Goal: Task Accomplishment & Management: Manage account settings

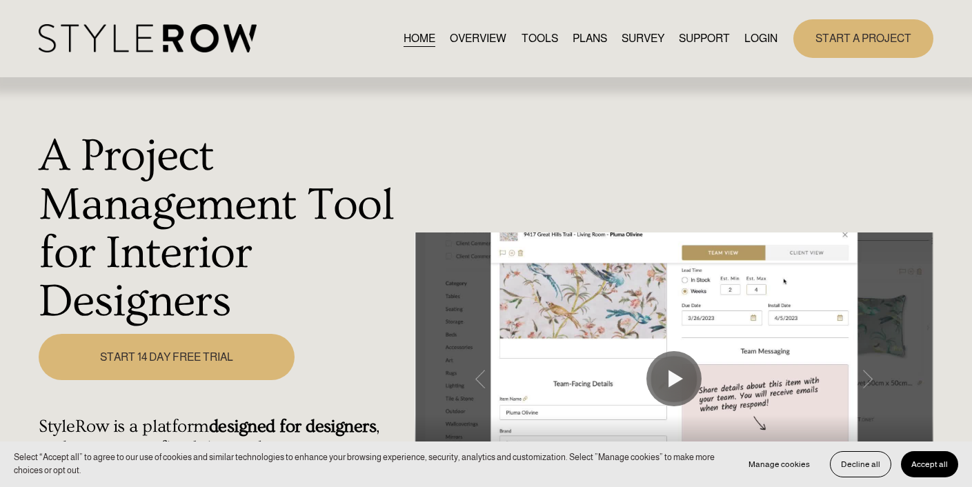
click at [769, 41] on link "LOGIN" at bounding box center [760, 38] width 33 height 19
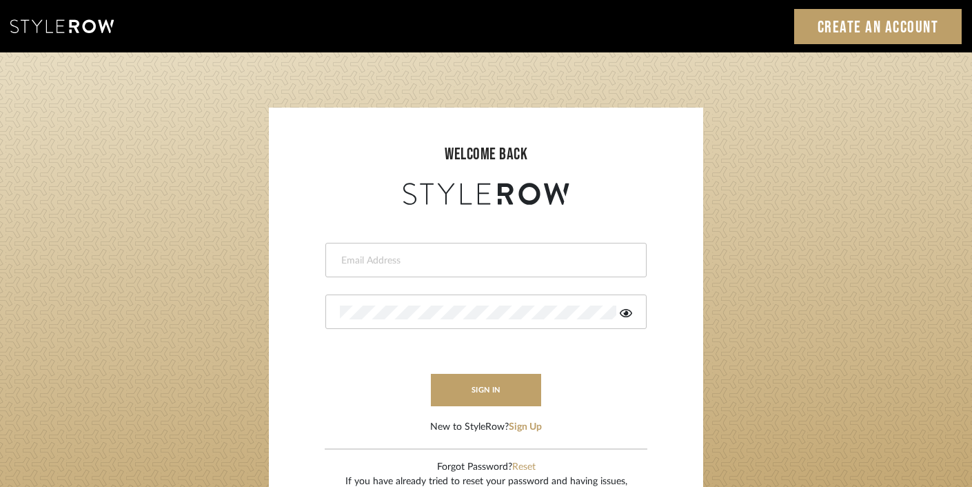
click at [485, 252] on div at bounding box center [485, 260] width 321 height 34
type input "k"
type input "ashley@winnieandcointeriors.com"
click at [444, 321] on div at bounding box center [485, 311] width 321 height 34
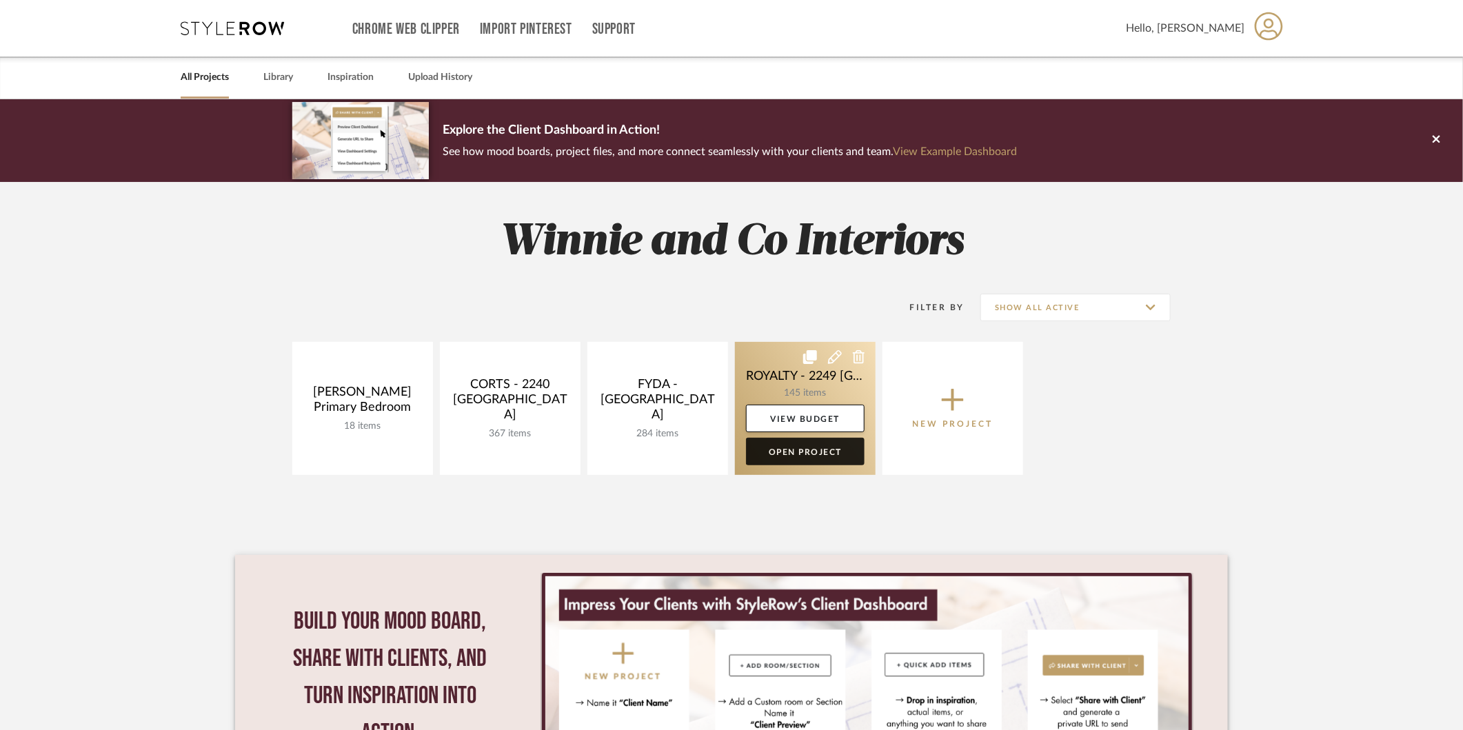
click at [799, 452] on link "Open Project" at bounding box center [805, 452] width 119 height 28
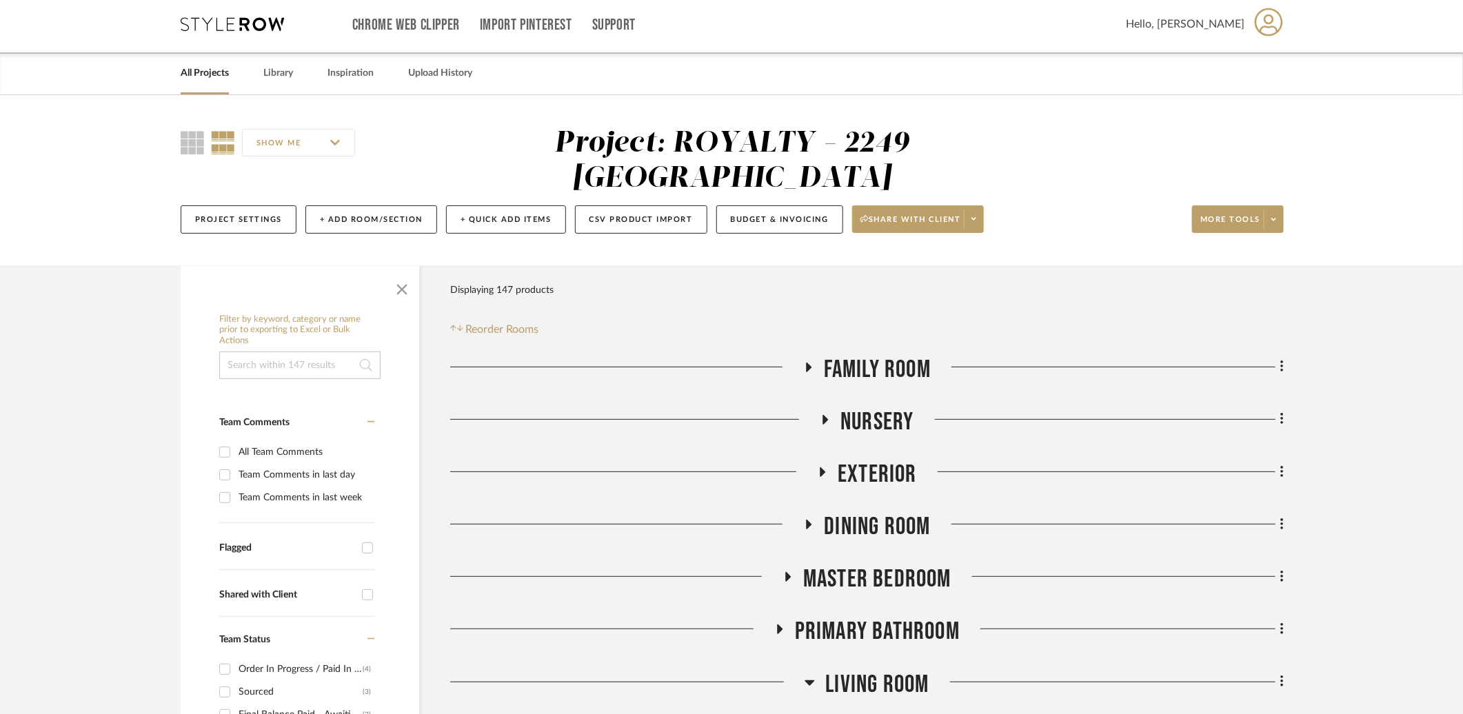
scroll to position [603, 0]
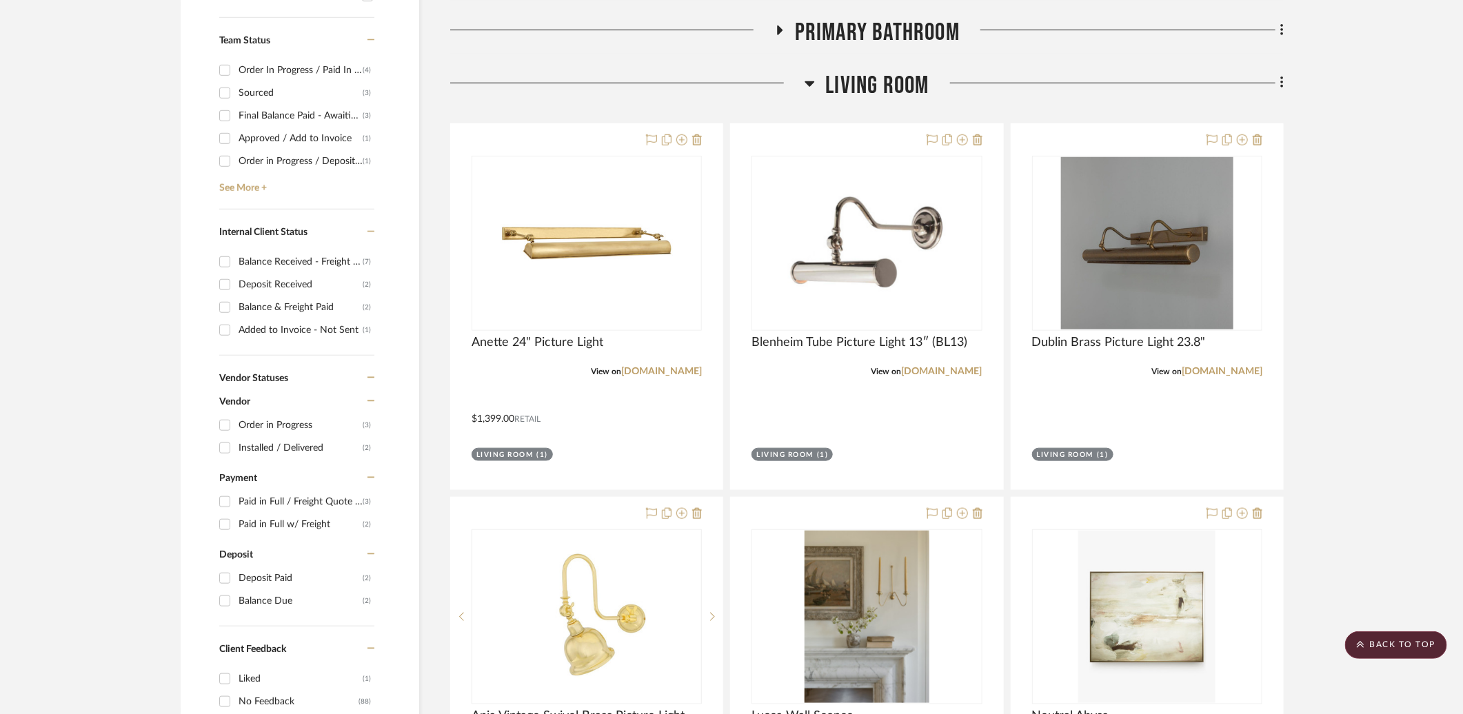
click at [825, 71] on span "Living Room" at bounding box center [876, 86] width 103 height 30
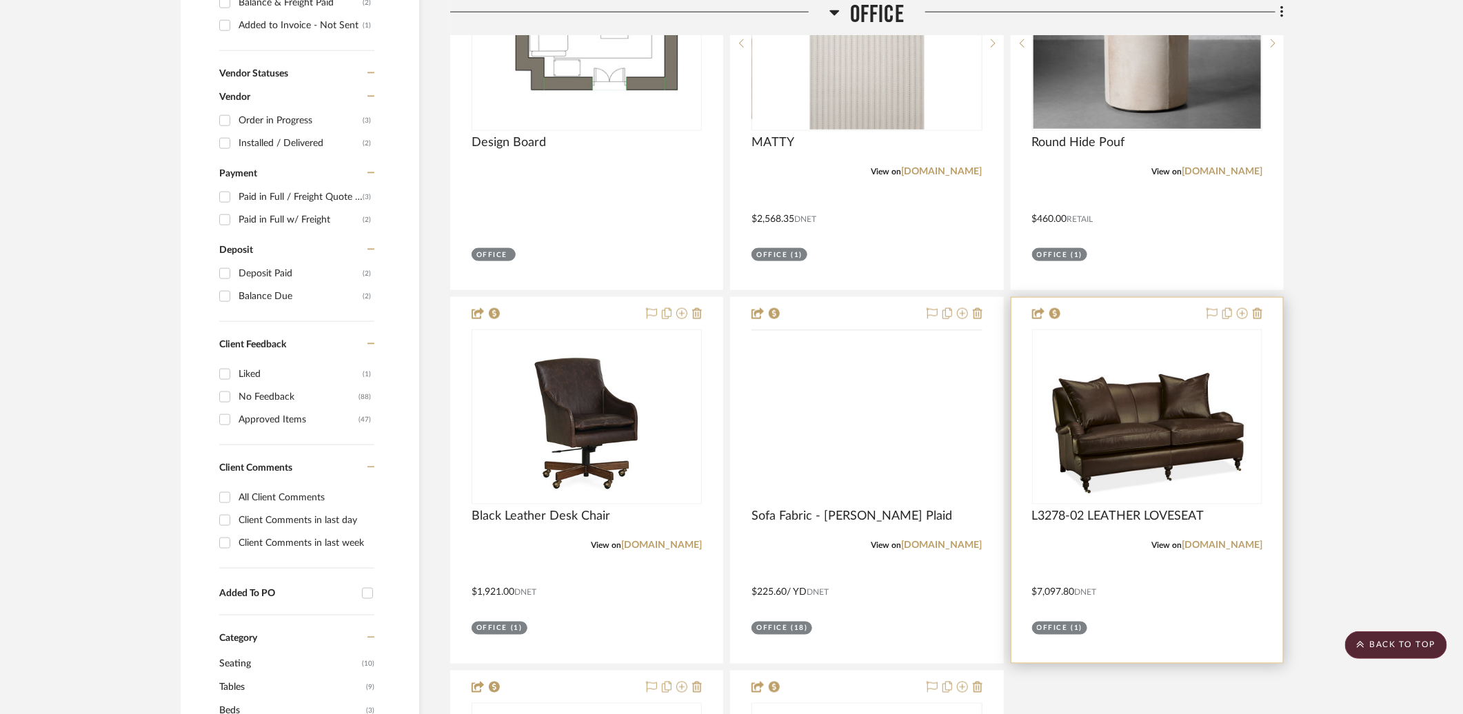
scroll to position [1112, 0]
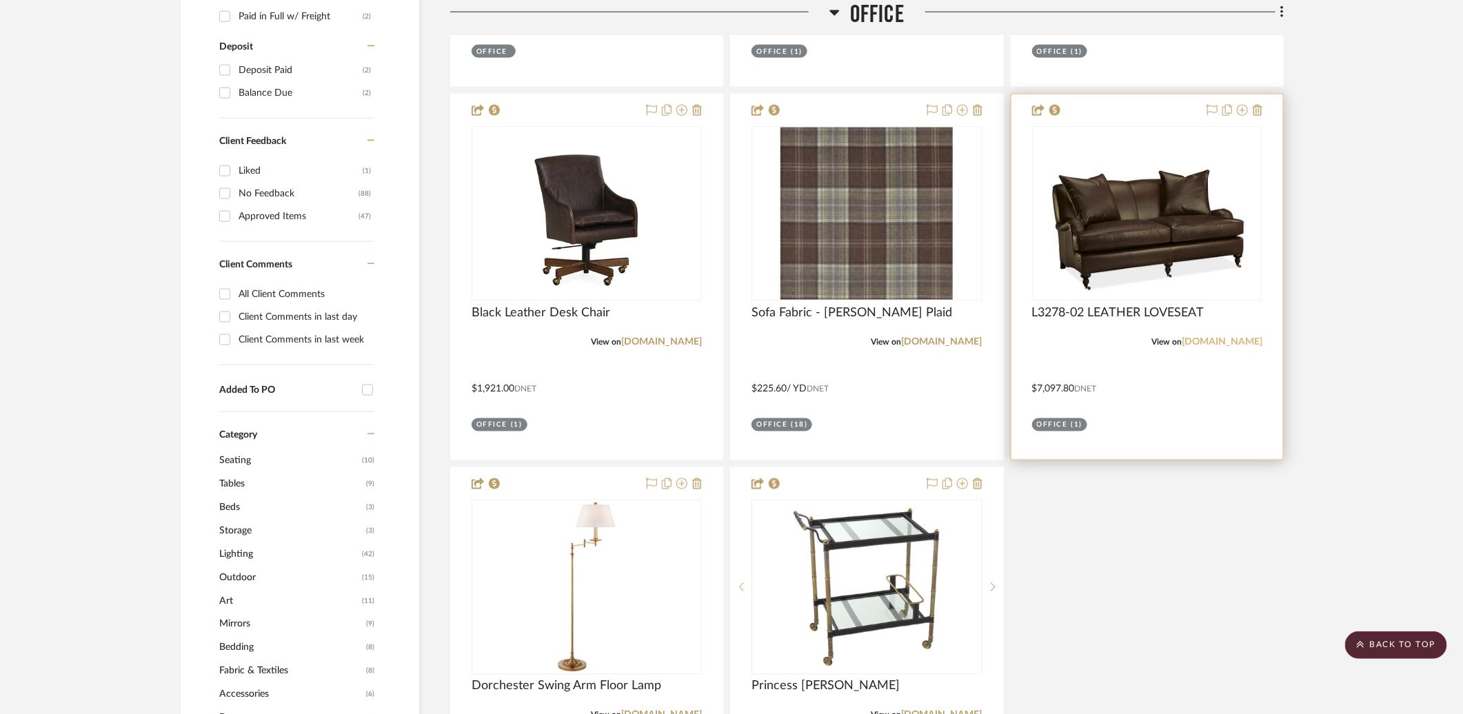
click at [1227, 337] on link "leeindustries.com" at bounding box center [1222, 342] width 81 height 10
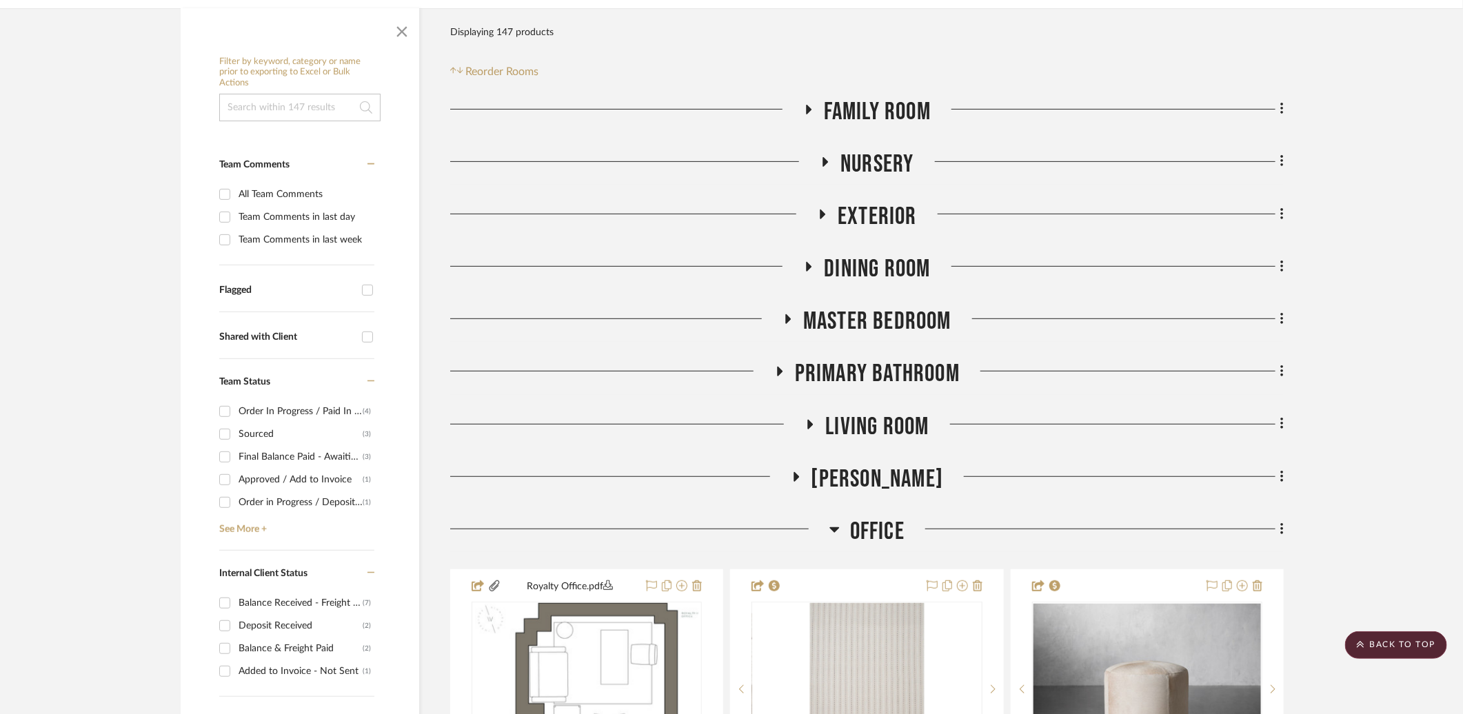
scroll to position [689, 0]
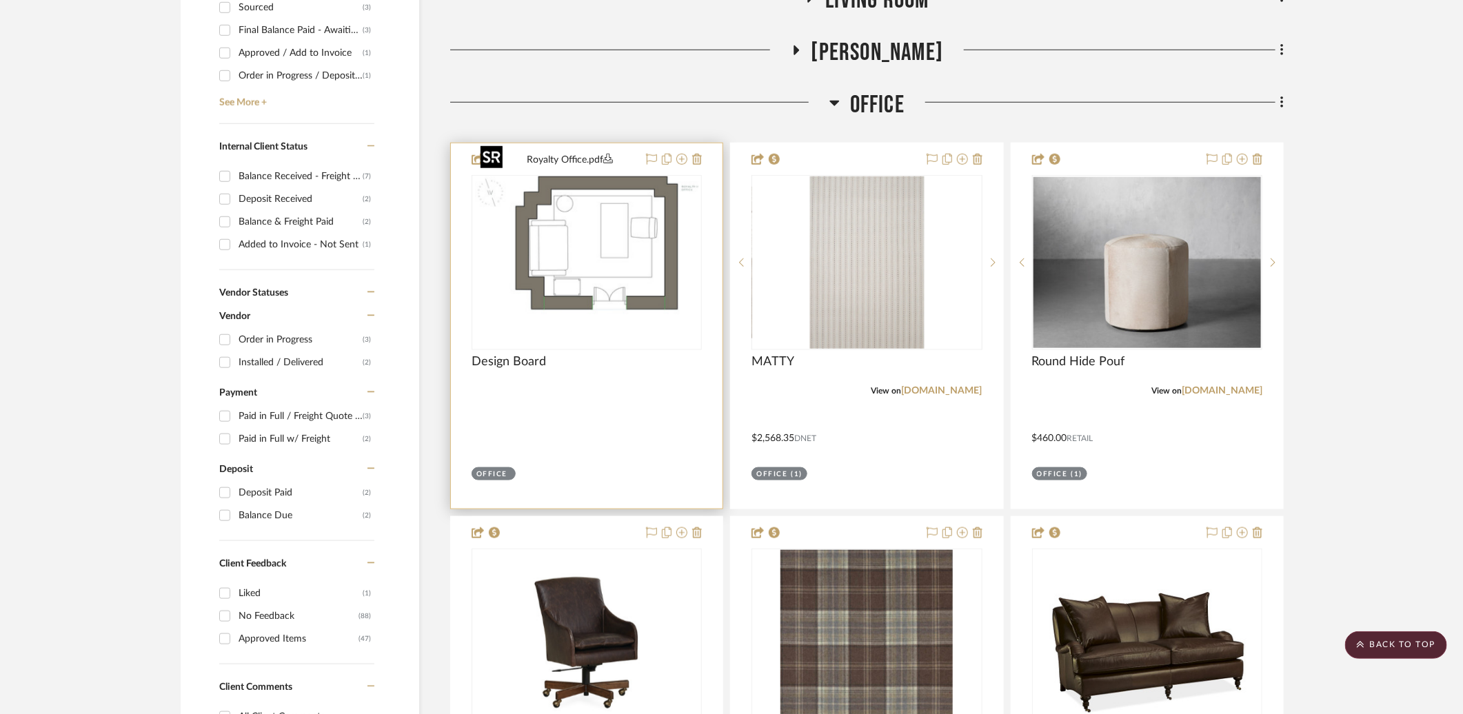
click at [632, 242] on img "0" at bounding box center [586, 263] width 223 height 172
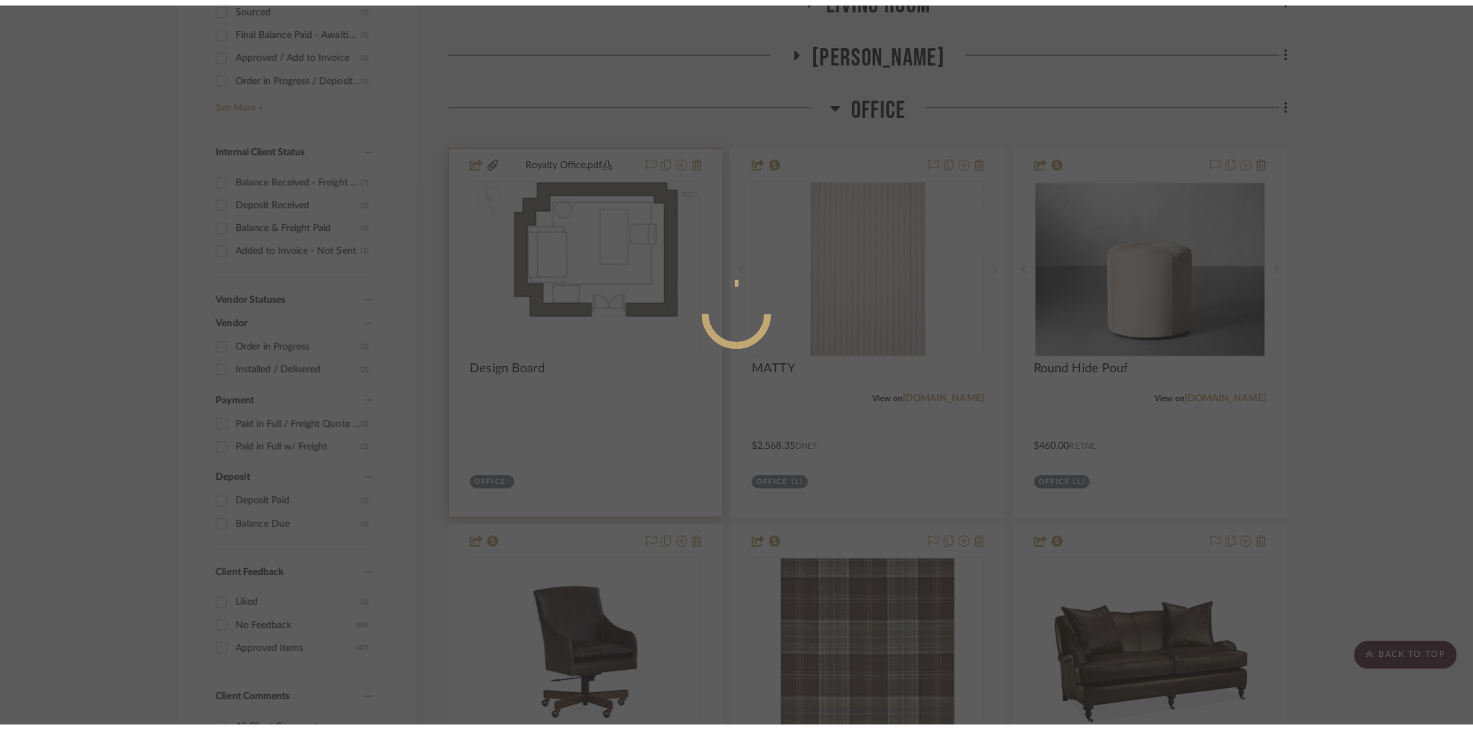
scroll to position [0, 0]
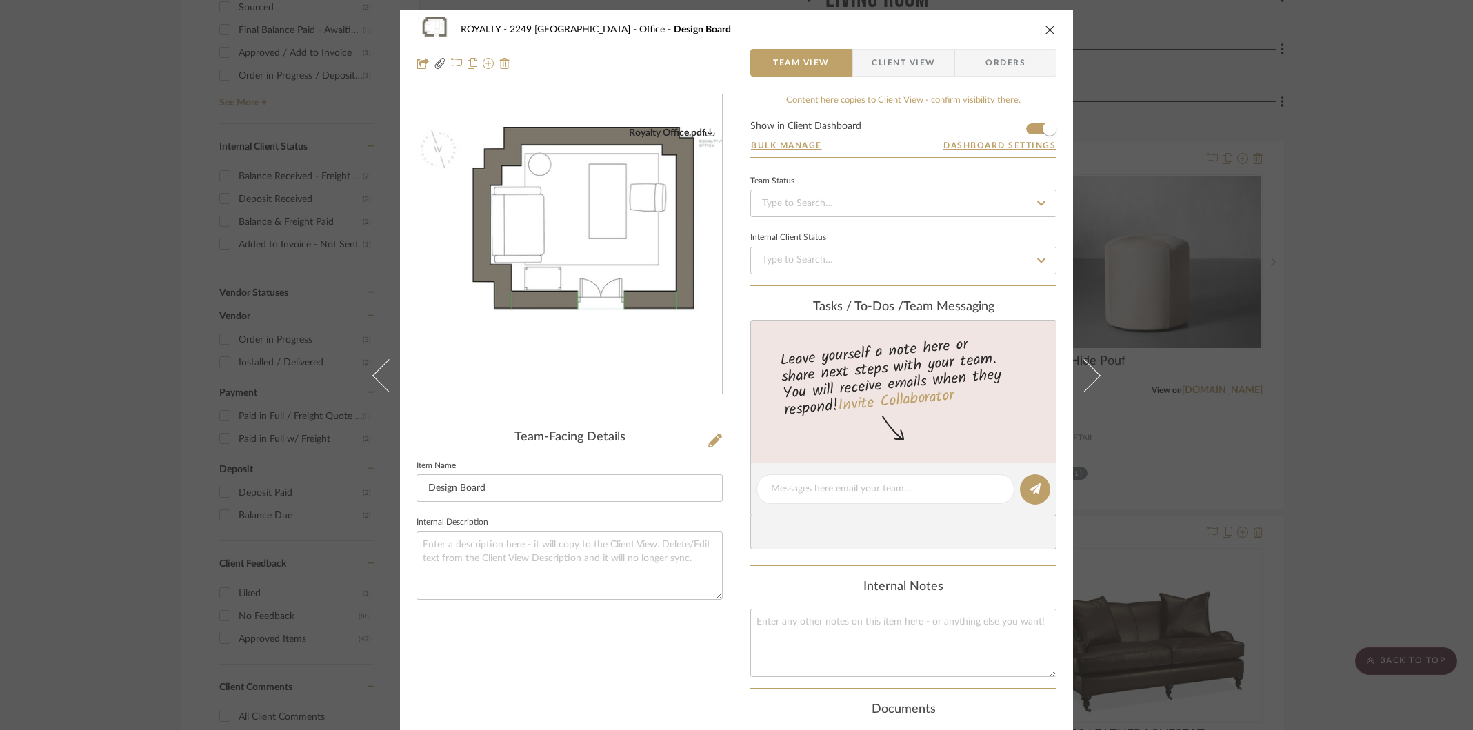
click at [548, 250] on img "0" at bounding box center [569, 245] width 305 height 236
click at [1046, 29] on icon "close" at bounding box center [1050, 29] width 11 height 11
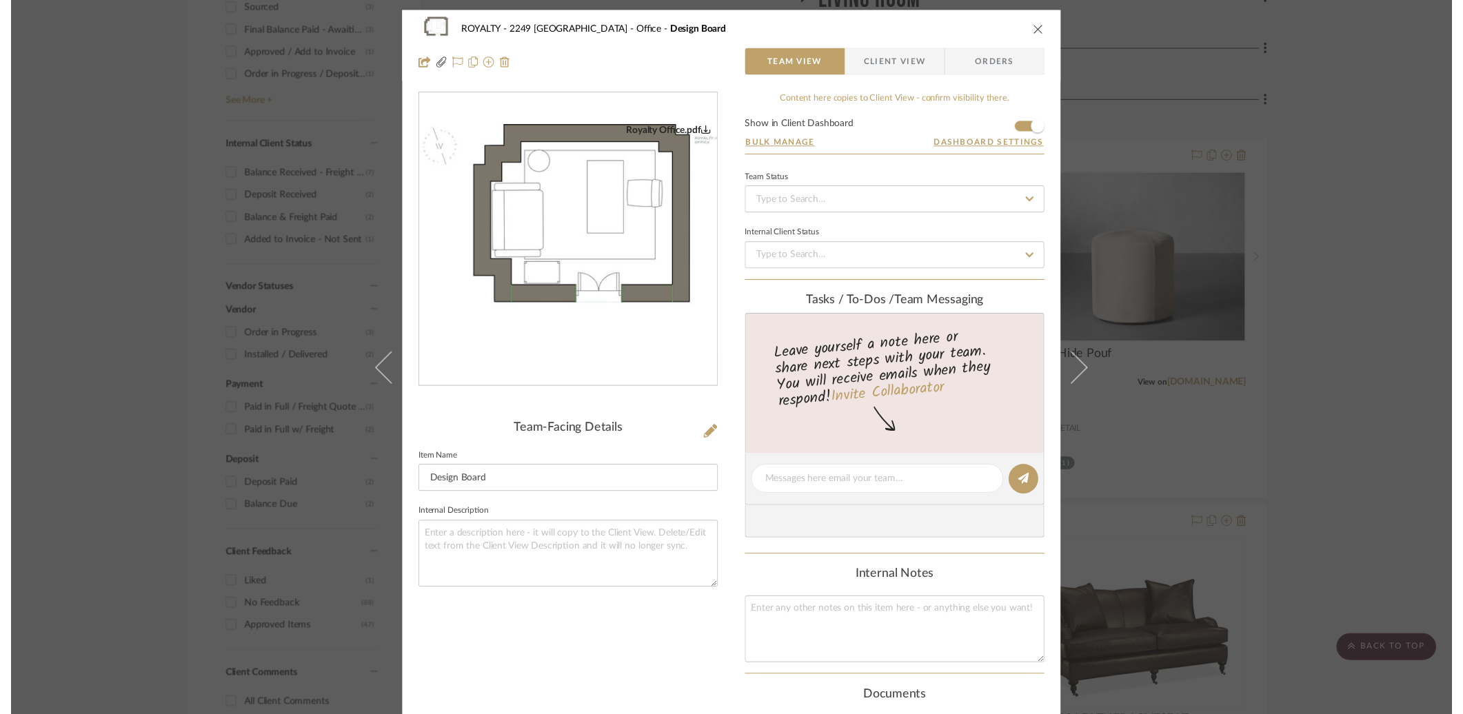
scroll to position [689, 0]
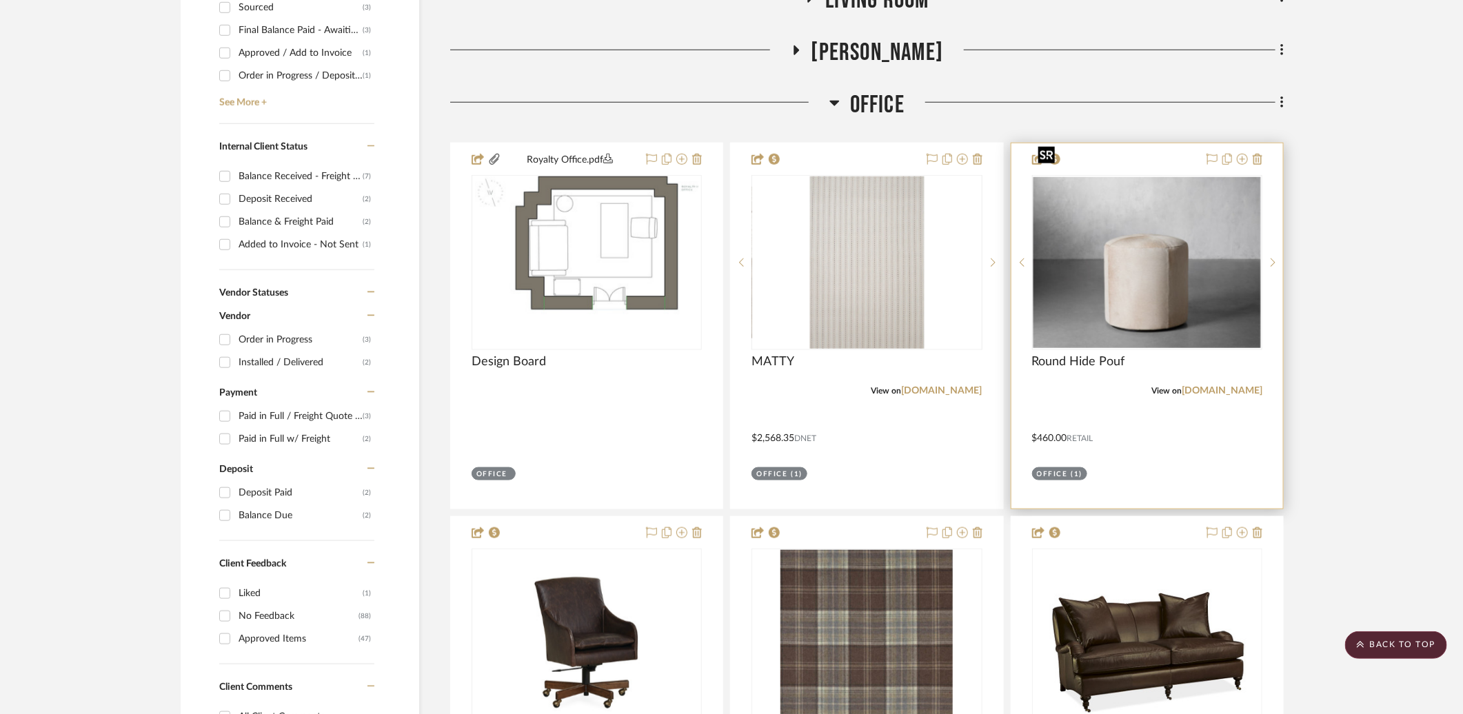
click at [1178, 276] on img "0" at bounding box center [1148, 262] width 228 height 171
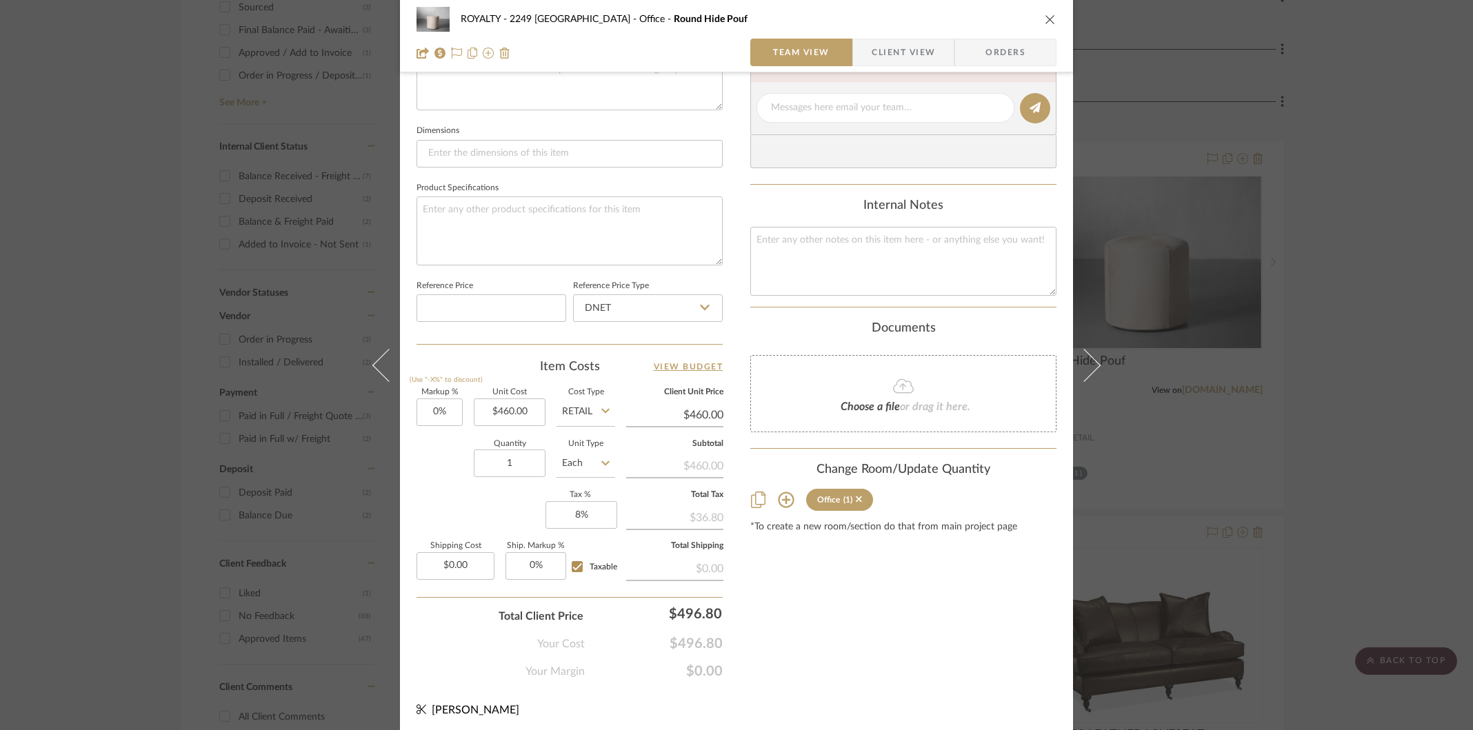
scroll to position [343, 0]
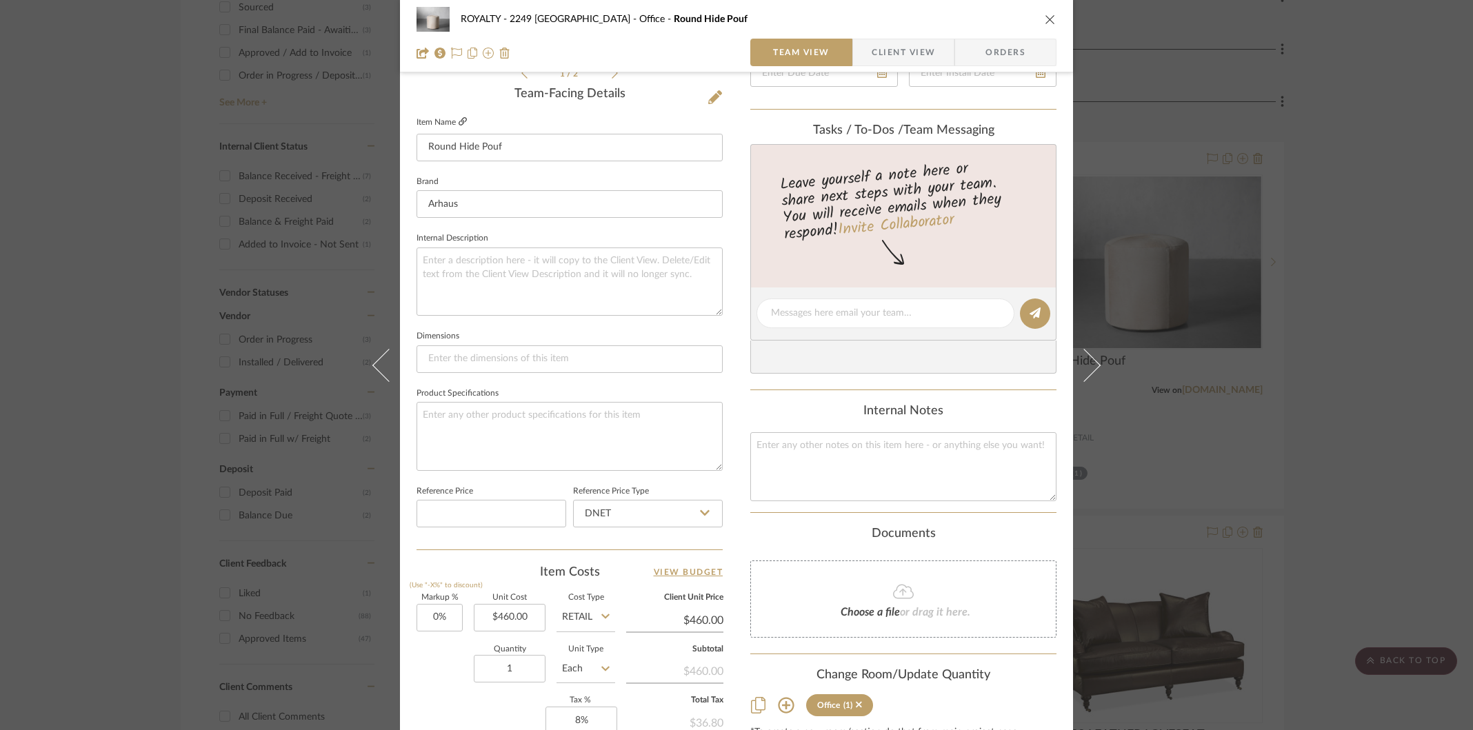
click at [459, 123] on icon at bounding box center [463, 121] width 8 height 8
click at [1338, 241] on div "ROYALTY - 2249 Yorkshire Office Round Hide Pouf Team View Client View Orders 1 …" at bounding box center [736, 365] width 1473 height 730
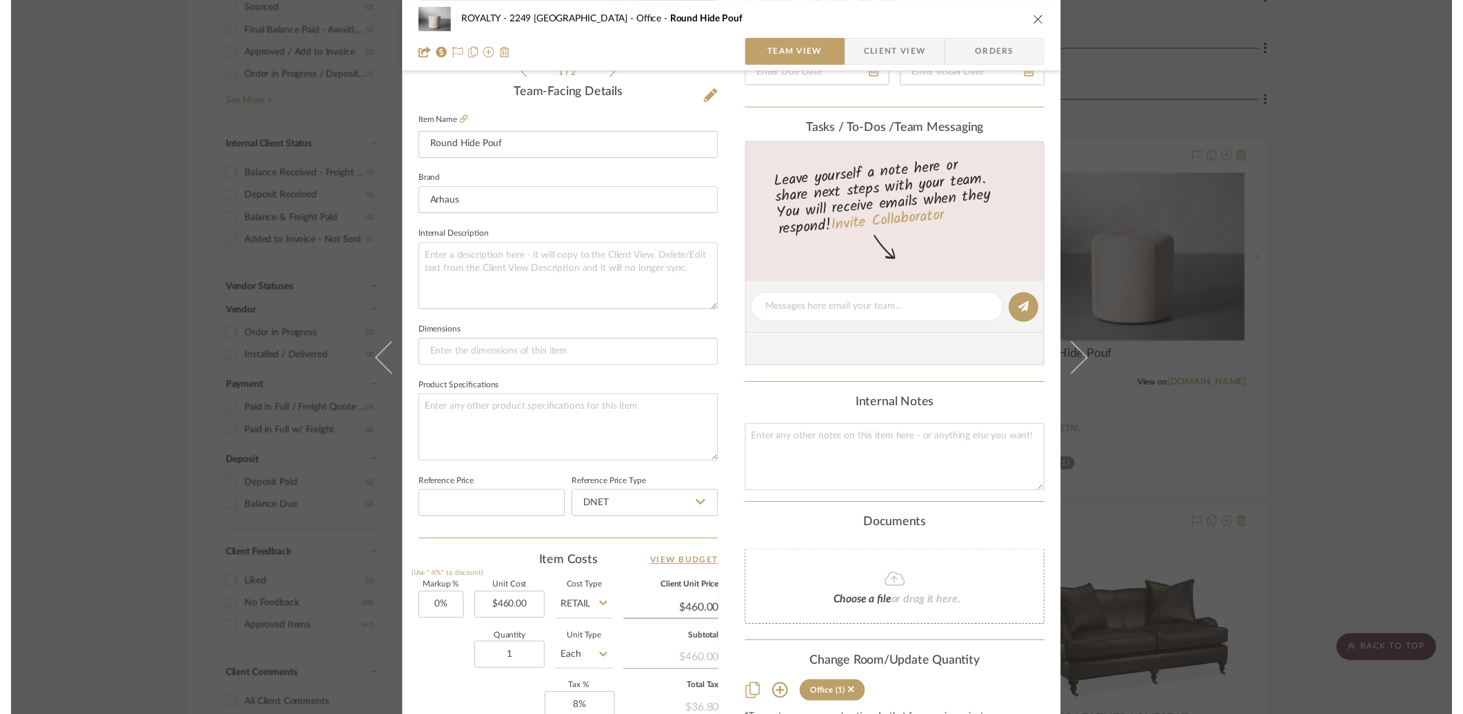
scroll to position [689, 0]
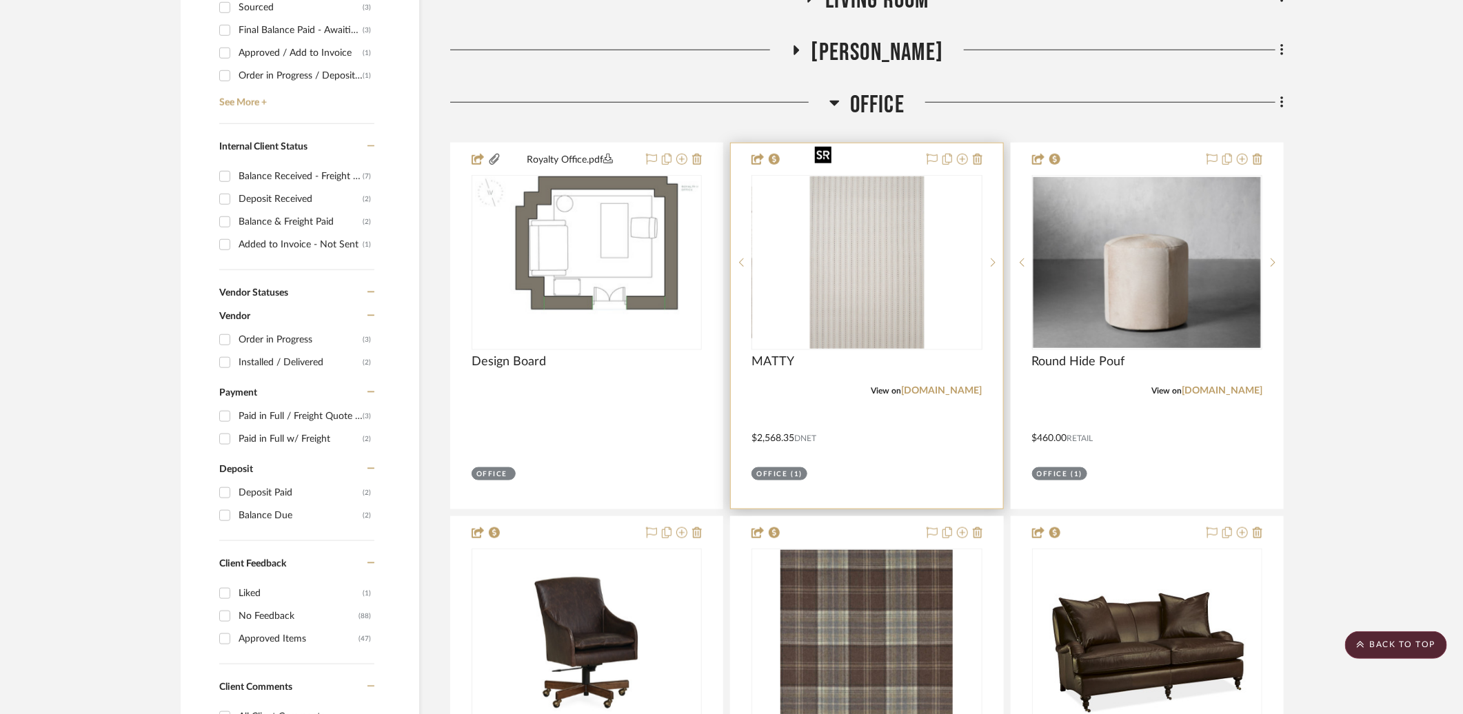
click at [859, 257] on img "0" at bounding box center [867, 263] width 114 height 172
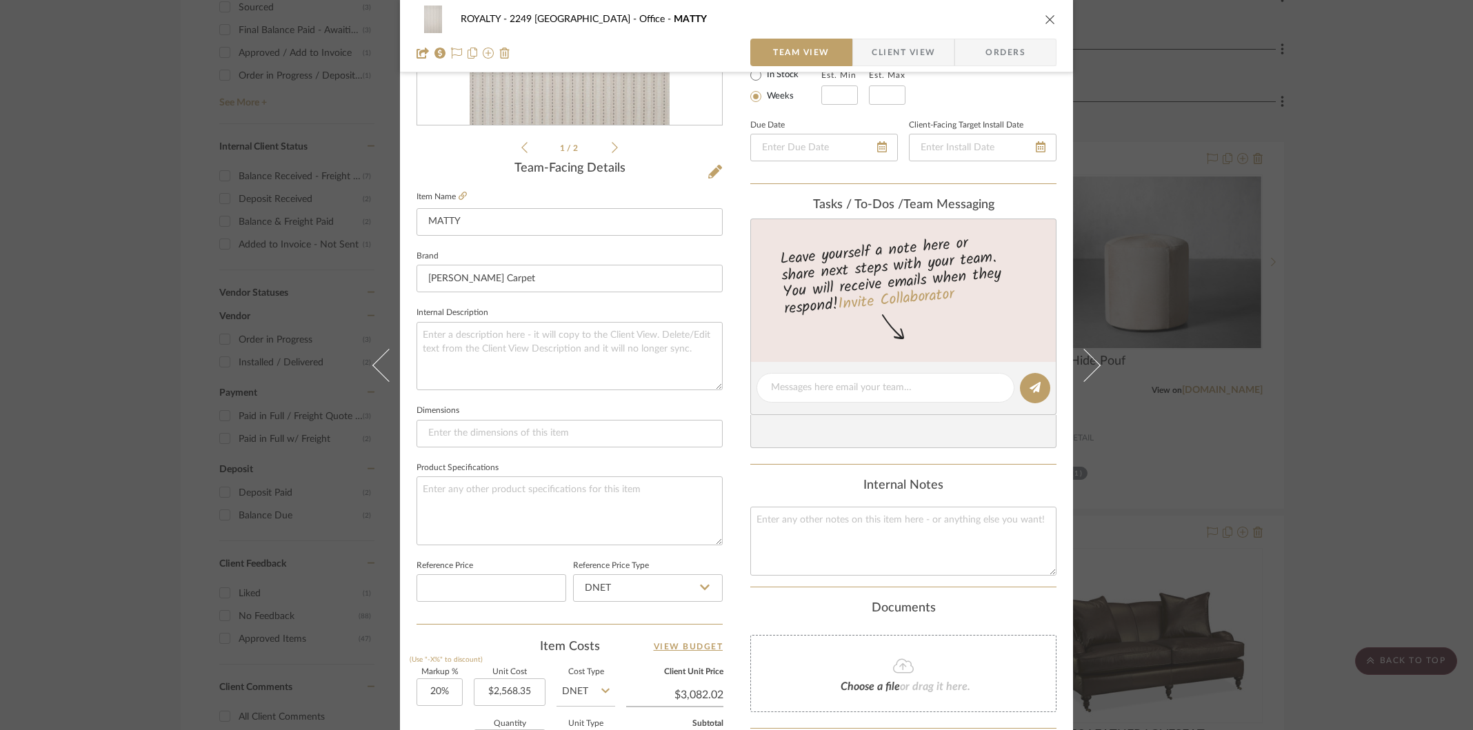
scroll to position [182, 0]
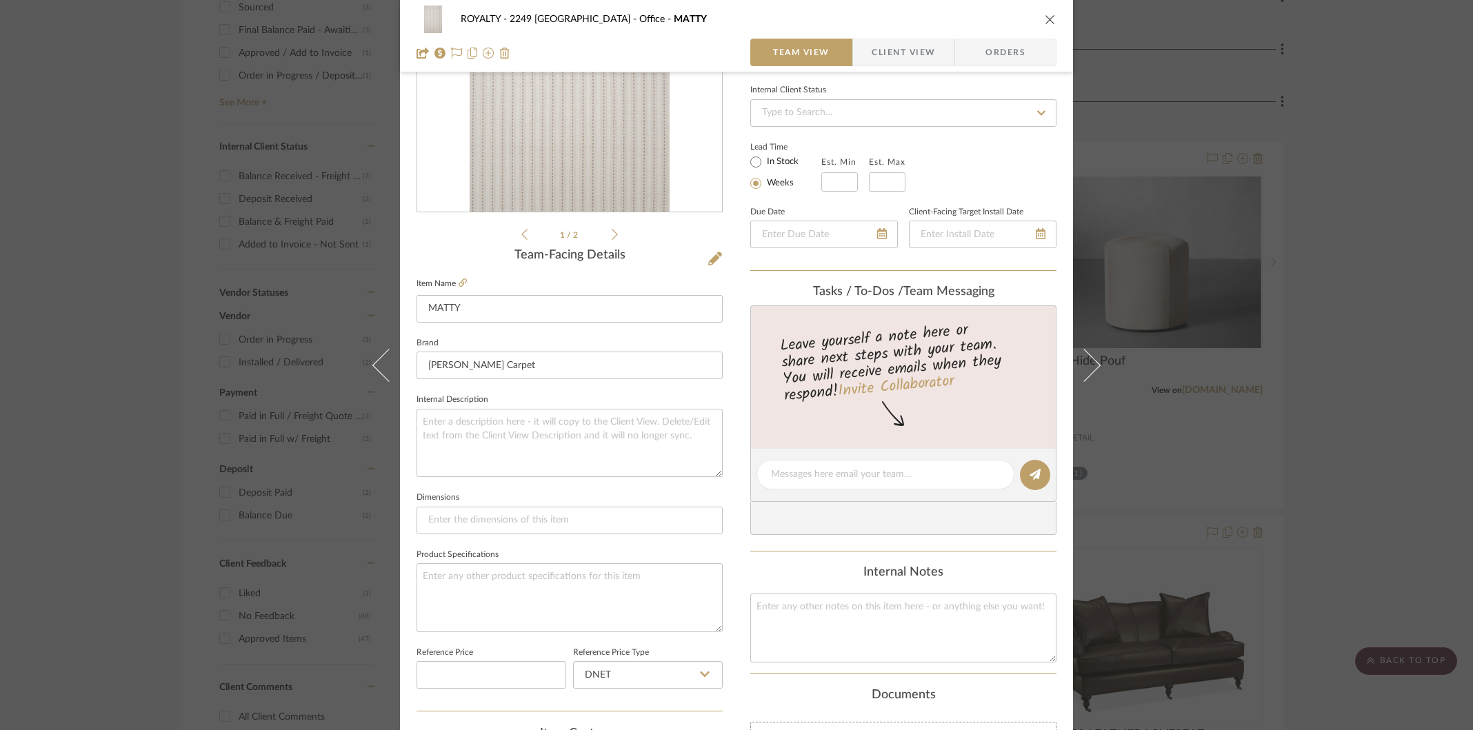
click at [1047, 21] on icon "close" at bounding box center [1050, 19] width 11 height 11
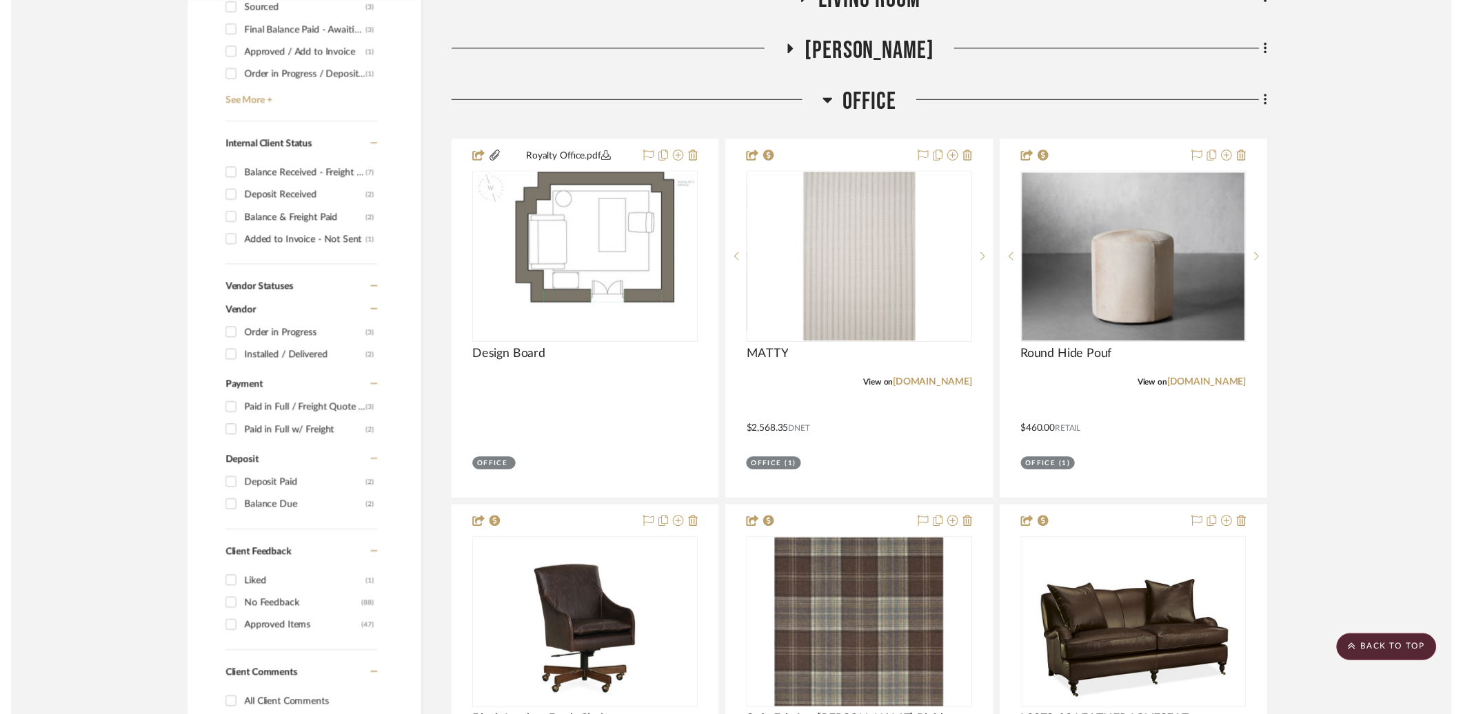
scroll to position [689, 0]
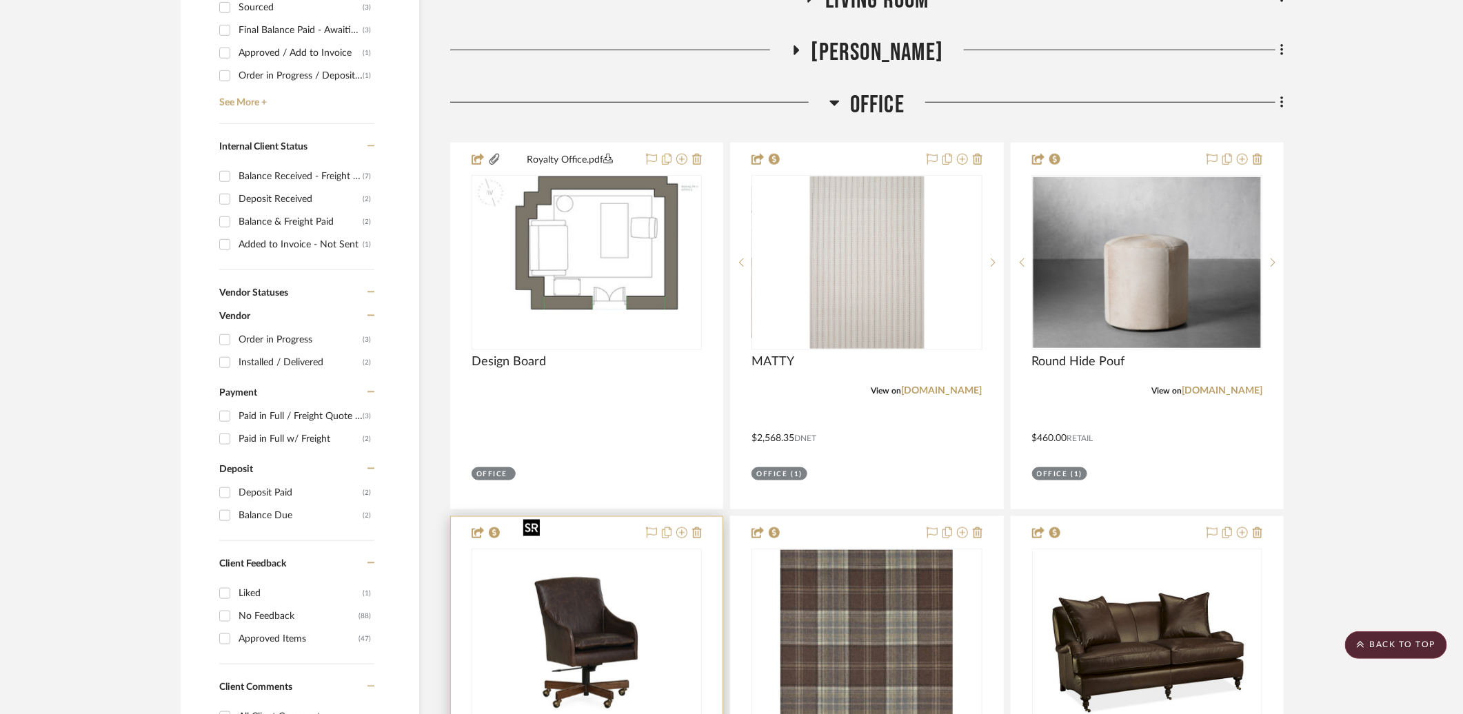
click at [568, 628] on img "0" at bounding box center [587, 636] width 138 height 172
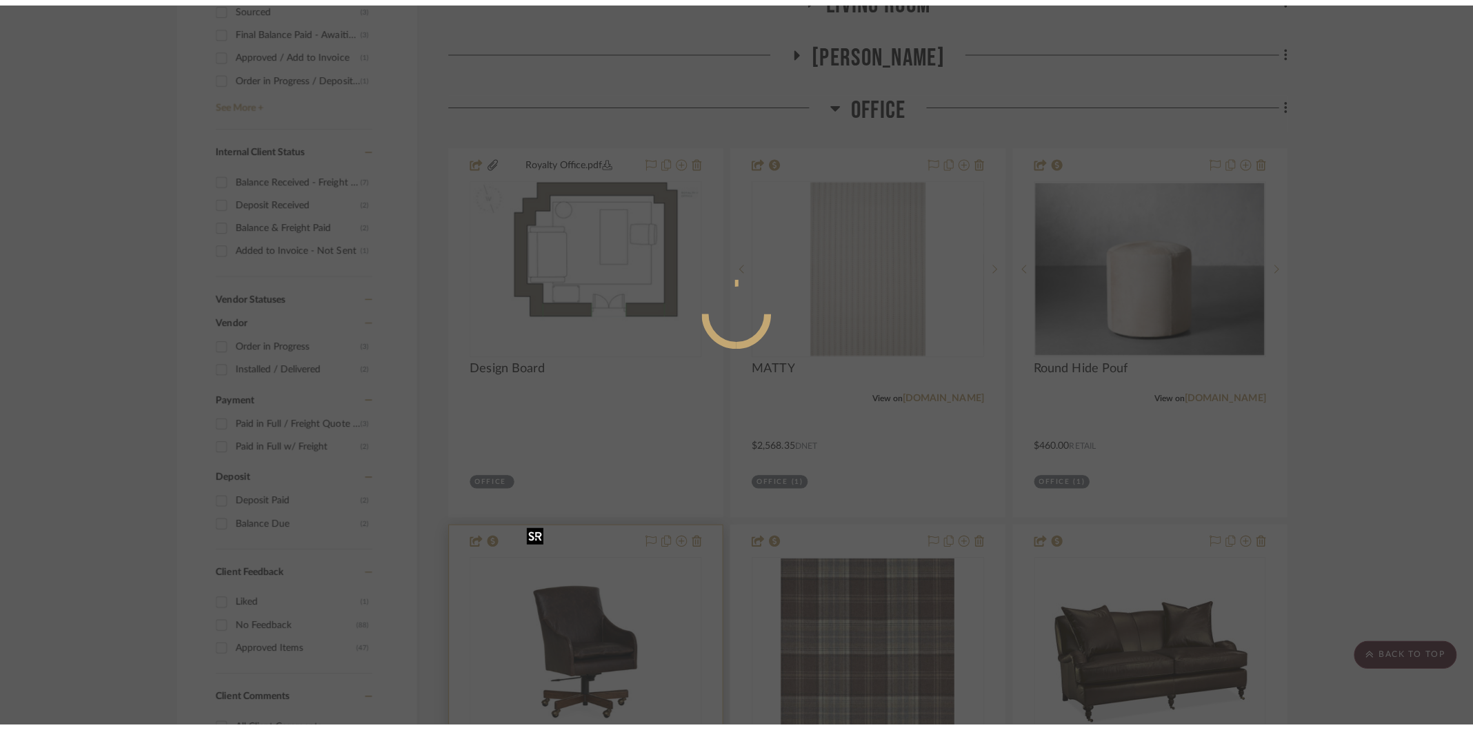
scroll to position [0, 0]
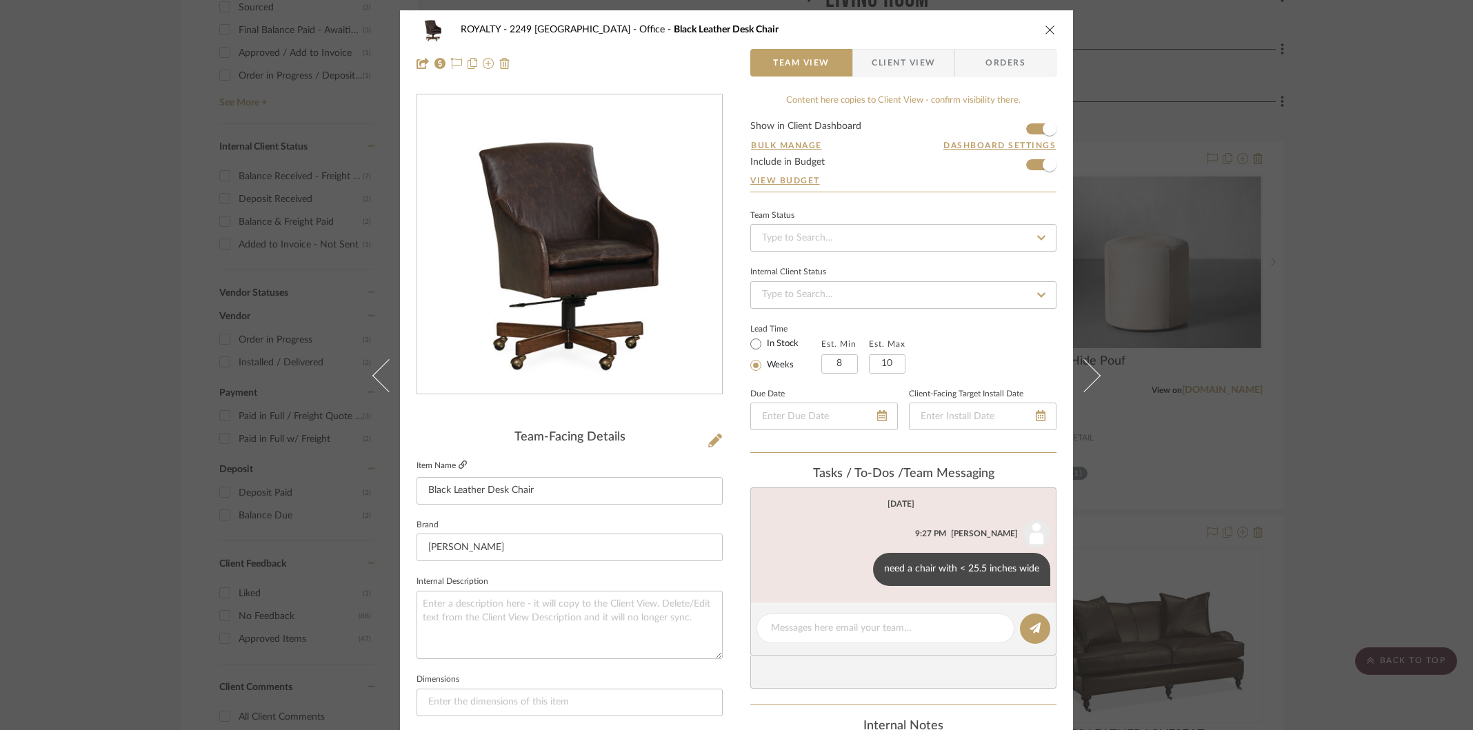
click at [459, 465] on icon at bounding box center [463, 465] width 8 height 8
click at [1358, 383] on div "ROYALTY - 2249 Yorkshire Office Black Leather Desk Chair Team View Client View …" at bounding box center [736, 365] width 1473 height 730
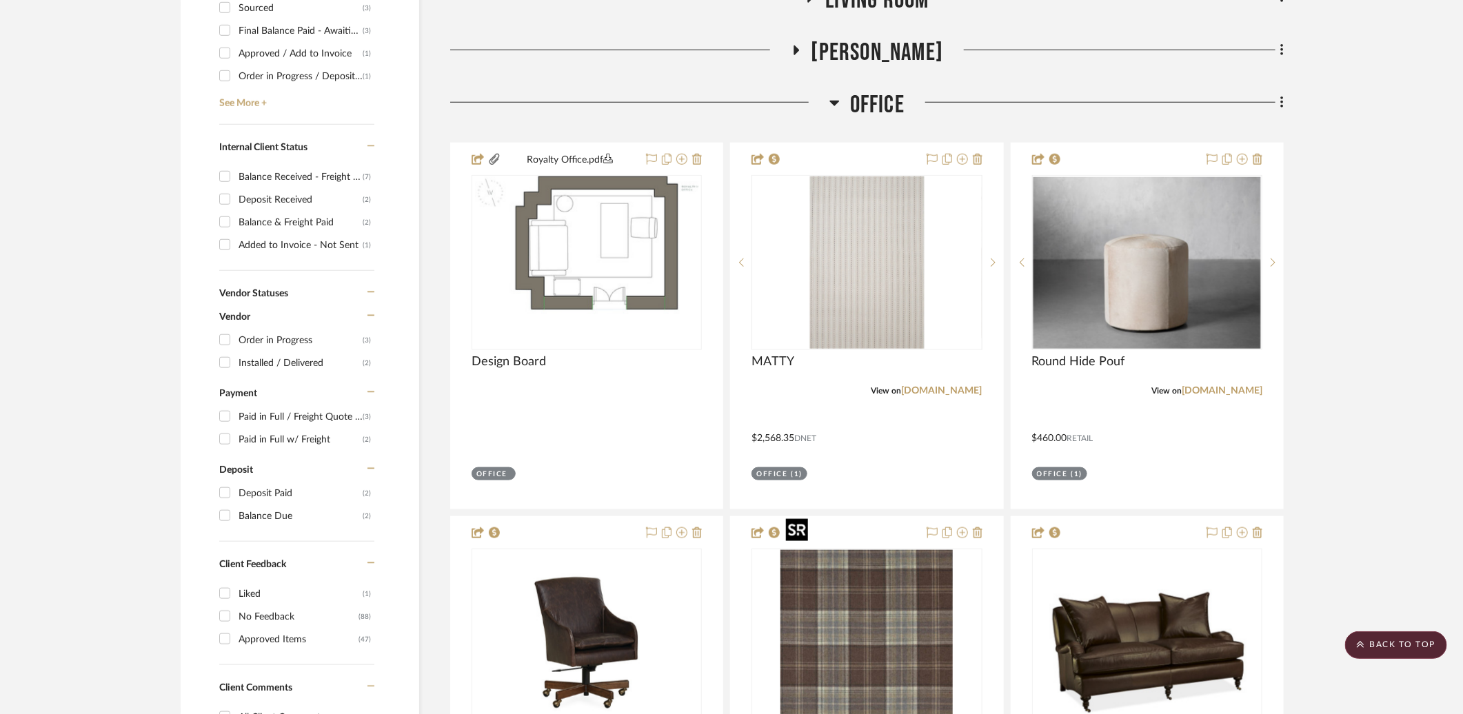
scroll to position [1005, 0]
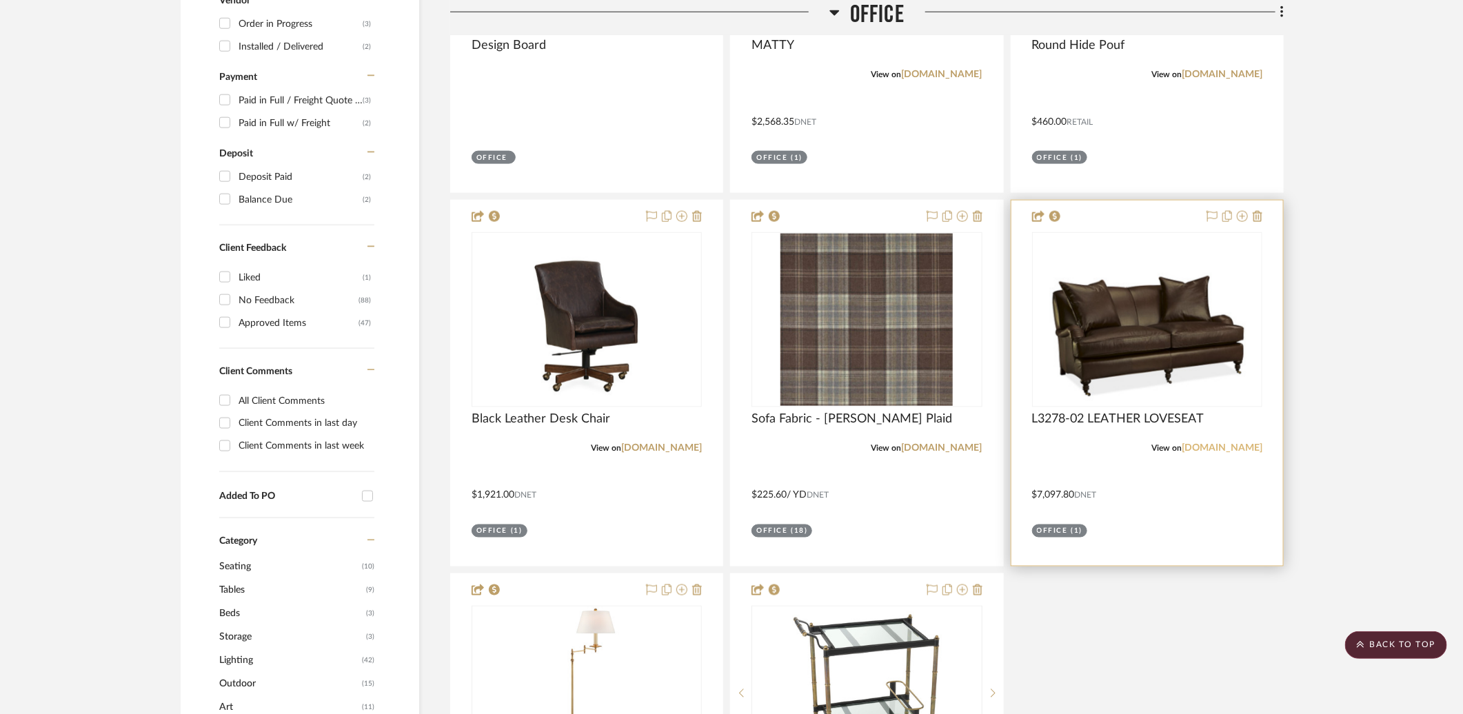
click at [1216, 443] on link "[DOMAIN_NAME]" at bounding box center [1222, 448] width 81 height 10
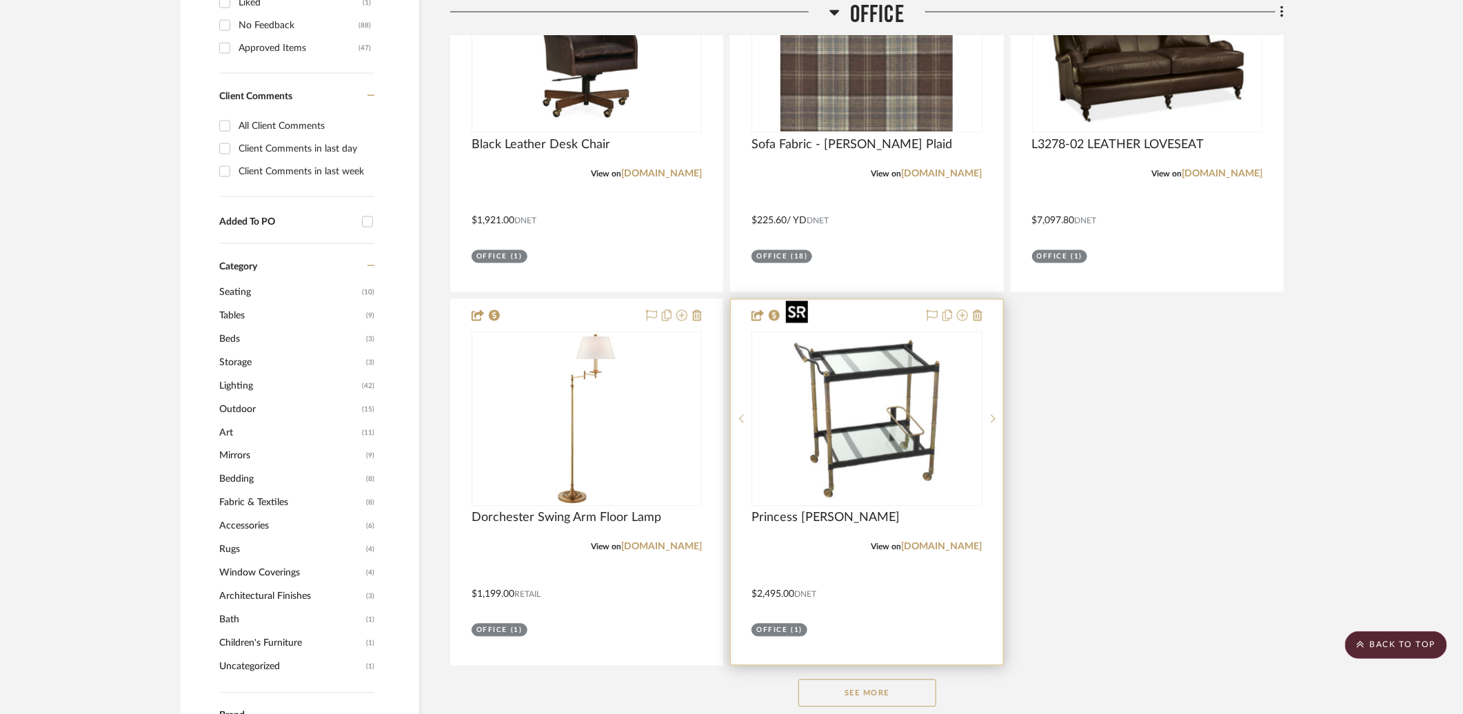
scroll to position [1496, 0]
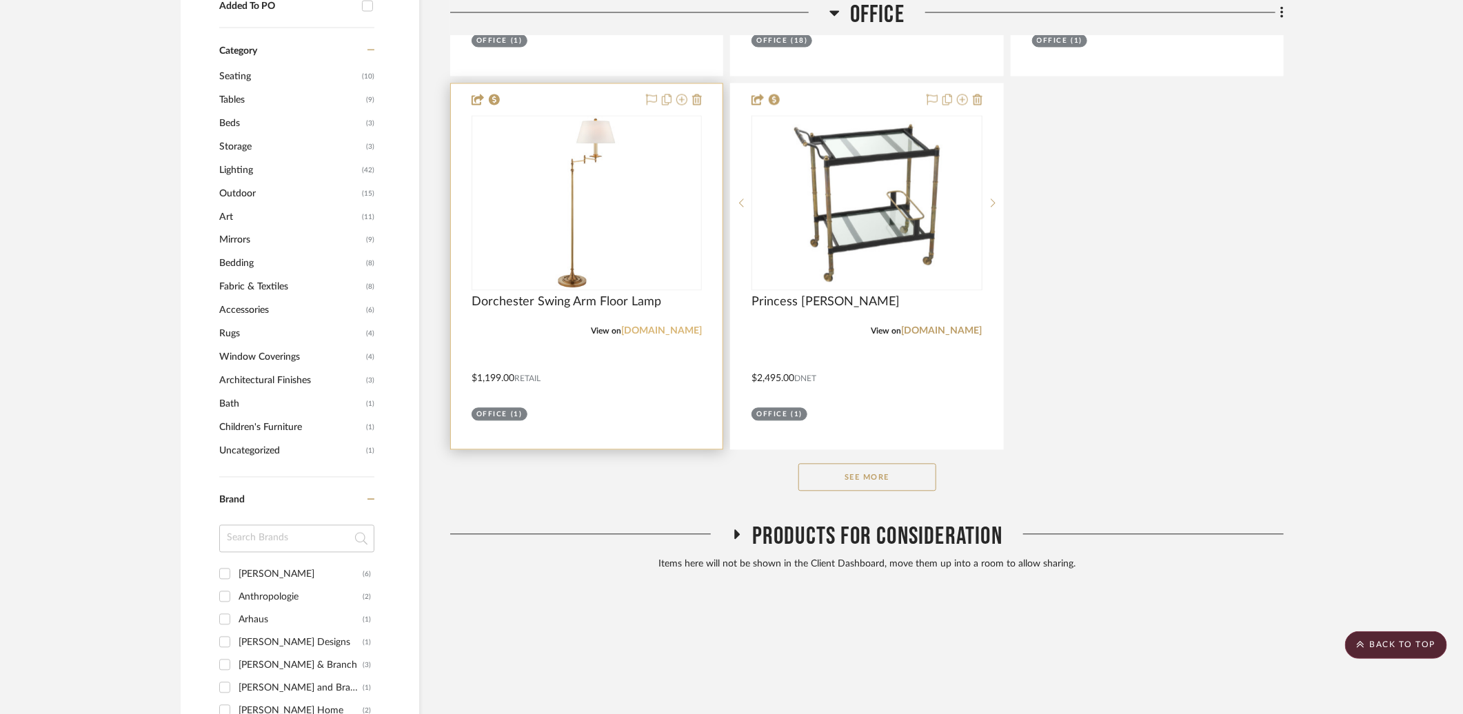
click at [642, 326] on link "[DOMAIN_NAME]" at bounding box center [661, 331] width 81 height 10
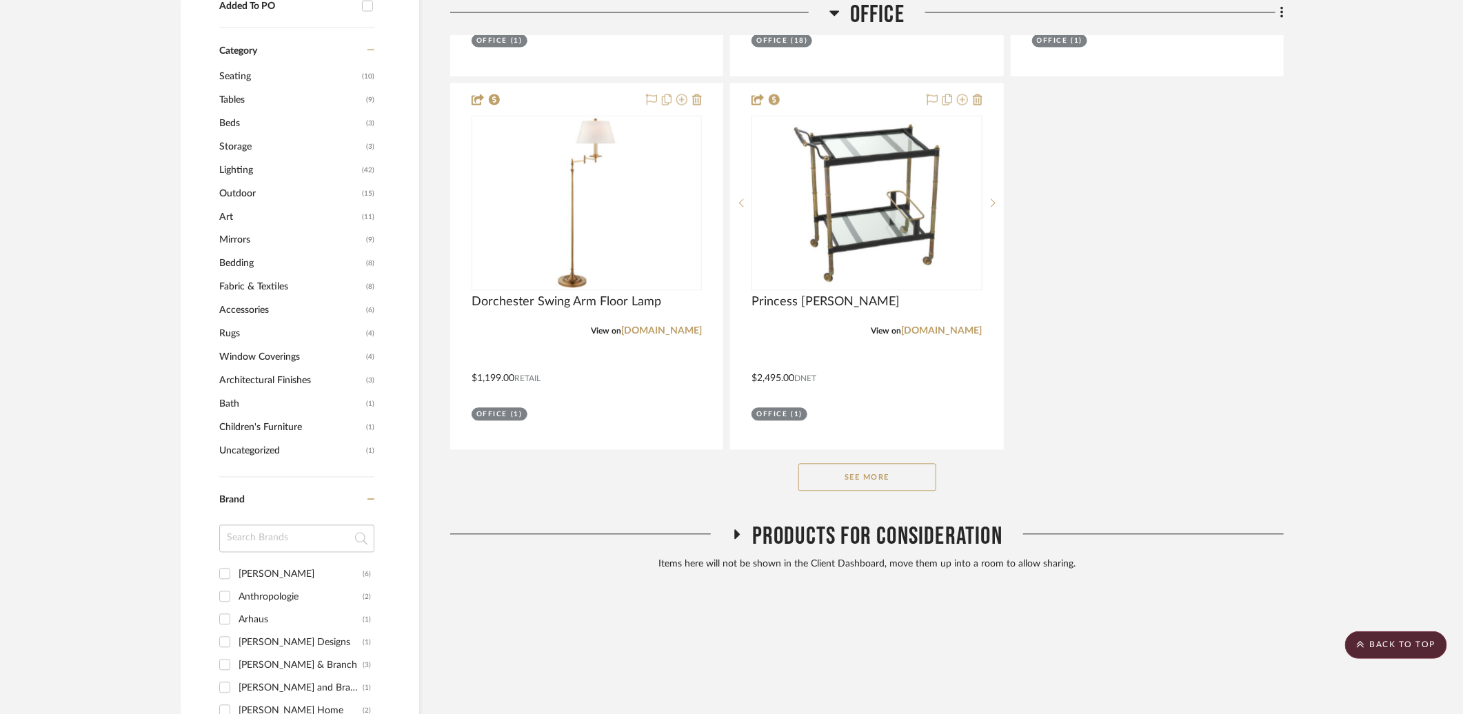
click at [896, 463] on button "See More" at bounding box center [868, 477] width 138 height 28
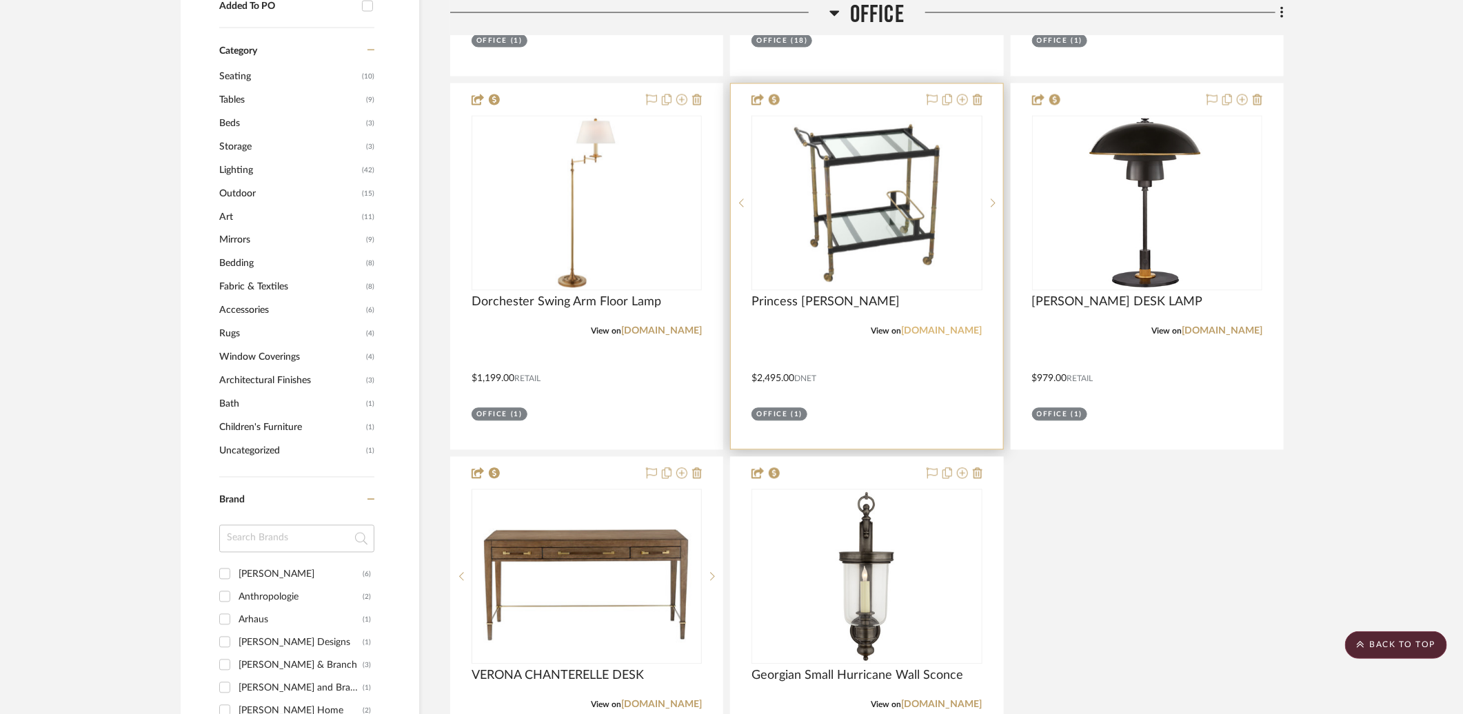
click at [965, 326] on link "perigold.com" at bounding box center [942, 331] width 81 height 10
click at [958, 326] on link "perigold.com" at bounding box center [942, 331] width 81 height 10
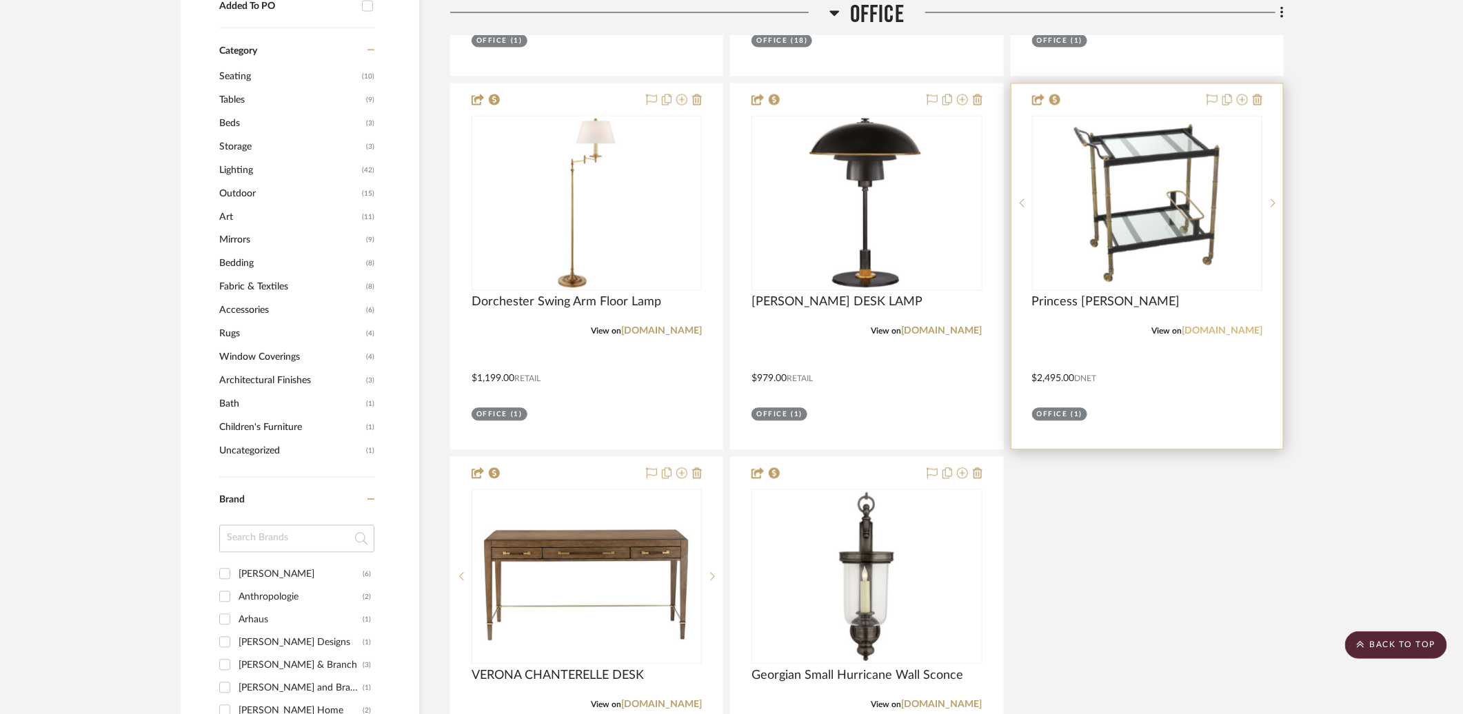
click at [1229, 326] on link "perigold.com" at bounding box center [1222, 331] width 81 height 10
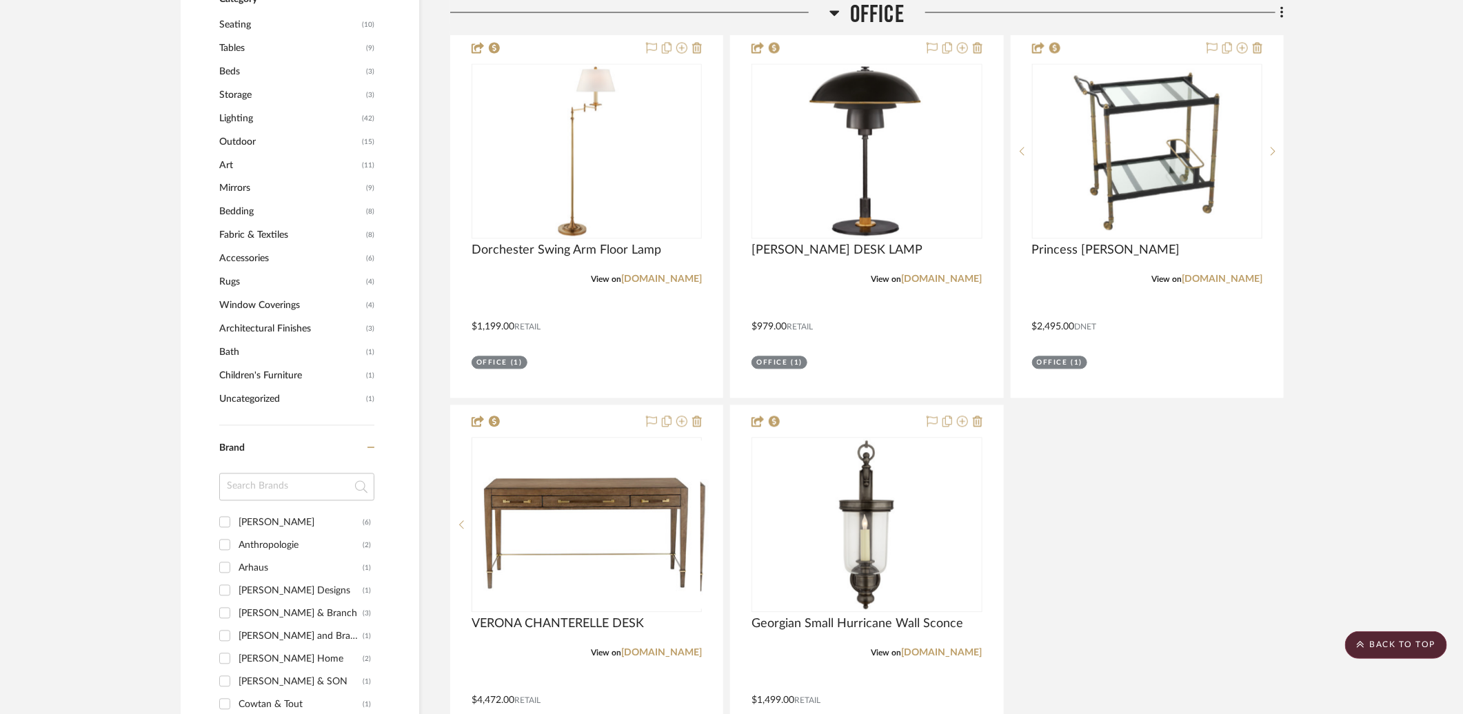
scroll to position [1831, 0]
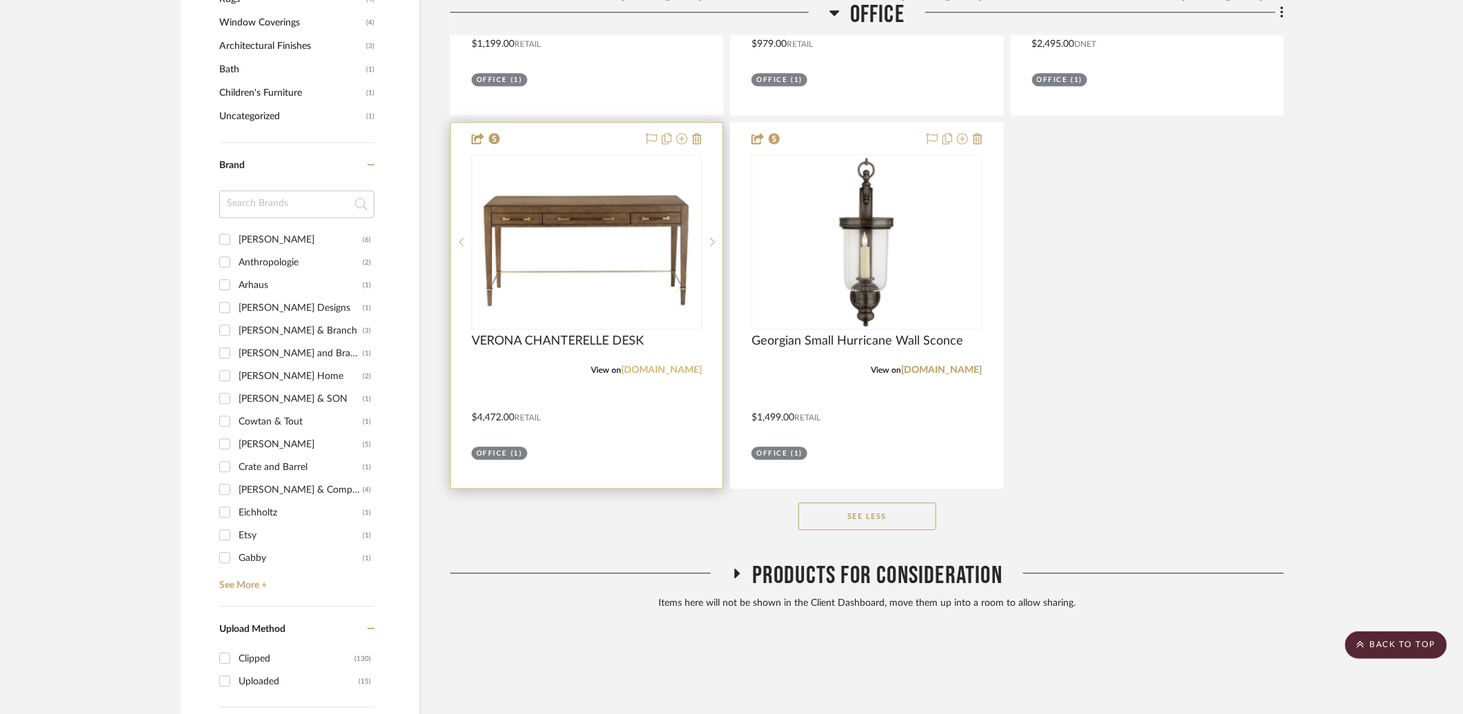
click at [643, 365] on link "alicelanehome.com" at bounding box center [661, 370] width 81 height 10
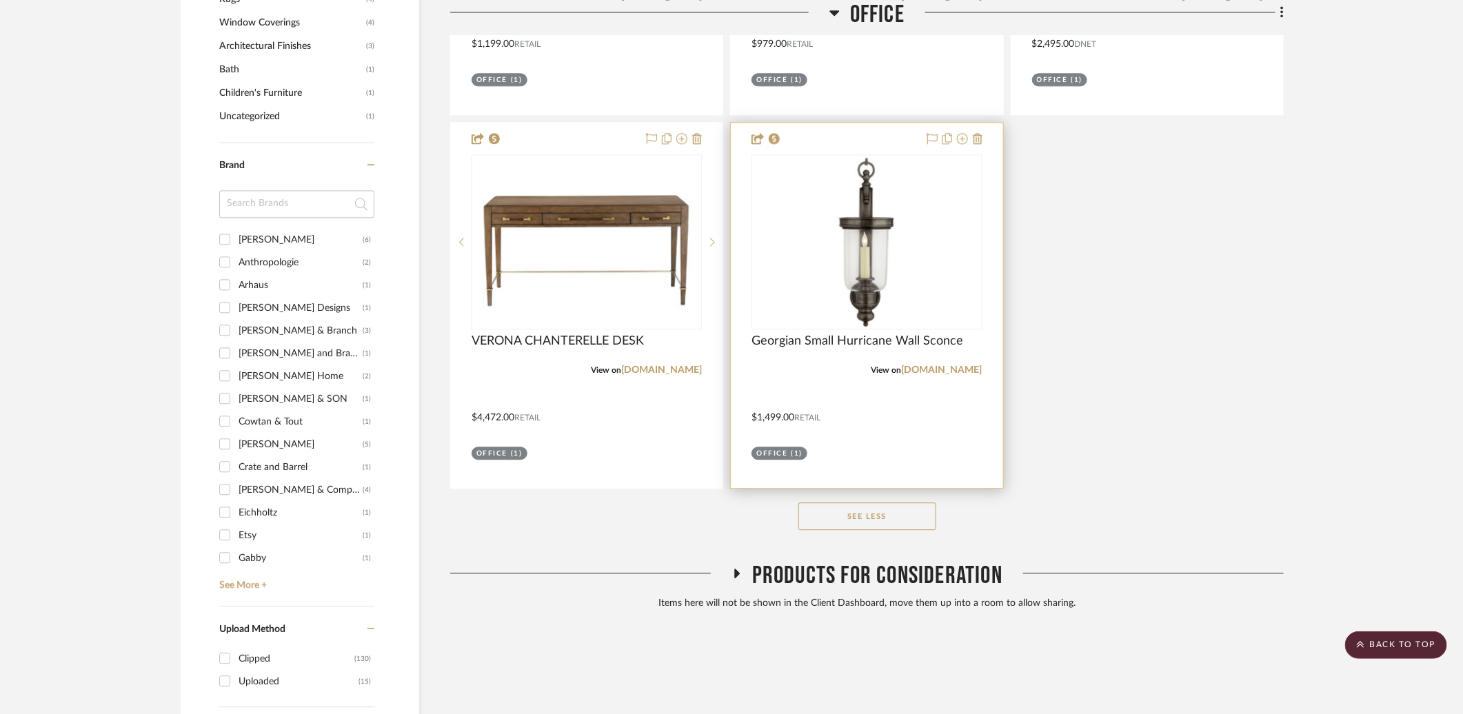
click at [919, 364] on div "View on visualcomfort.com" at bounding box center [867, 370] width 230 height 12
click at [919, 365] on link "[DOMAIN_NAME]" at bounding box center [942, 370] width 81 height 10
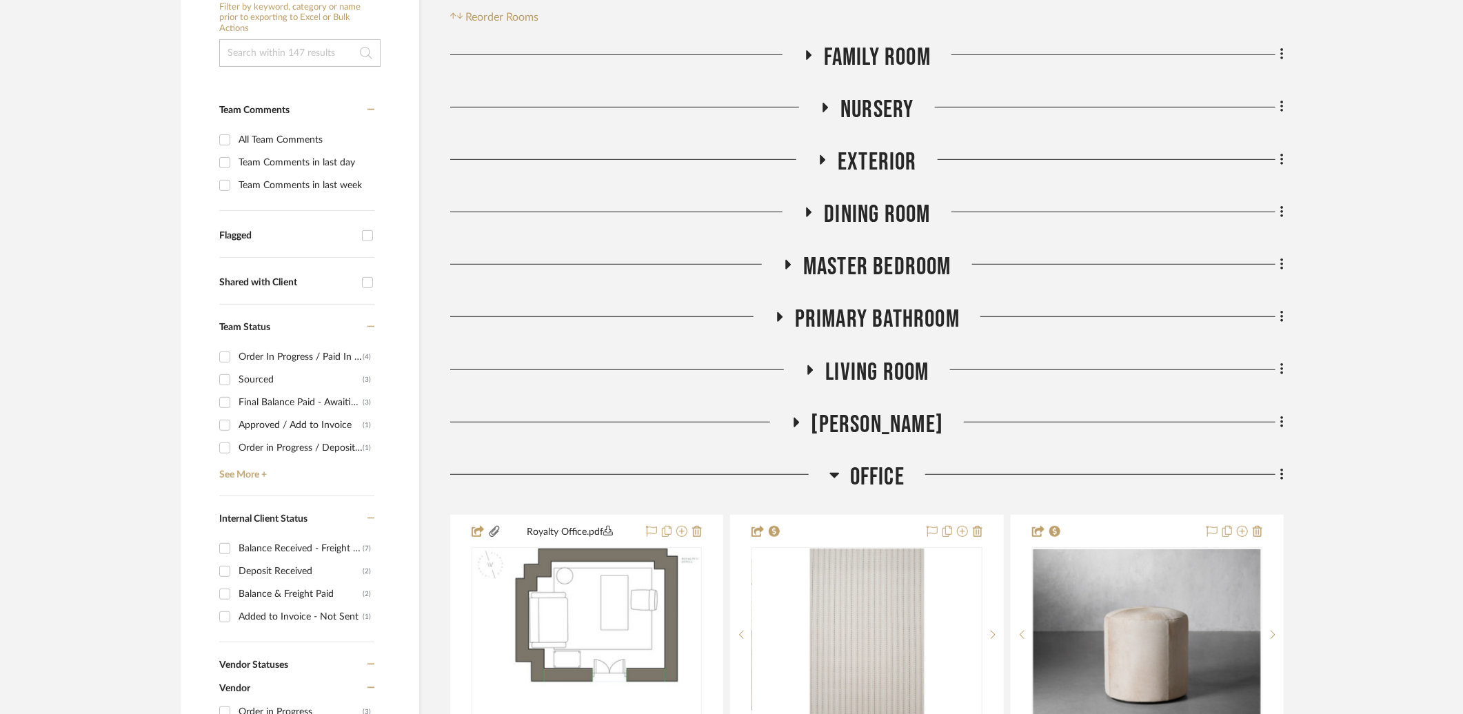
scroll to position [542, 0]
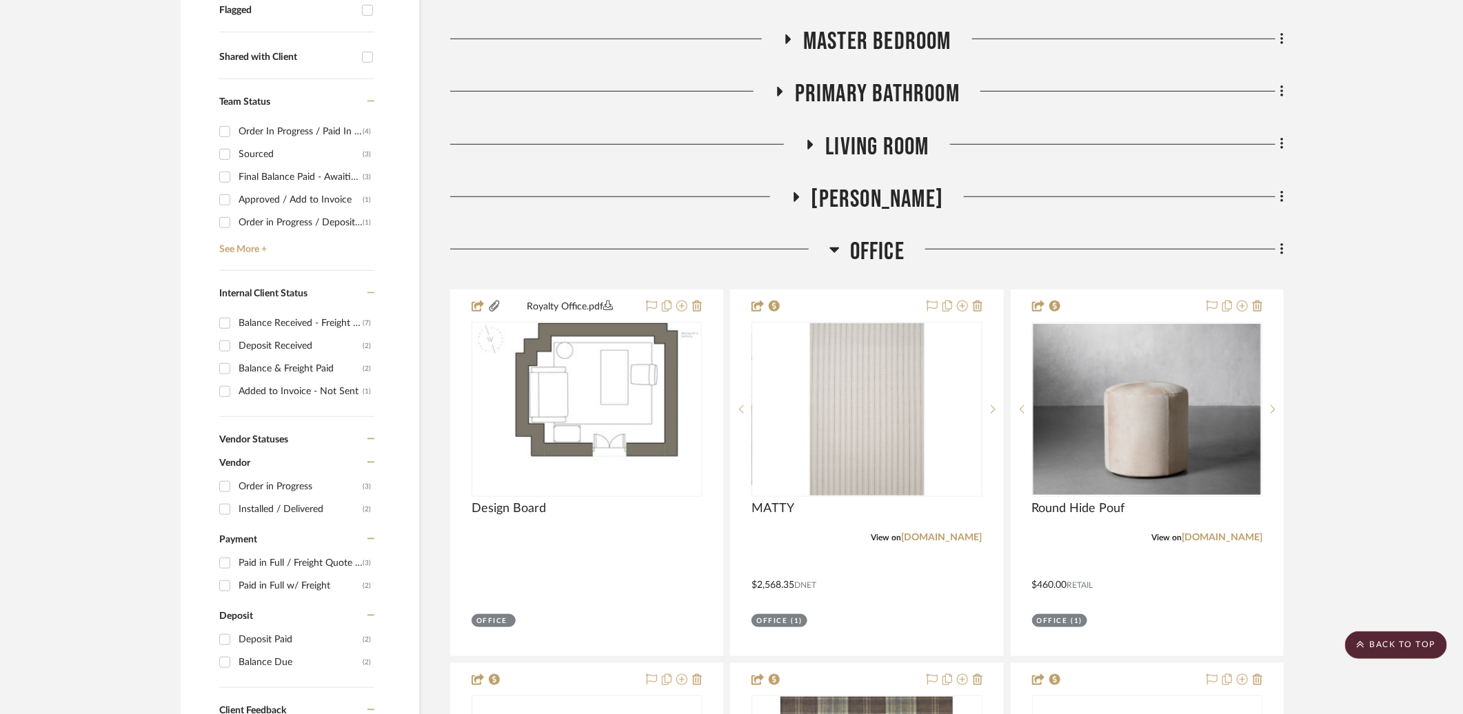
click at [839, 241] on icon at bounding box center [835, 249] width 10 height 17
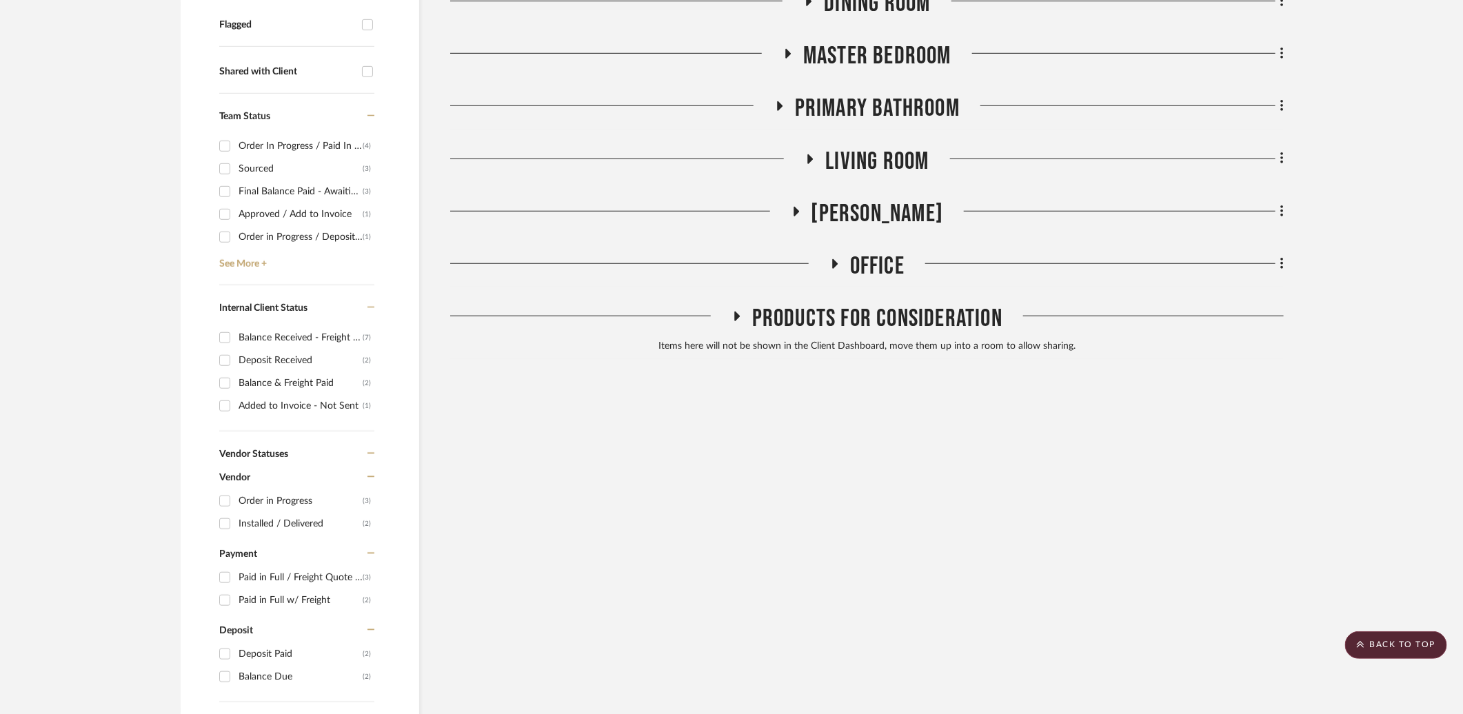
scroll to position [508, 0]
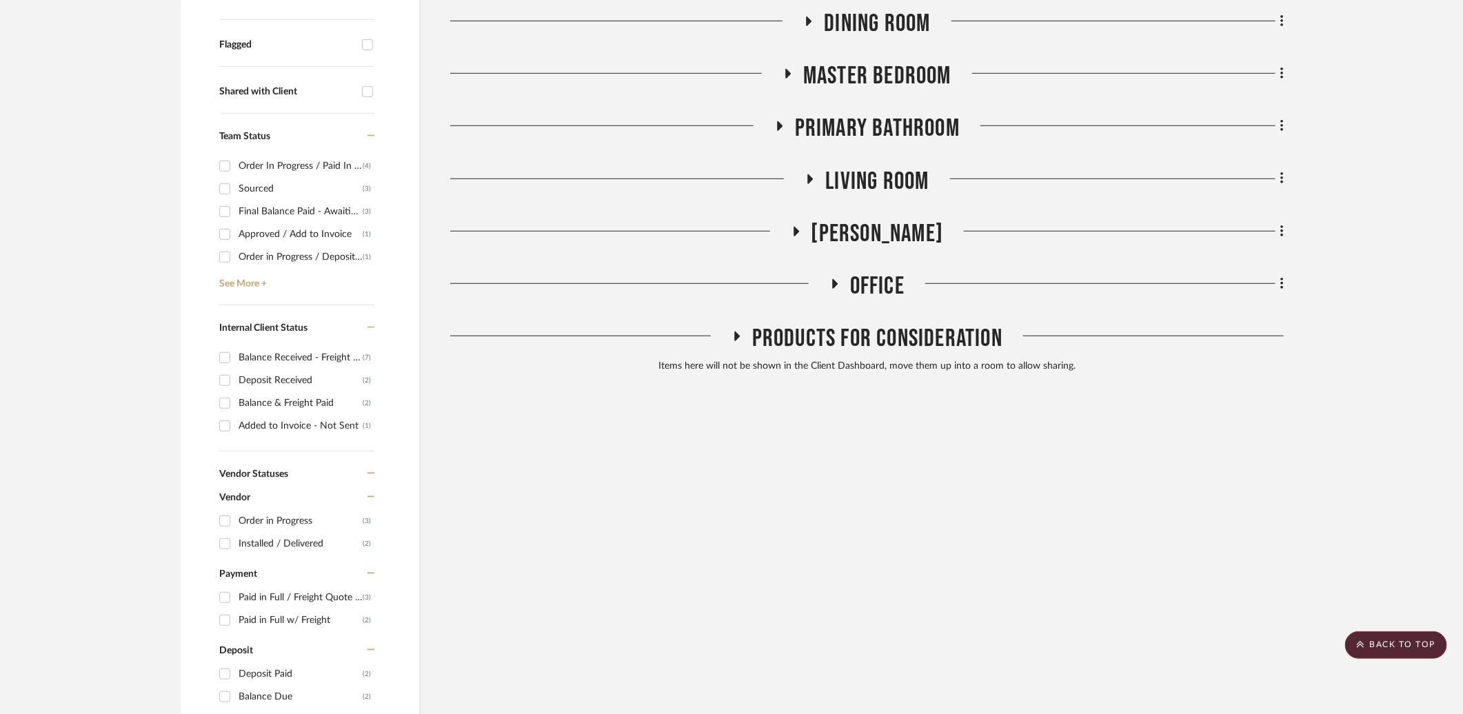
click at [847, 61] on span "Master Bedroom" at bounding box center [877, 76] width 148 height 30
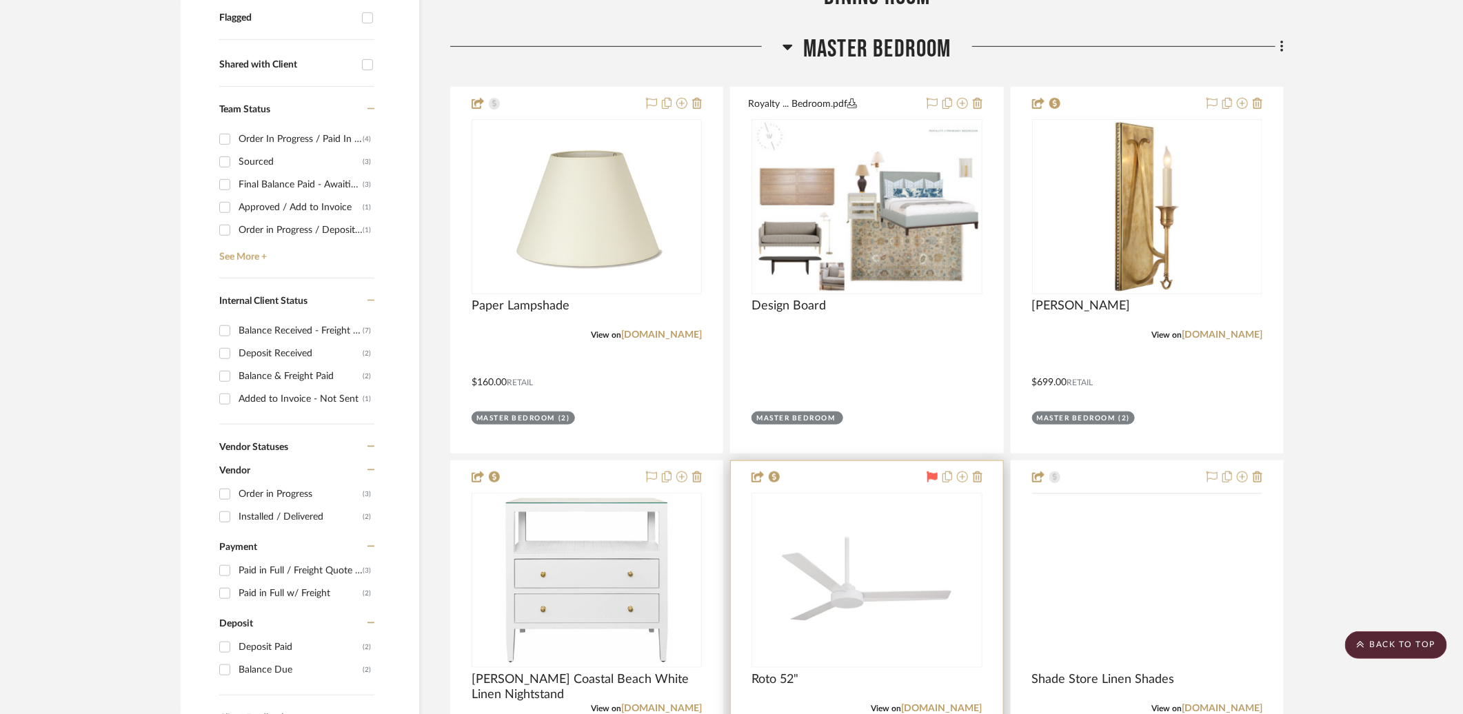
scroll to position [548, 0]
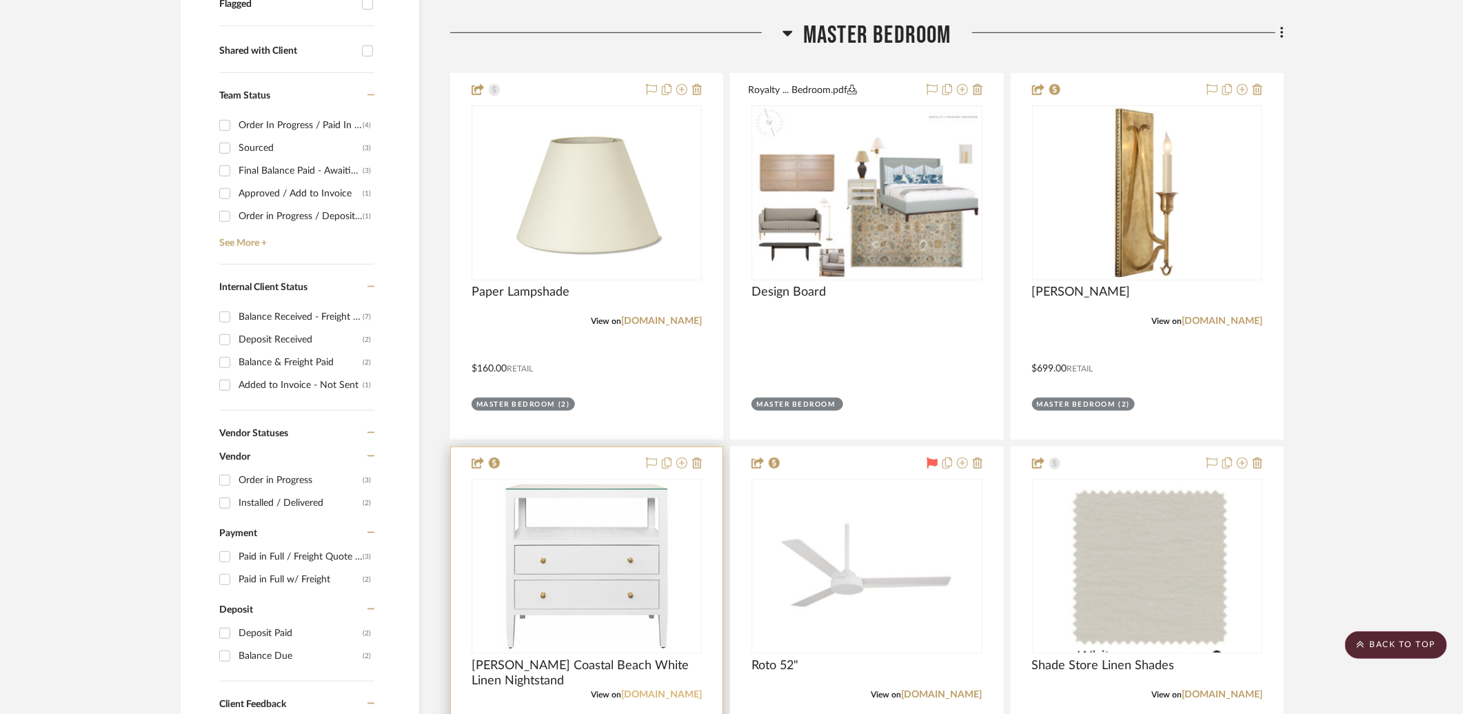
click at [645, 690] on link "kathykuohome.com" at bounding box center [661, 695] width 81 height 10
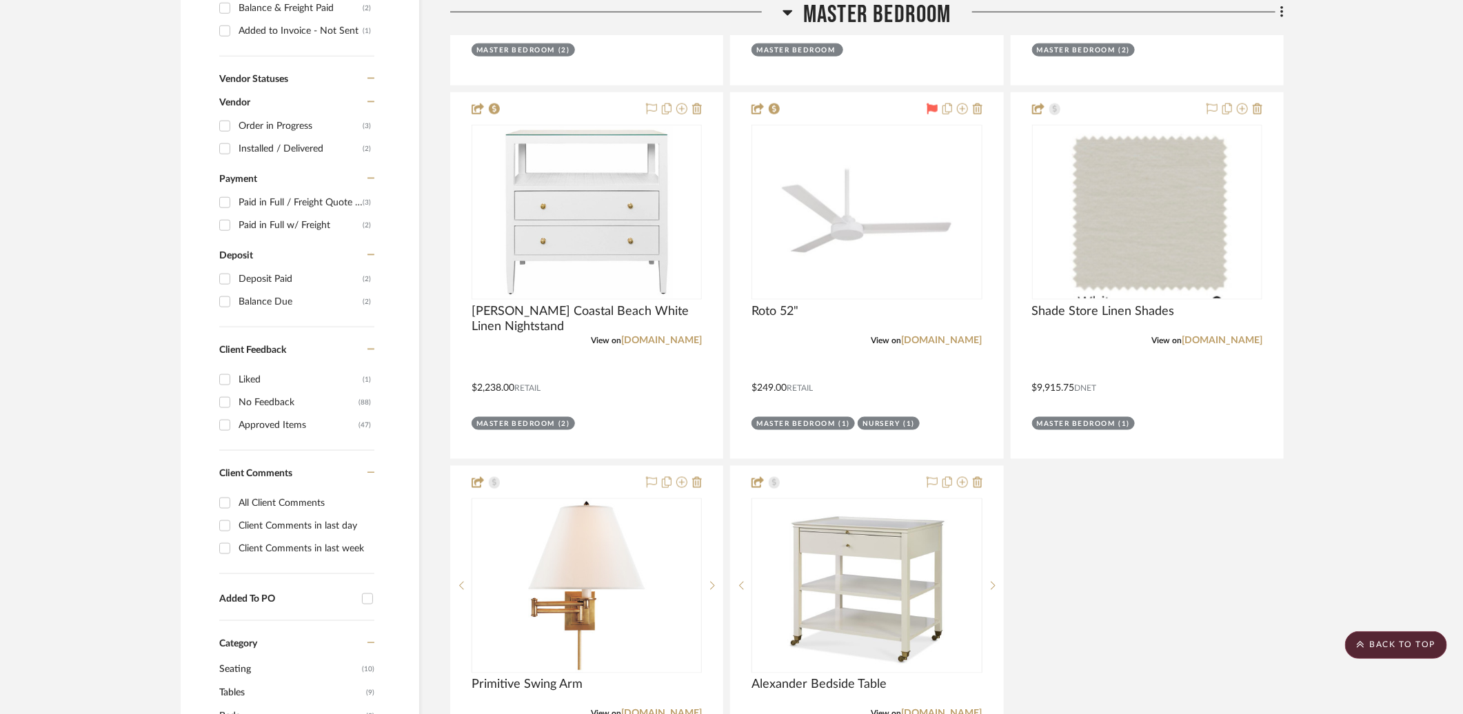
scroll to position [1187, 0]
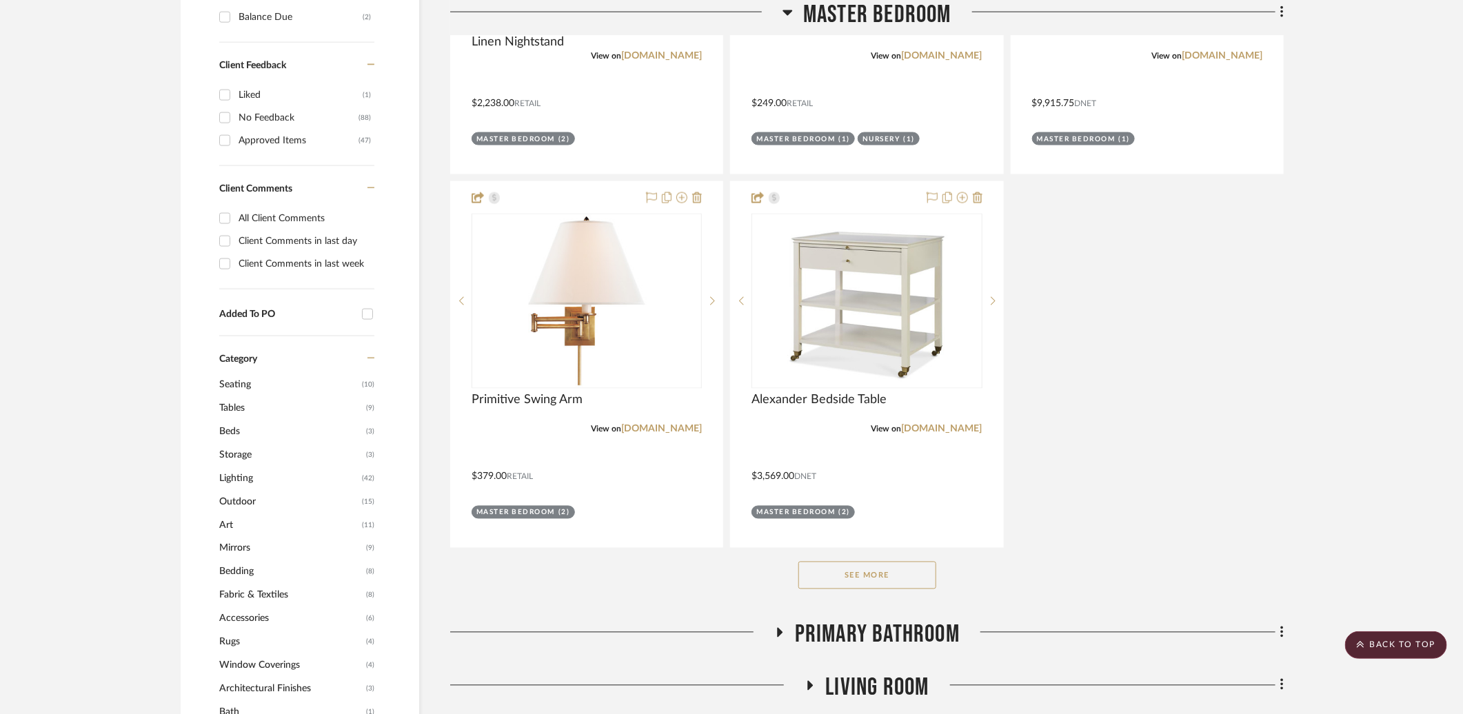
click at [891, 562] on button "See More" at bounding box center [868, 576] width 138 height 28
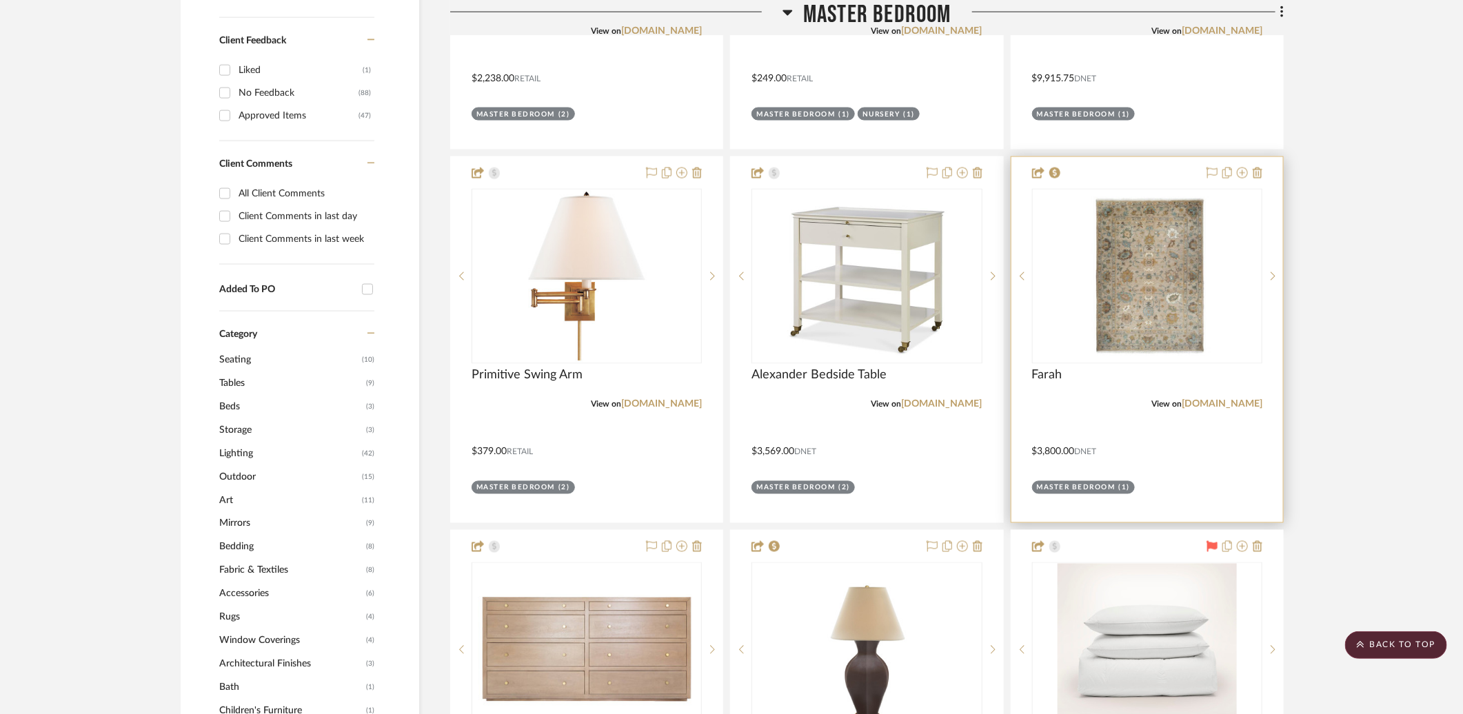
scroll to position [1225, 0]
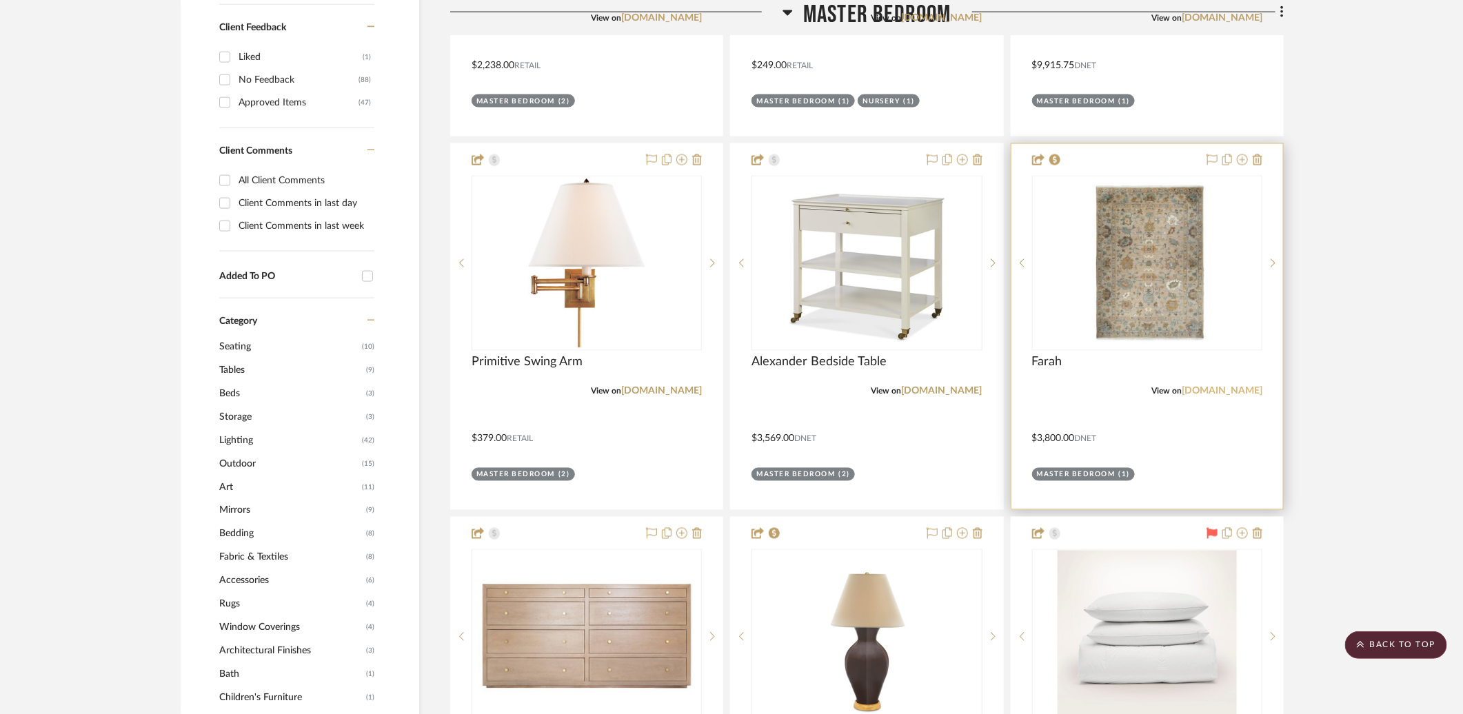
click at [1242, 387] on link "alicelanehome.com" at bounding box center [1222, 392] width 81 height 10
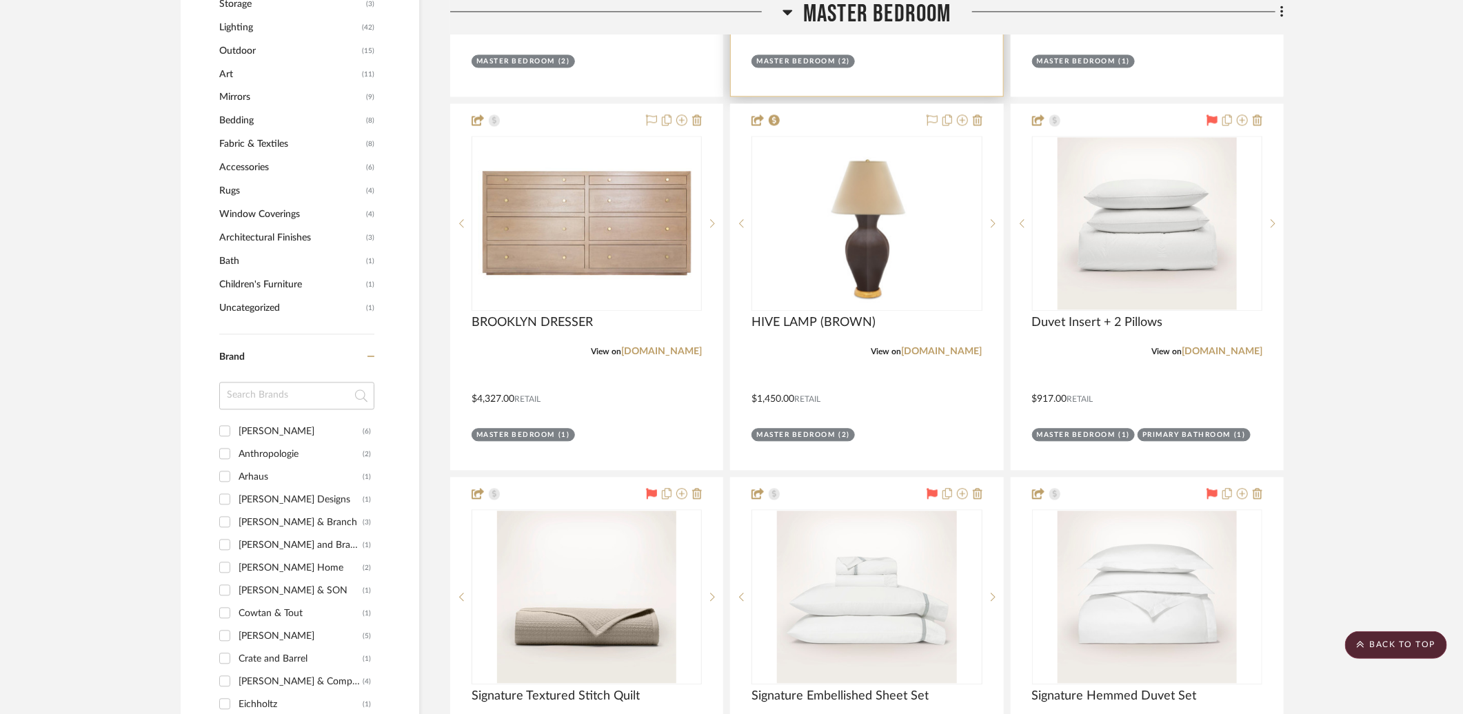
scroll to position [1643, 0]
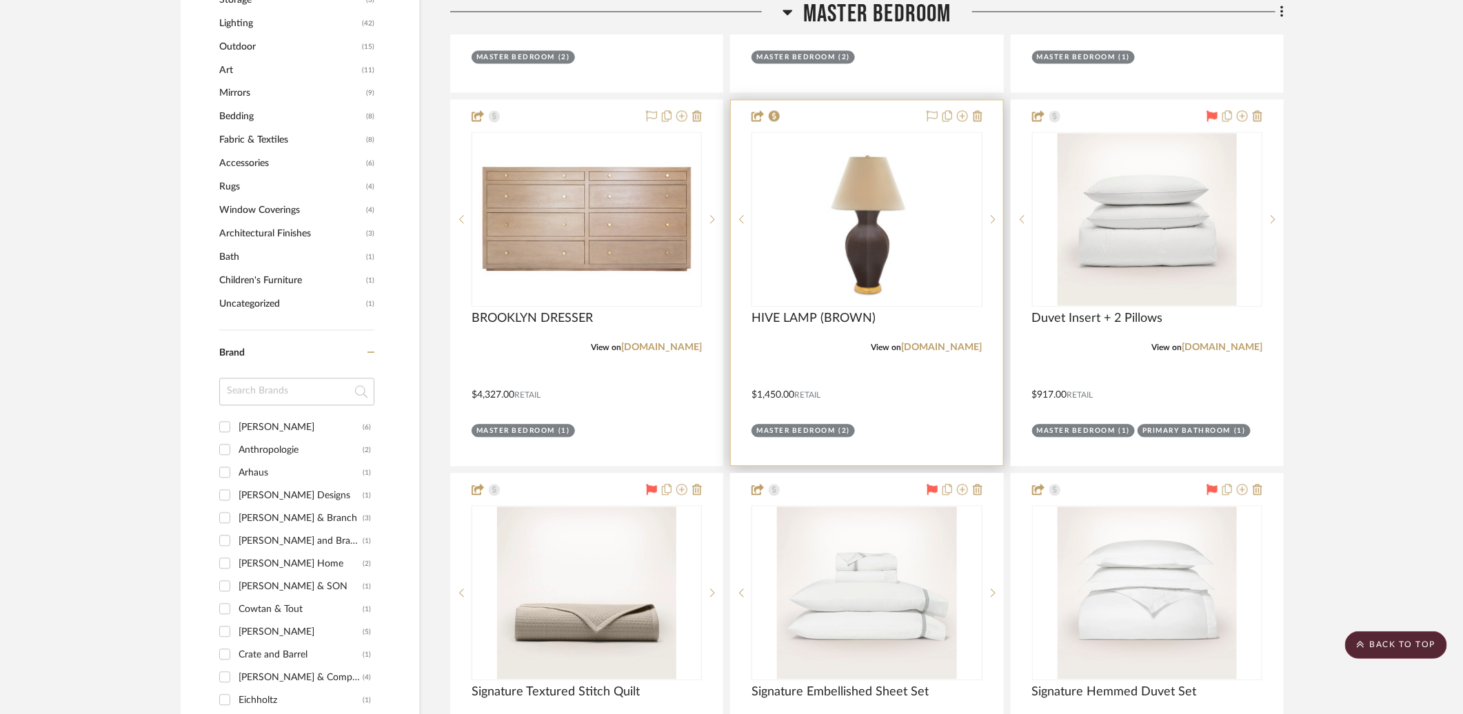
click at [925, 341] on div "View on bunnywilliamshome.com" at bounding box center [867, 347] width 230 height 12
click at [924, 343] on link "bunnywilliamshome.com" at bounding box center [942, 348] width 81 height 10
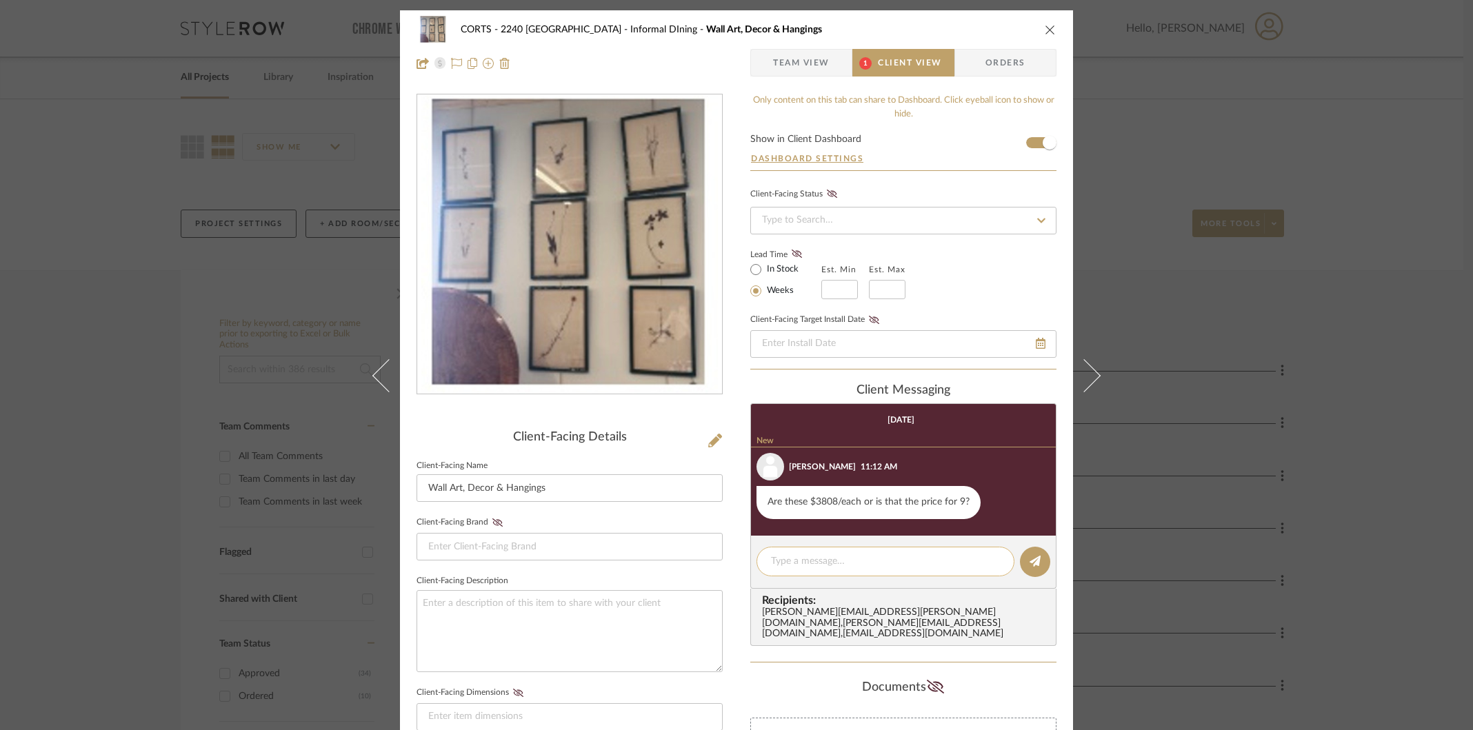
click at [892, 562] on textarea at bounding box center [885, 561] width 229 height 14
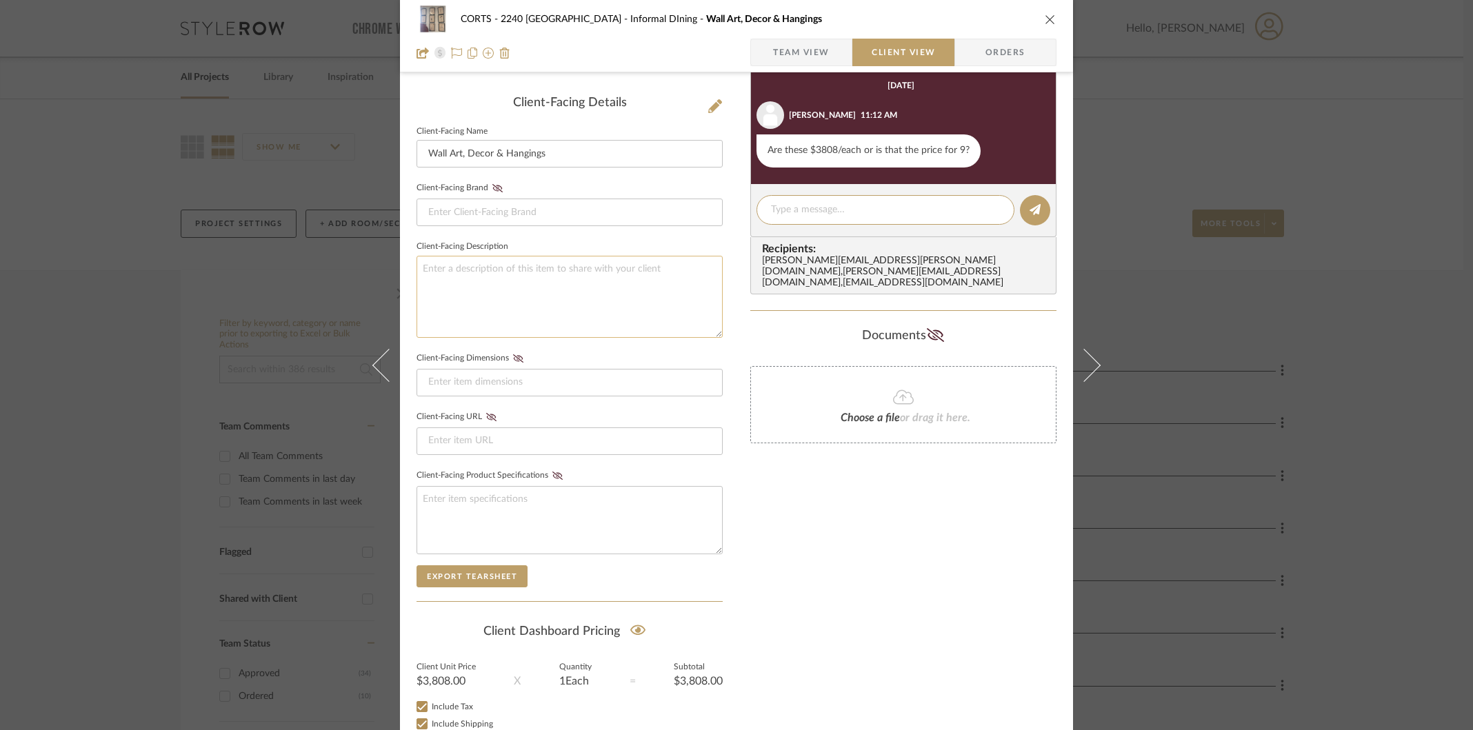
scroll to position [52, 0]
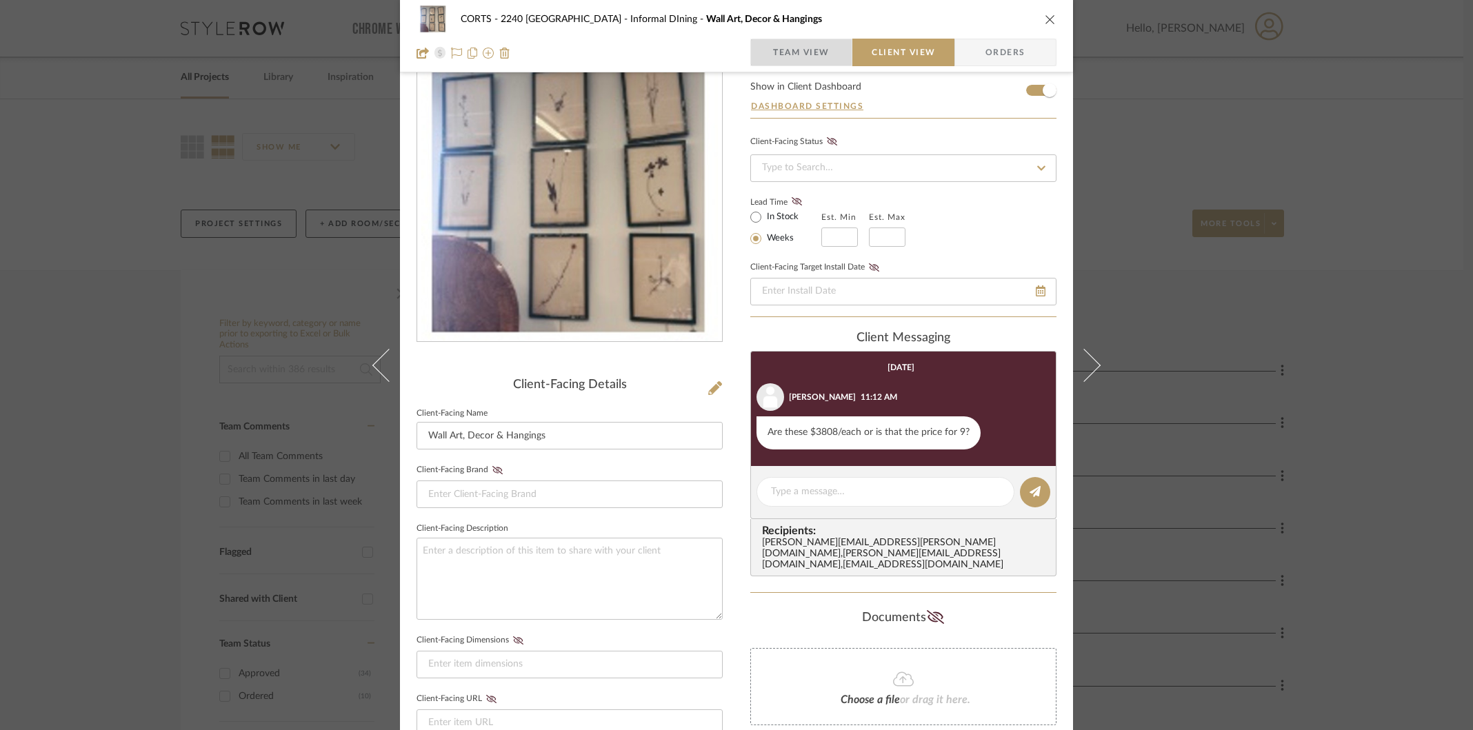
click at [799, 54] on span "Team View" at bounding box center [801, 53] width 57 height 28
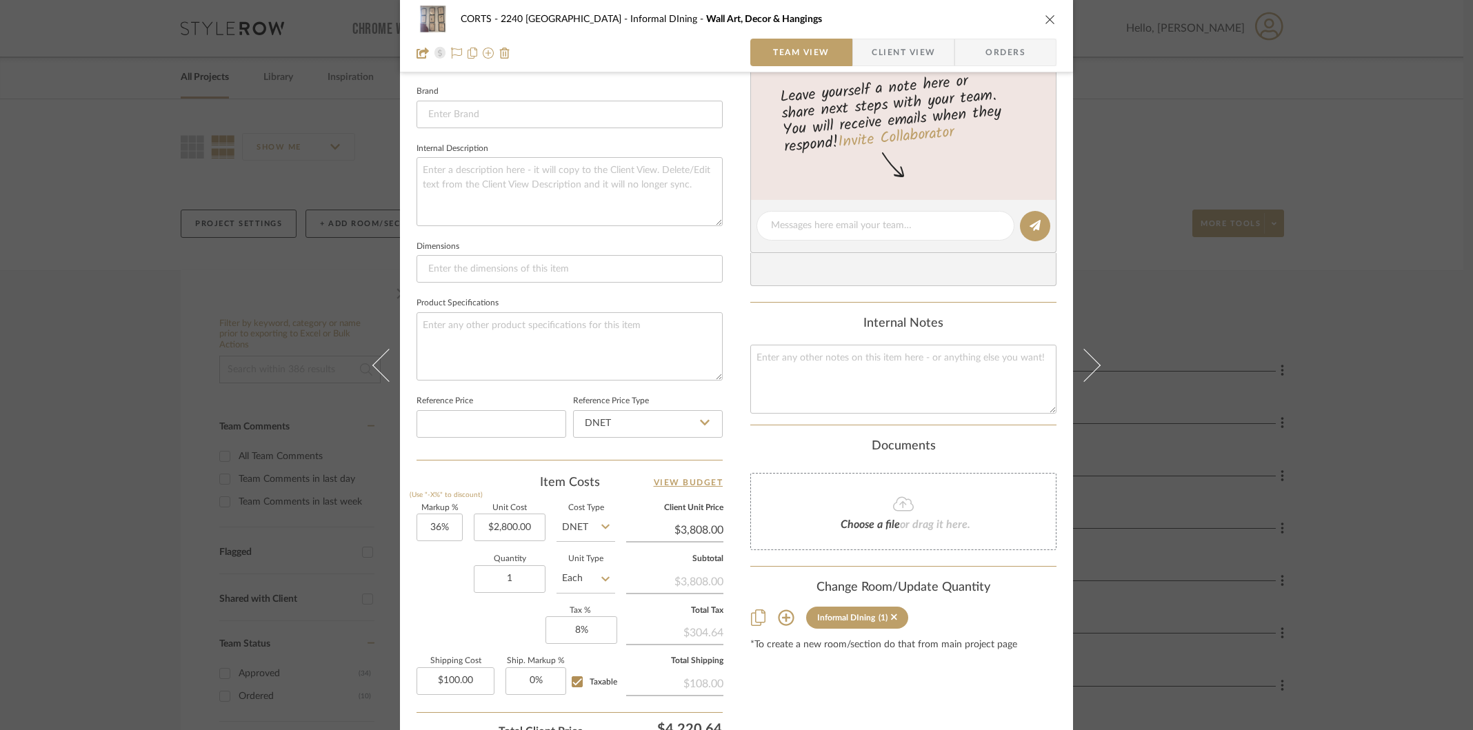
scroll to position [424, 0]
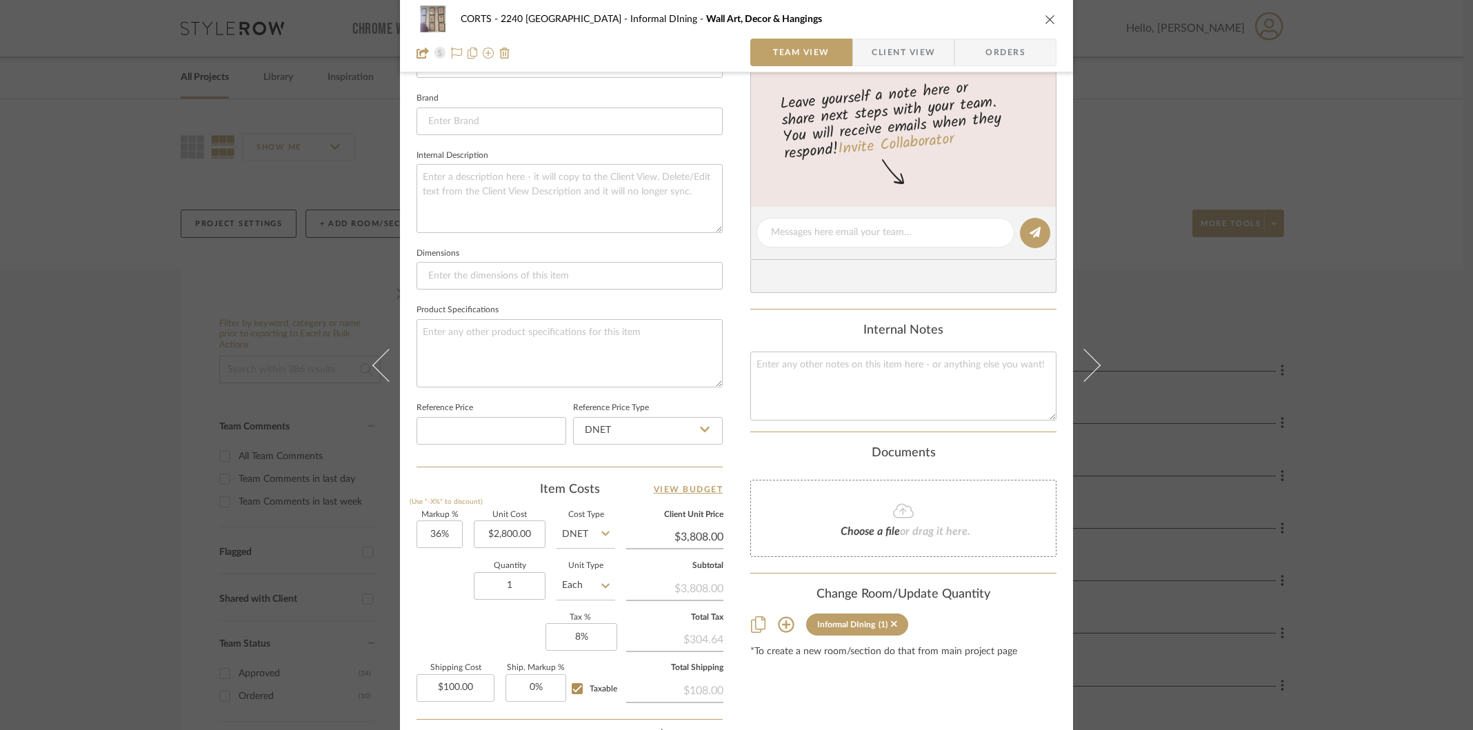
click at [879, 73] on div "Leave yourself a note here or share next steps with your team. You will receive…" at bounding box center [903, 134] width 306 height 143
click at [885, 59] on span "Client View" at bounding box center [903, 53] width 63 height 28
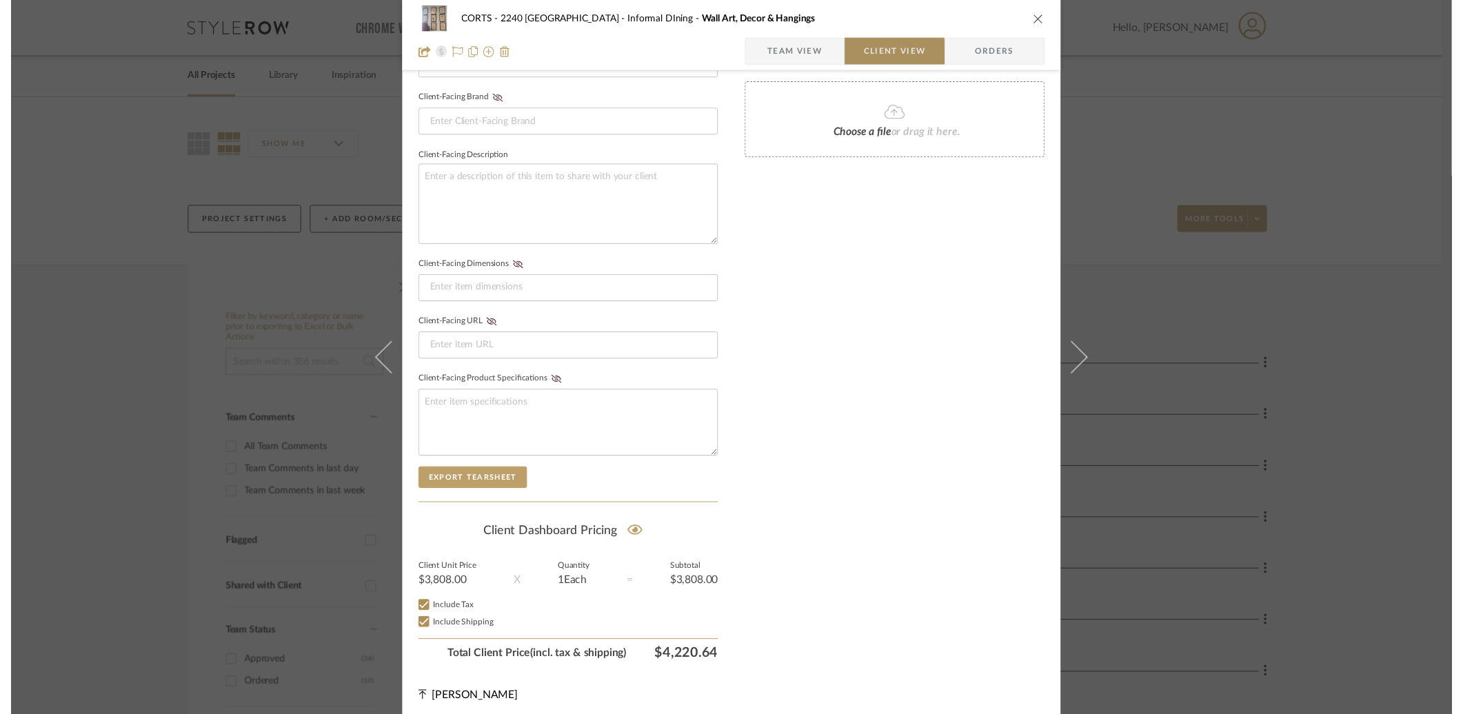
scroll to position [305, 0]
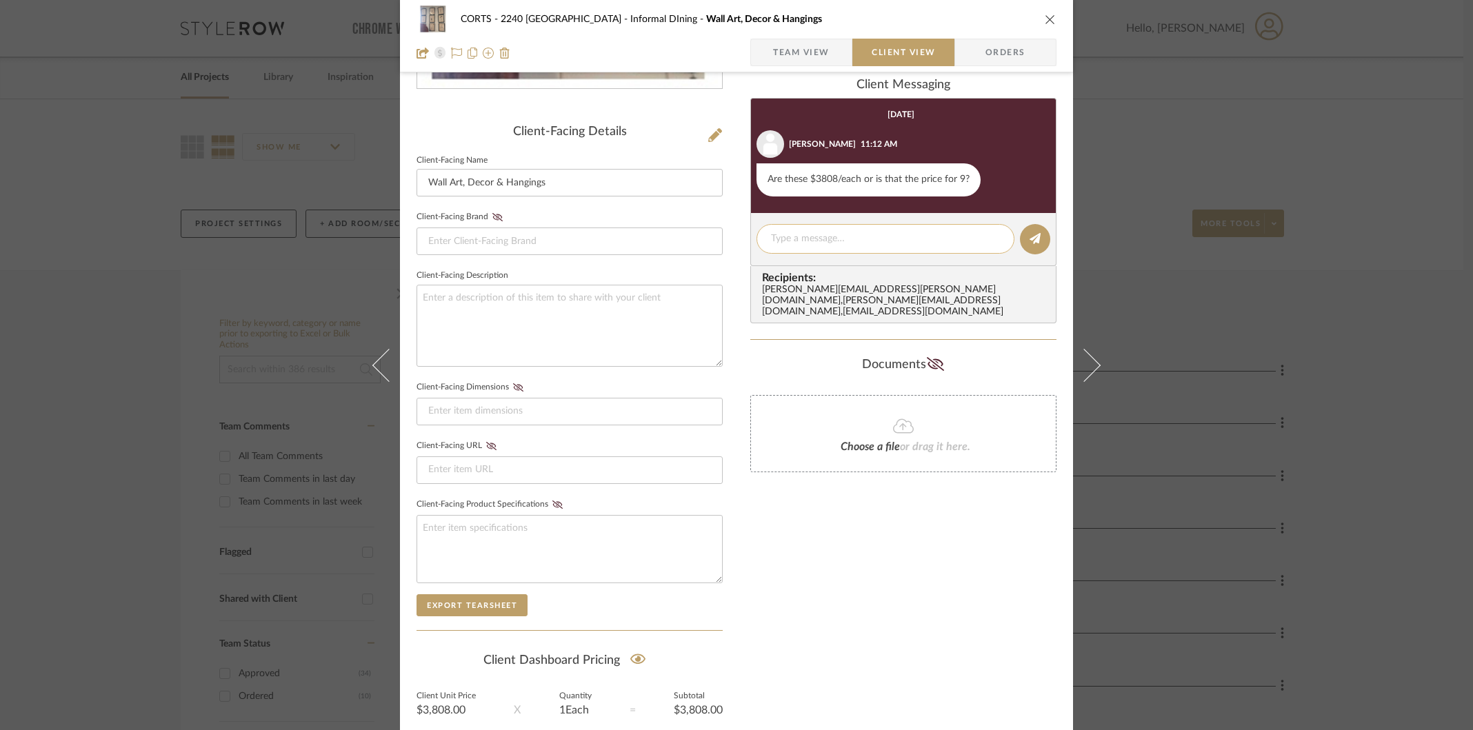
click at [870, 234] on textarea at bounding box center [885, 239] width 229 height 14
type textarea "price for all 9"
click at [1032, 247] on button at bounding box center [1035, 239] width 30 height 30
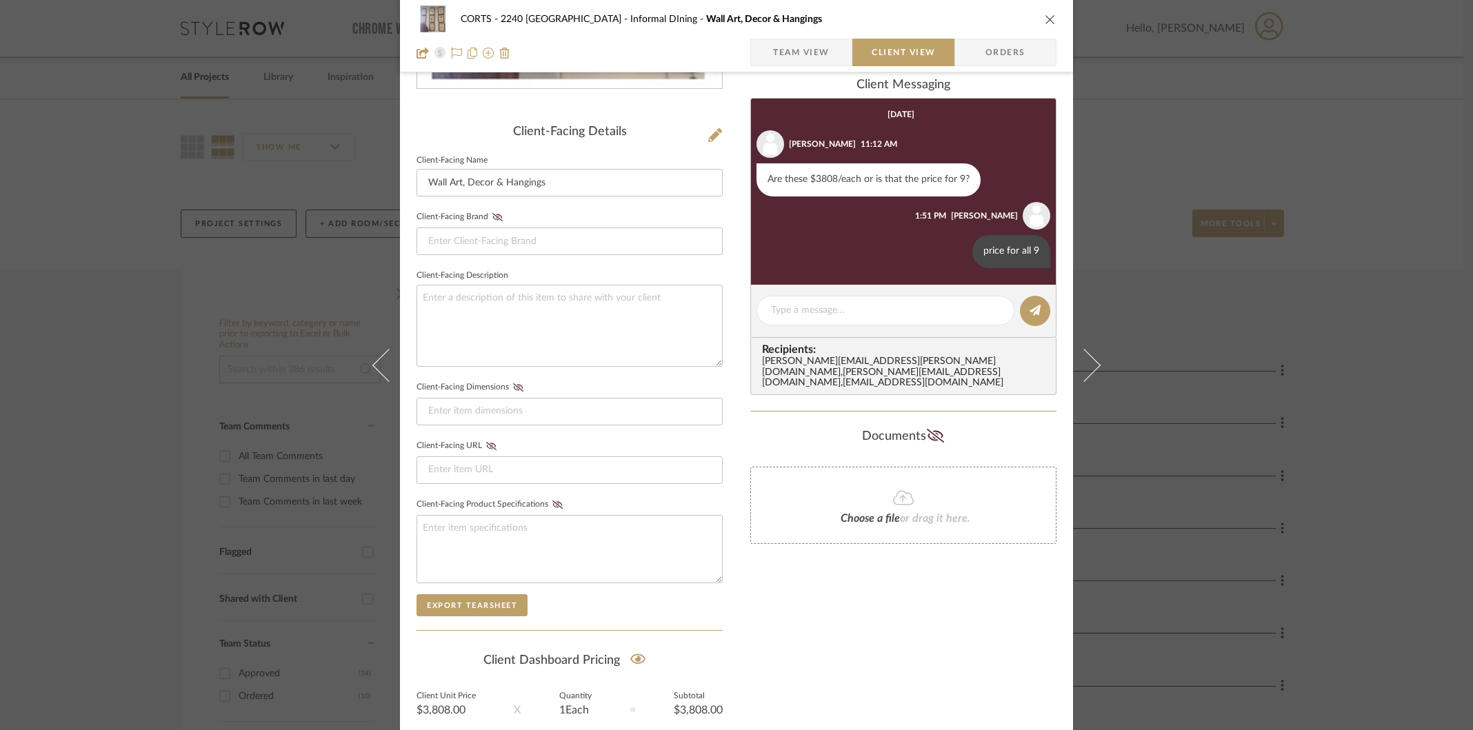
drag, startPoint x: 1047, startPoint y: 23, endPoint x: 1019, endPoint y: 4, distance: 33.3
click at [1046, 22] on icon "close" at bounding box center [1050, 19] width 11 height 11
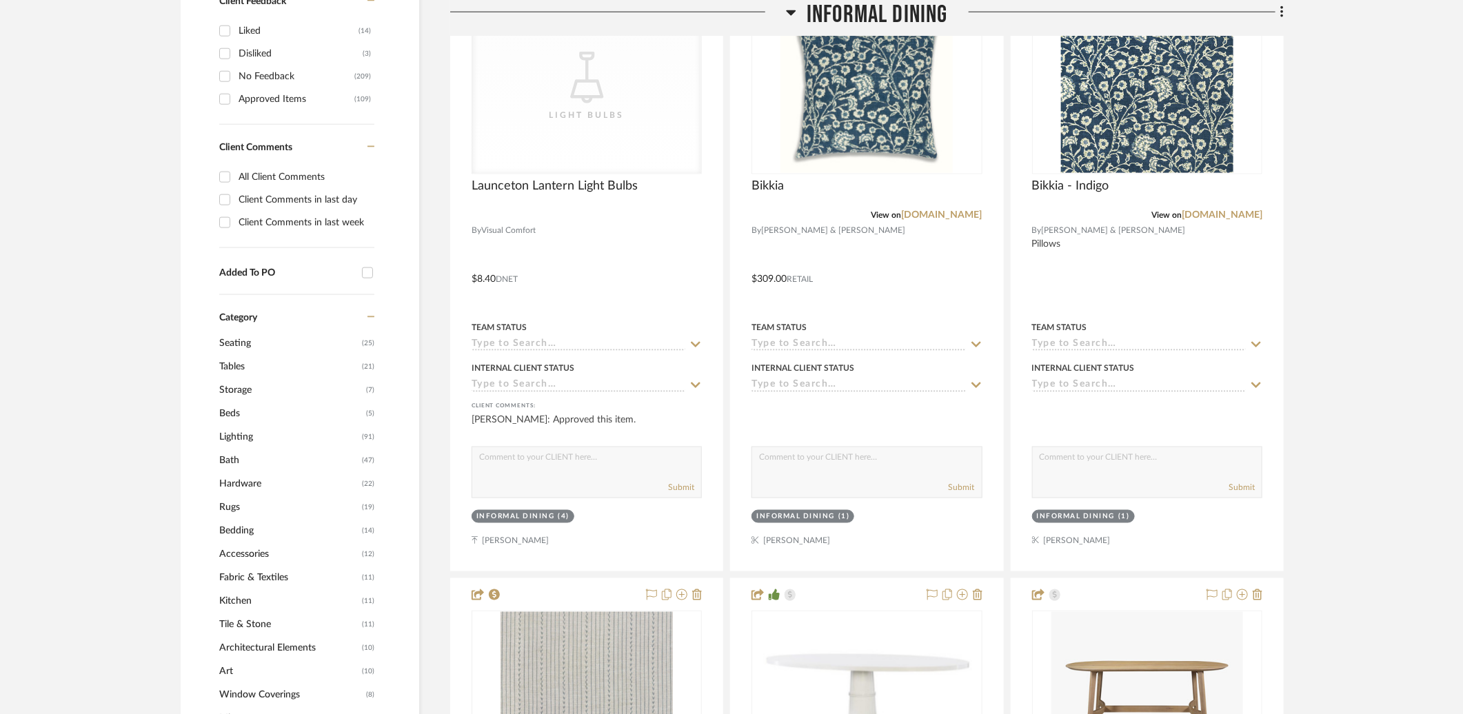
scroll to position [412, 0]
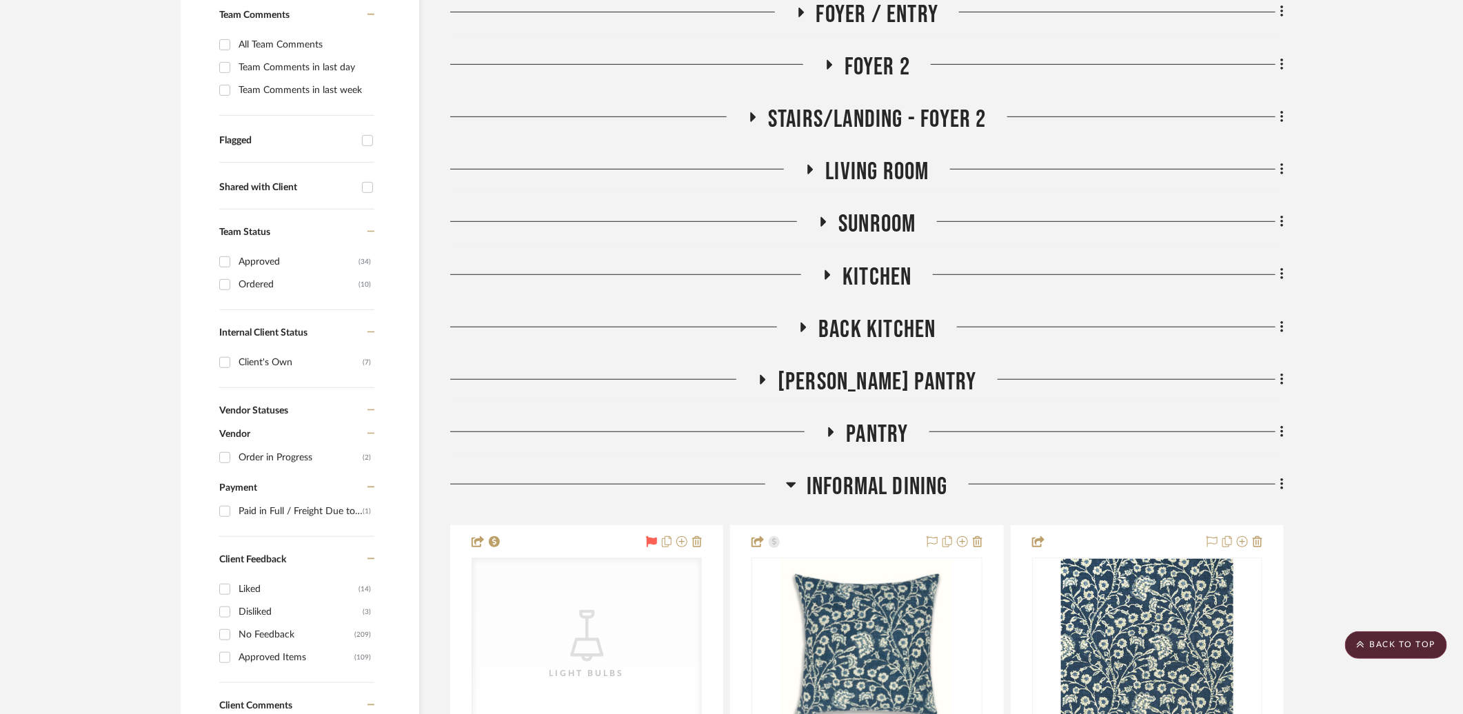
click at [861, 472] on span "Informal DIning" at bounding box center [877, 487] width 141 height 30
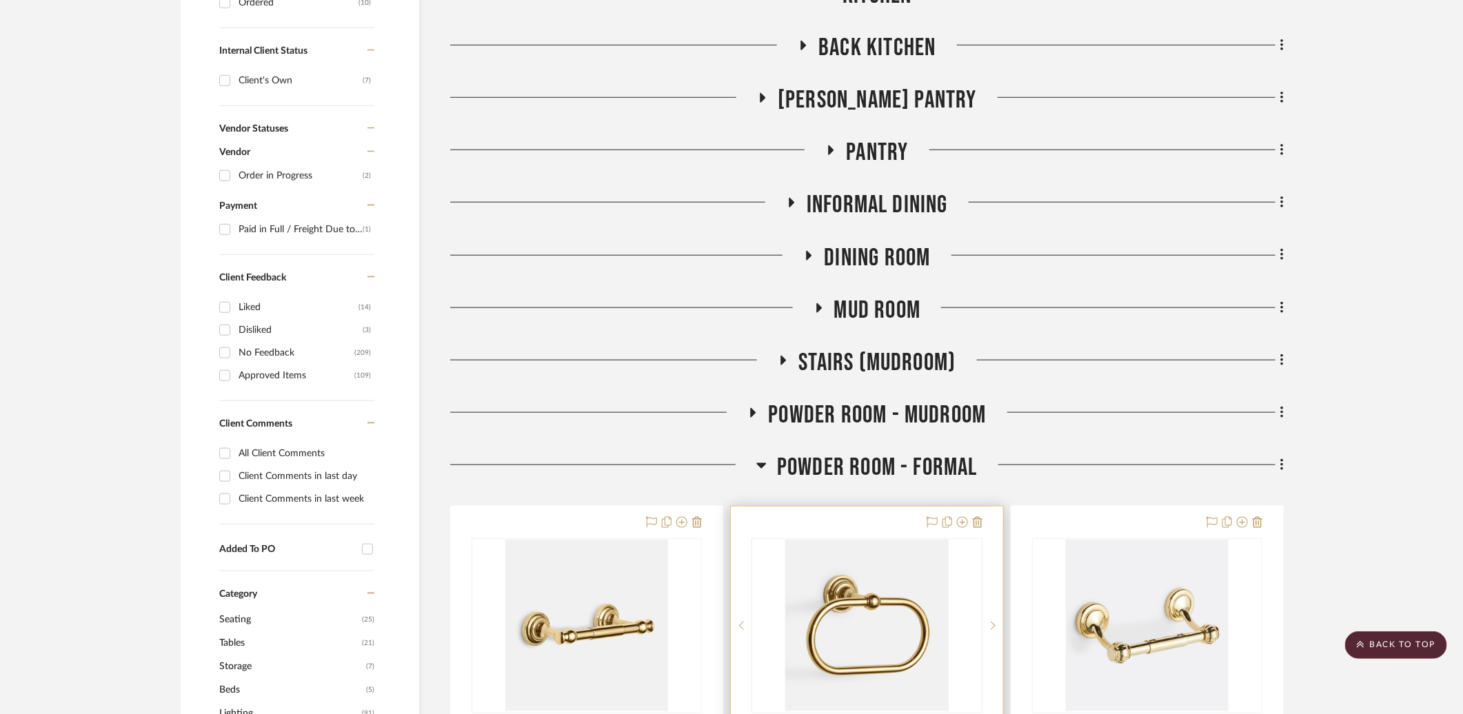
scroll to position [983, 0]
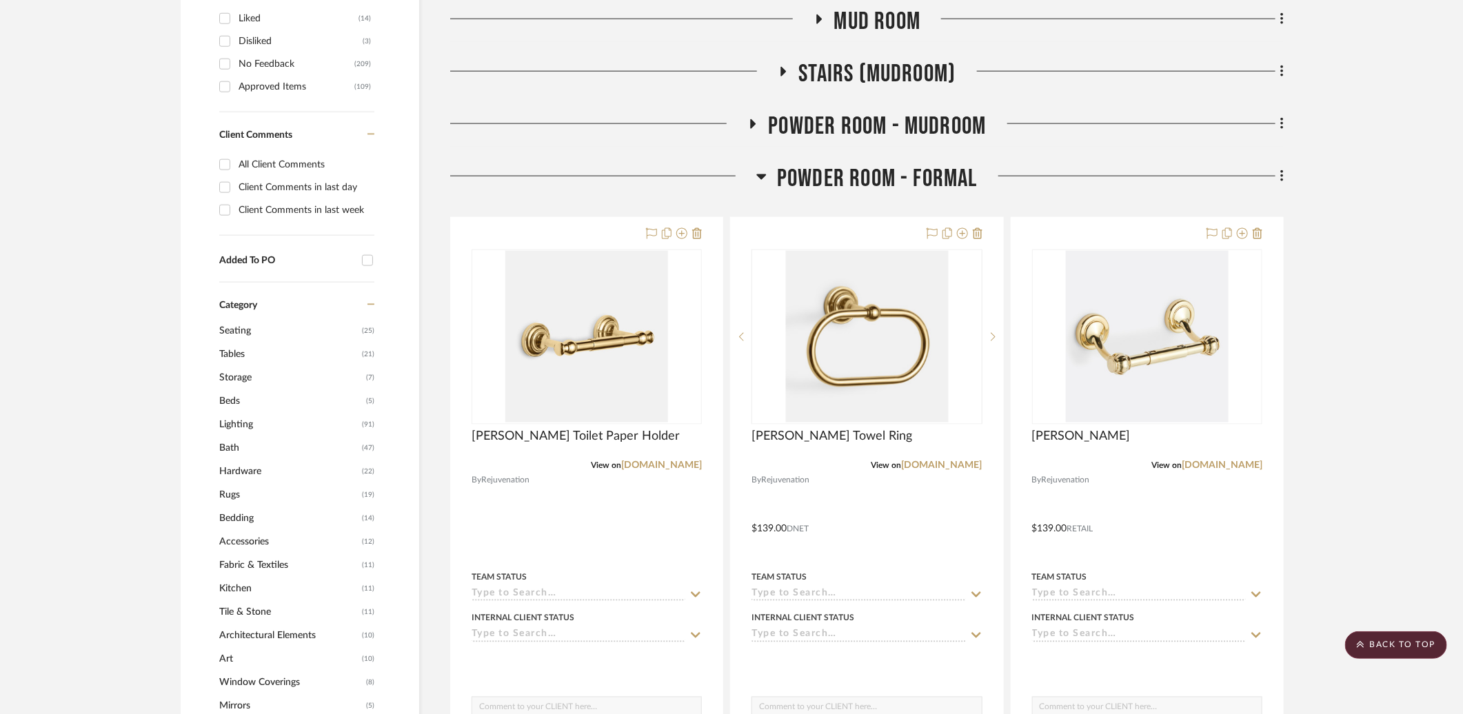
click at [868, 164] on span "Powder Room - Formal" at bounding box center [877, 179] width 201 height 30
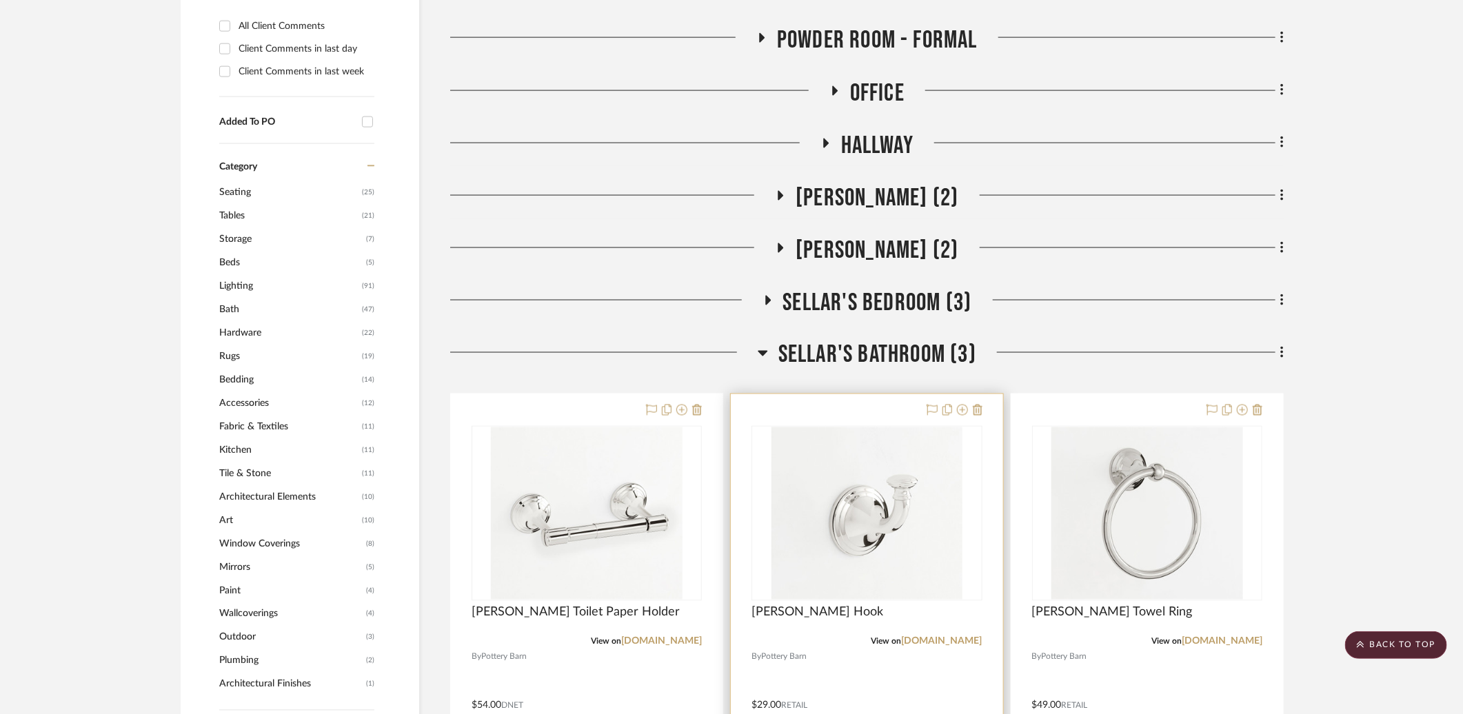
scroll to position [1355, 0]
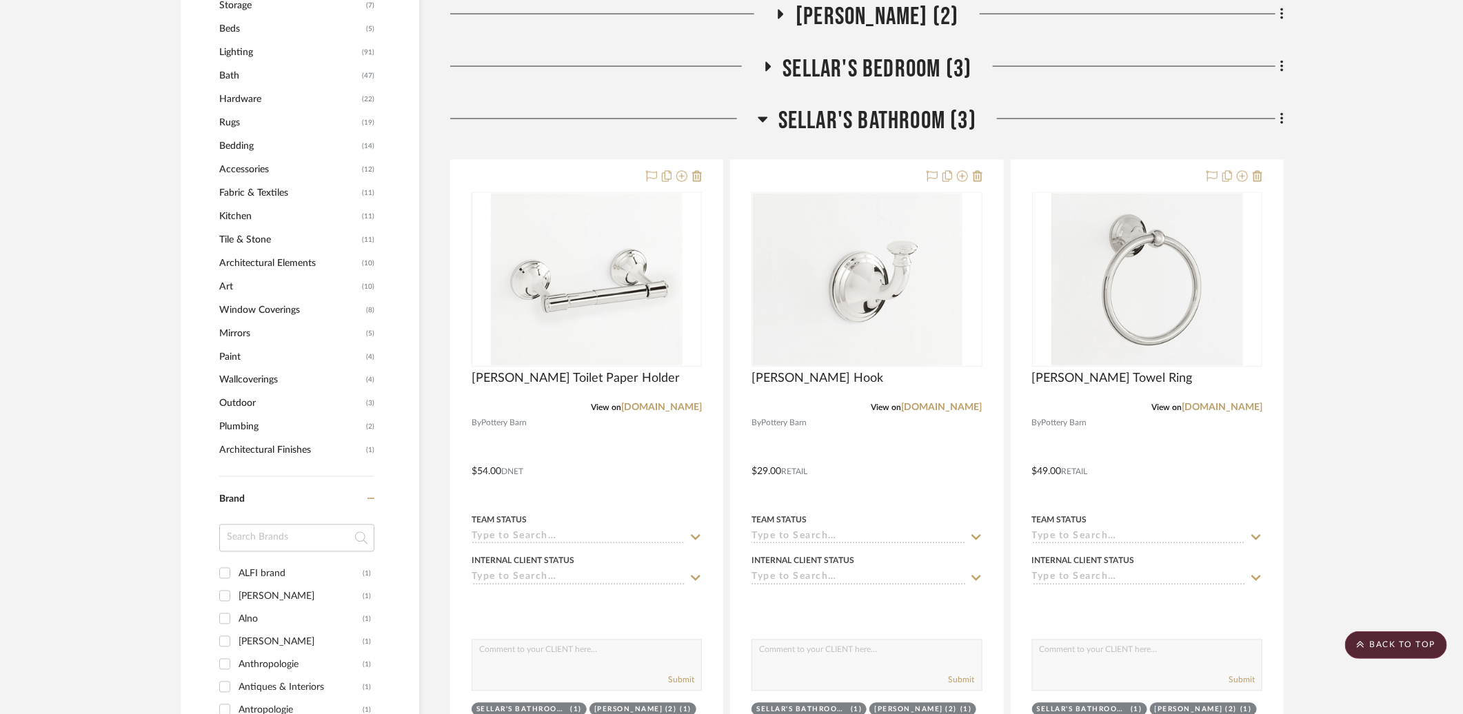
click at [830, 107] on span "Sellar's Bathroom (3)" at bounding box center [878, 122] width 198 height 30
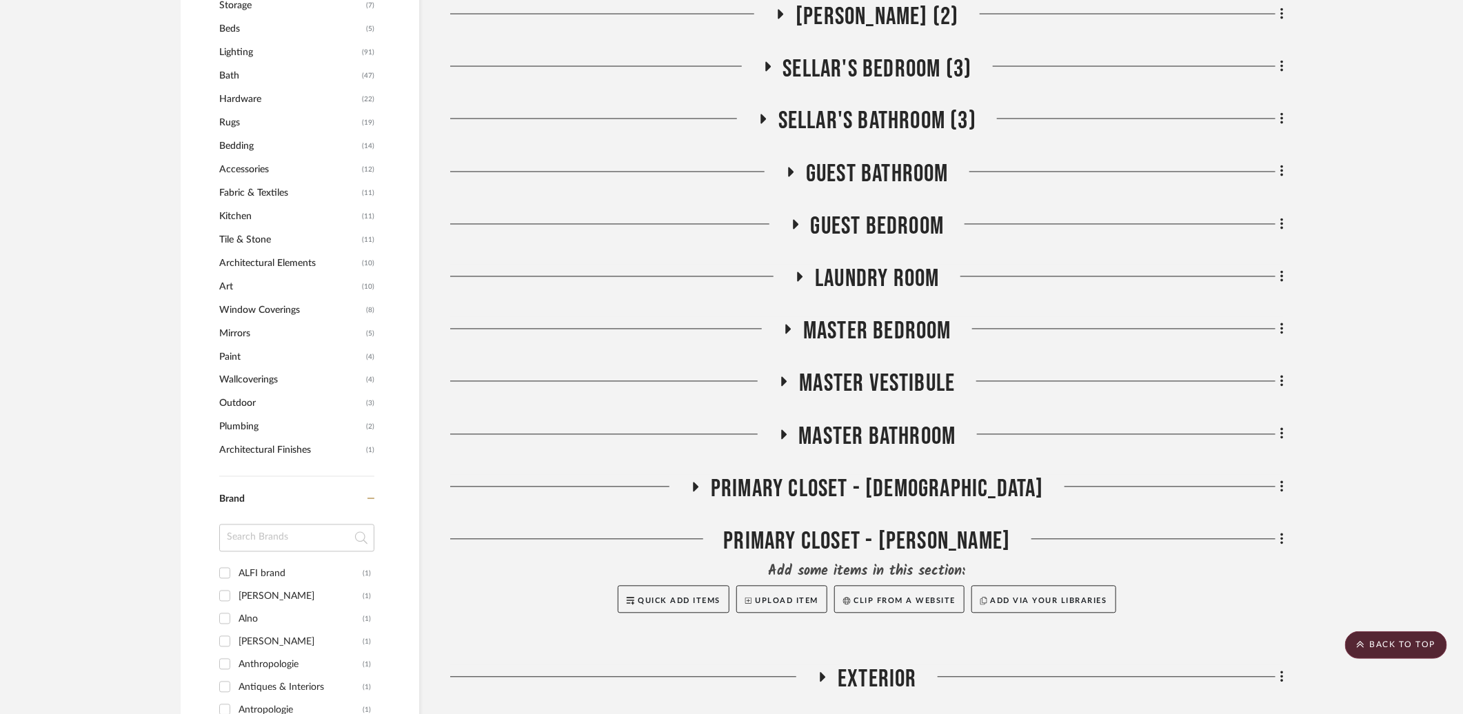
click at [901, 265] on span "Laundry Room" at bounding box center [877, 280] width 124 height 30
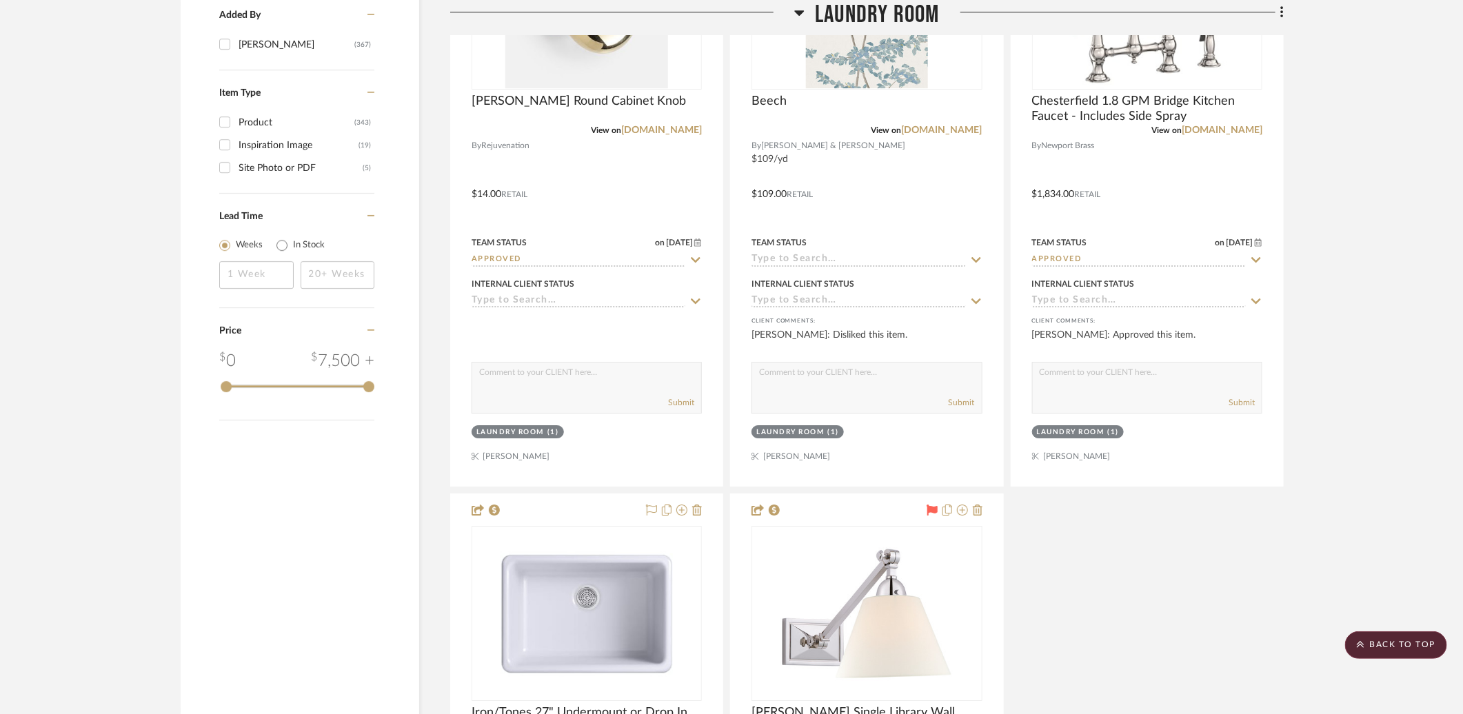
scroll to position [2800, 0]
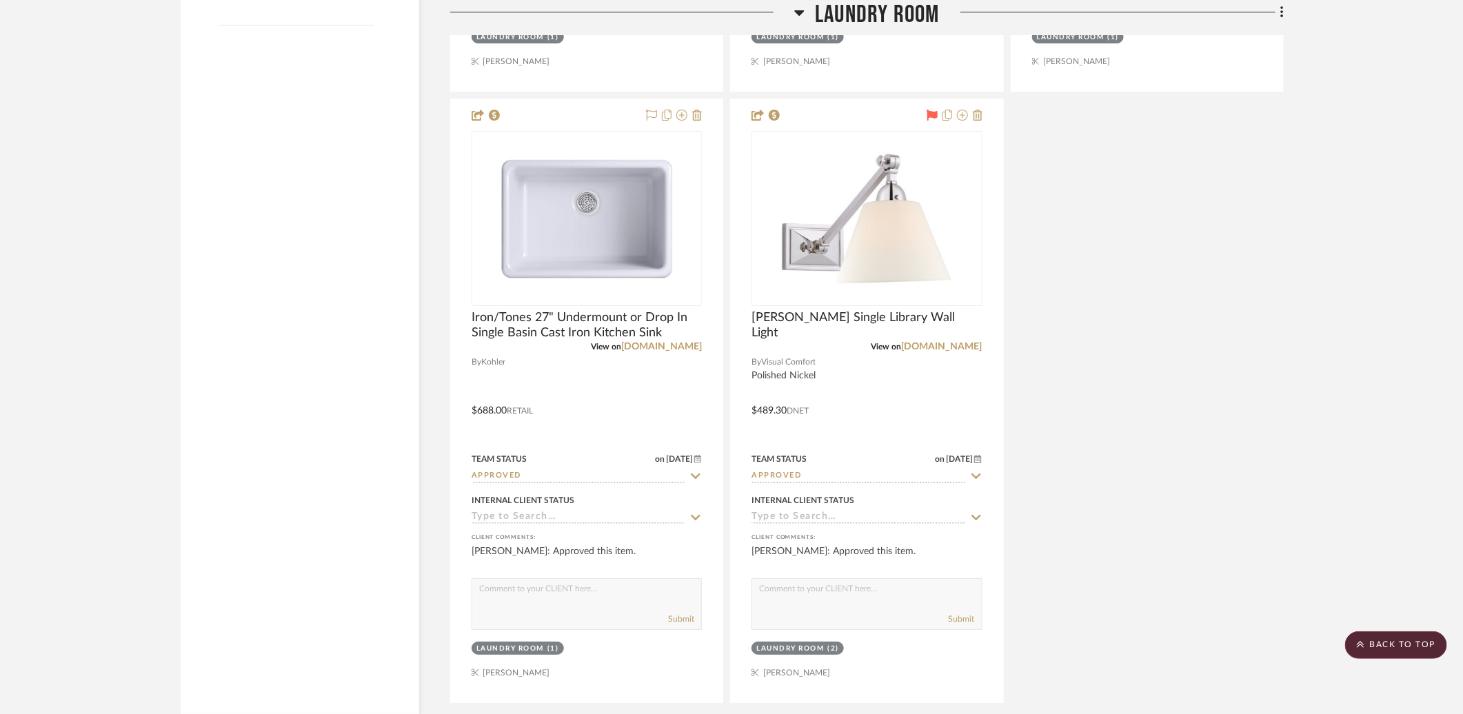
click at [870, 14] on span "Laundry Room" at bounding box center [877, 15] width 124 height 30
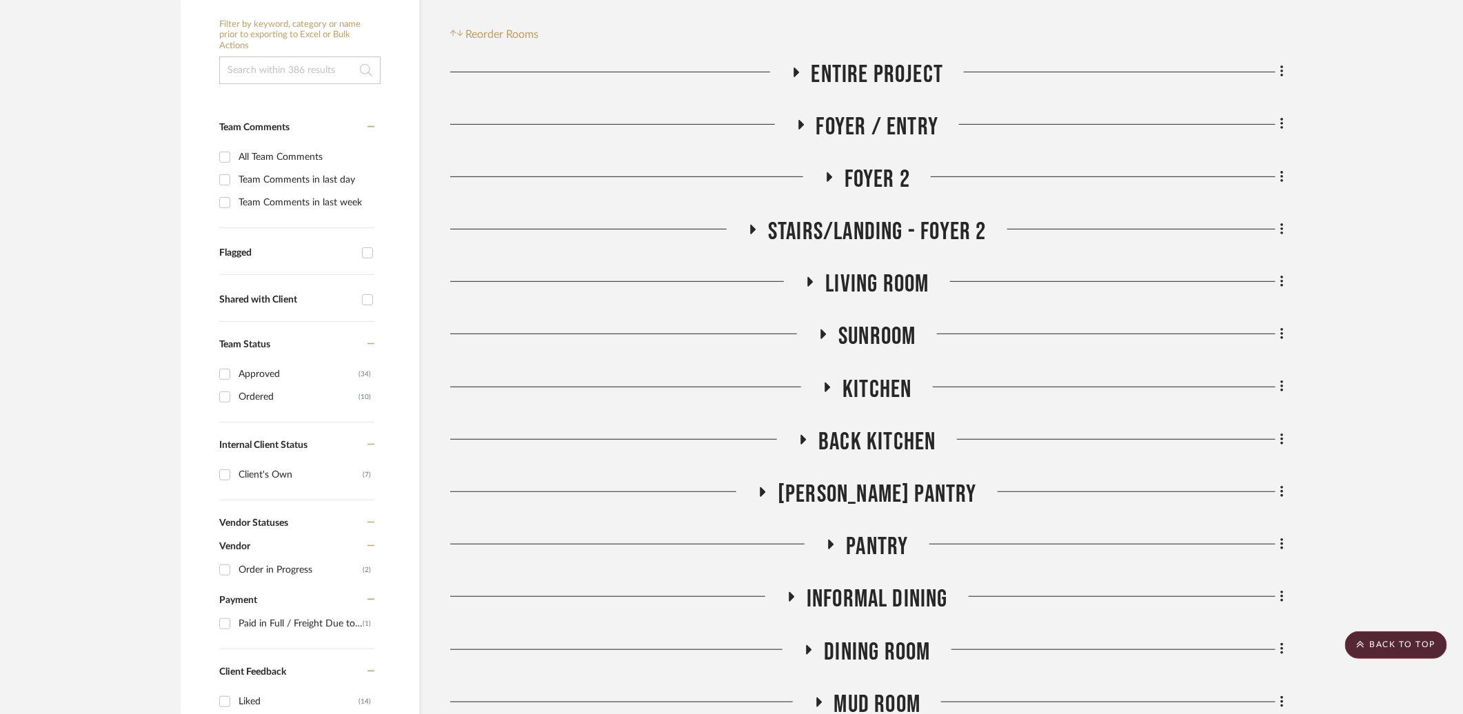
scroll to position [476, 0]
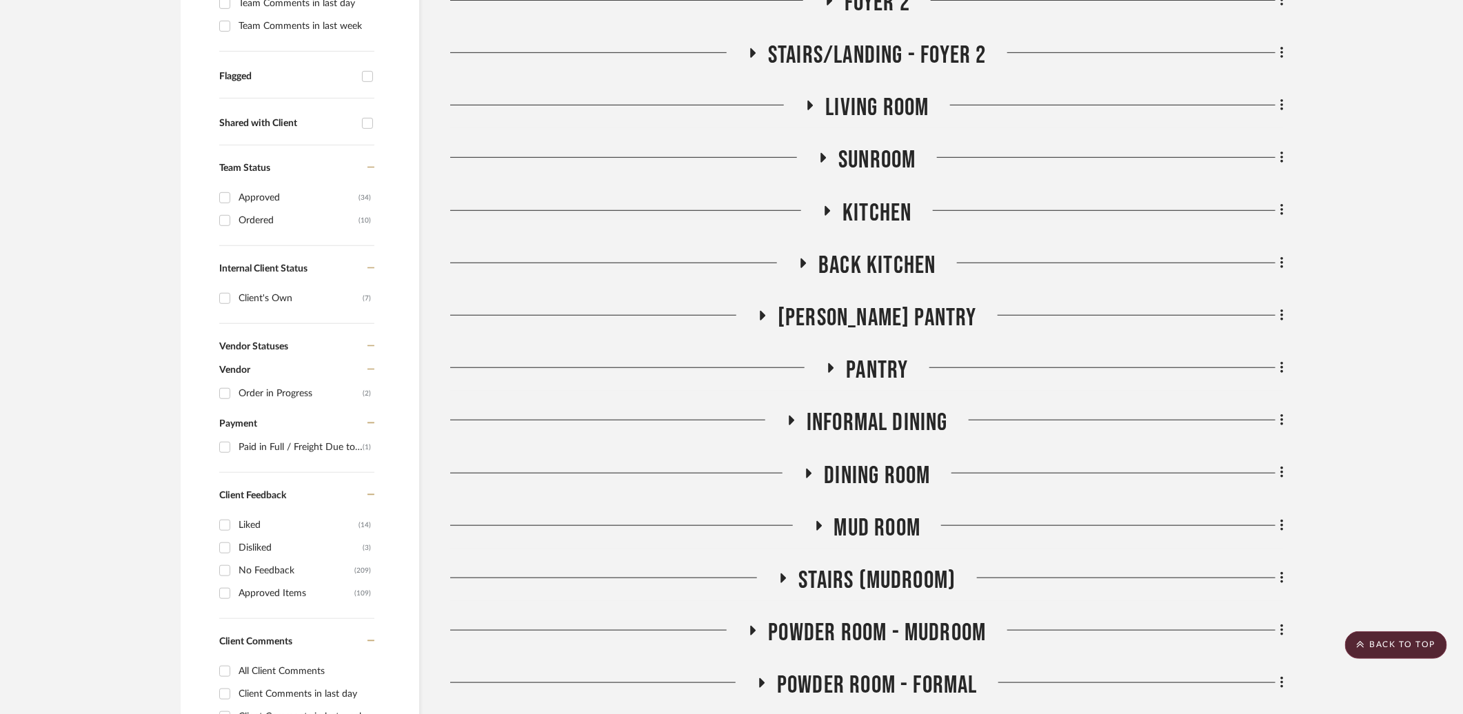
click at [876, 461] on span "Dining Room" at bounding box center [877, 476] width 106 height 30
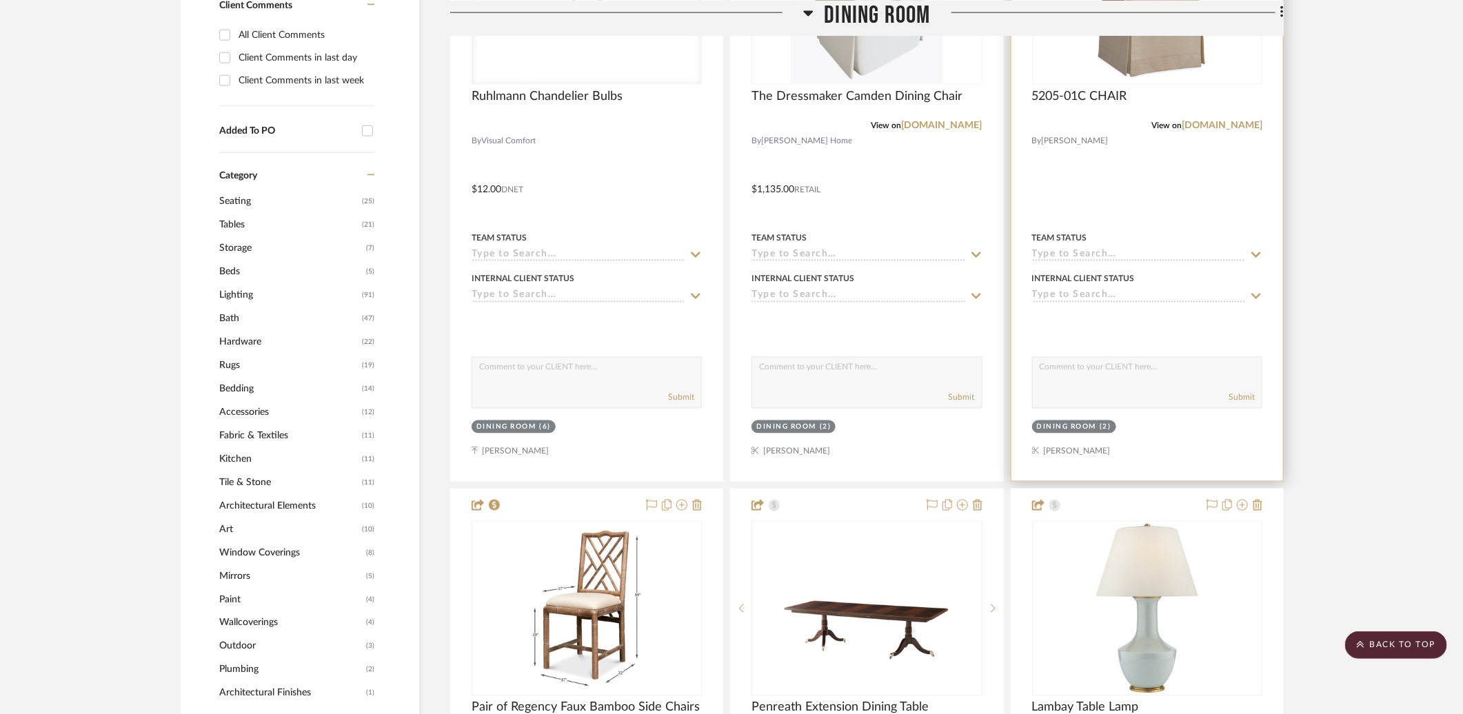
scroll to position [815, 0]
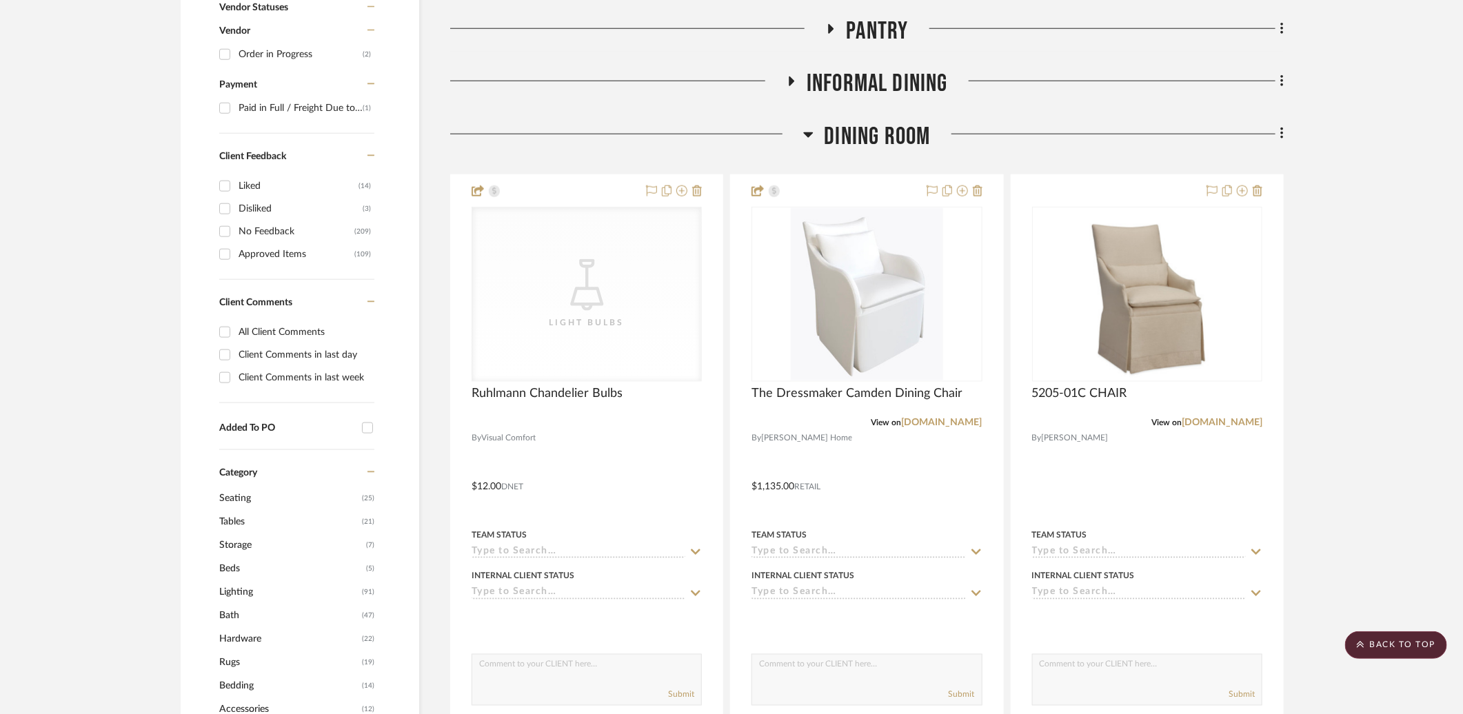
click at [1281, 128] on icon at bounding box center [1282, 134] width 3 height 12
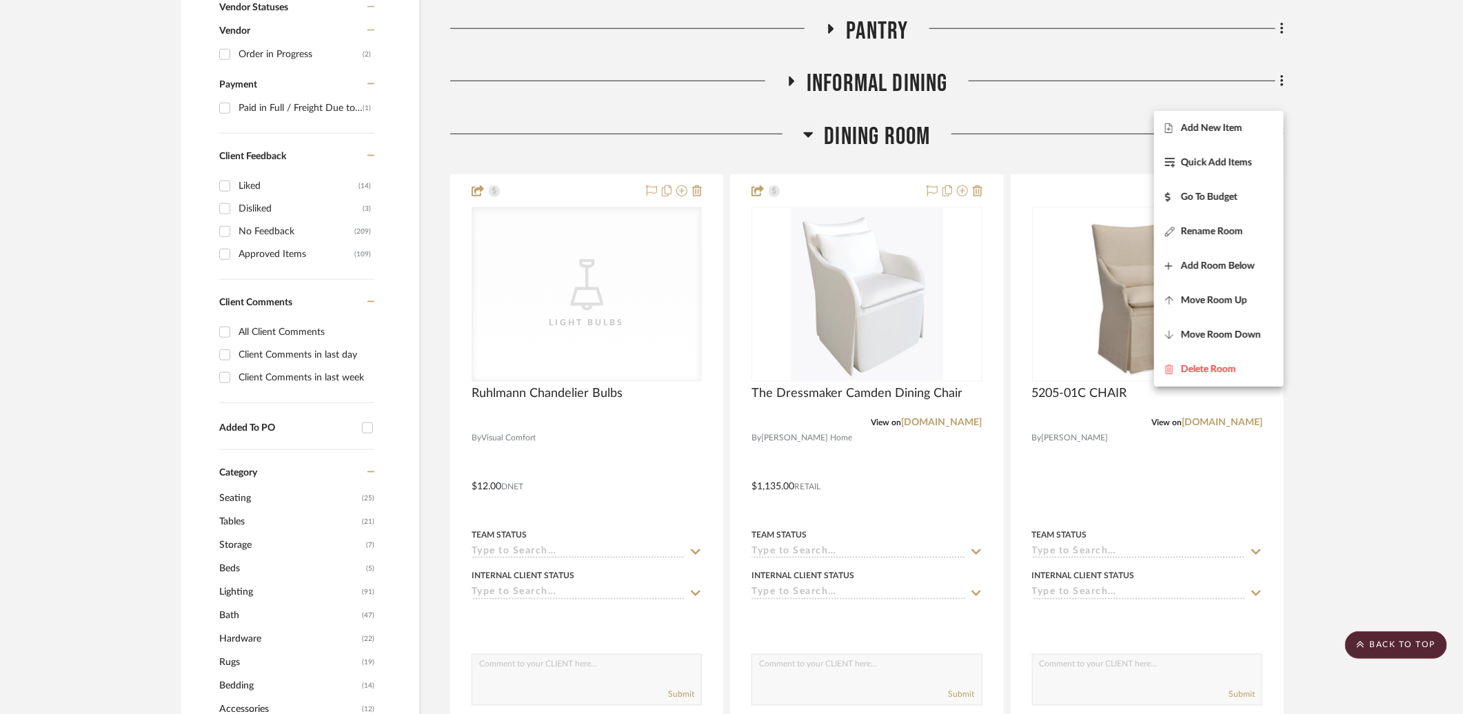
click at [1339, 134] on div at bounding box center [731, 357] width 1463 height 714
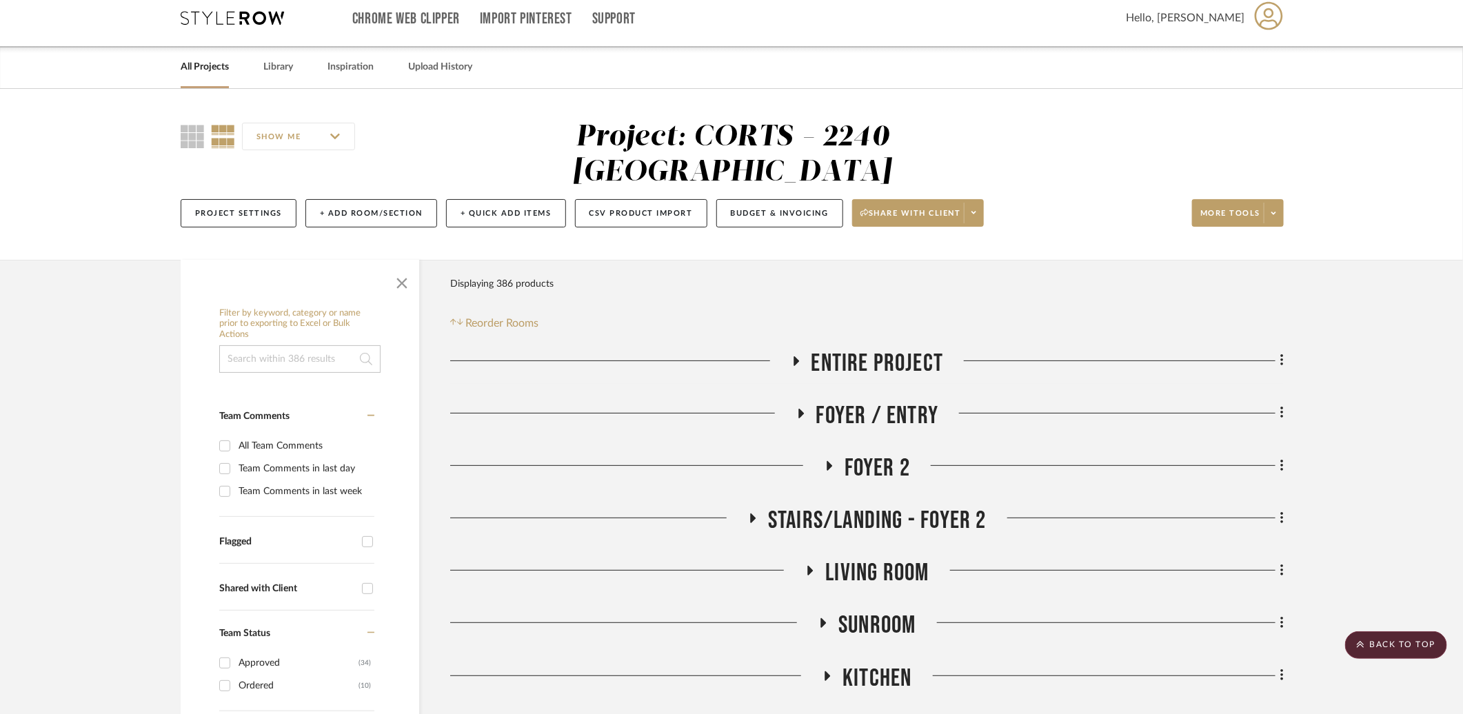
scroll to position [0, 0]
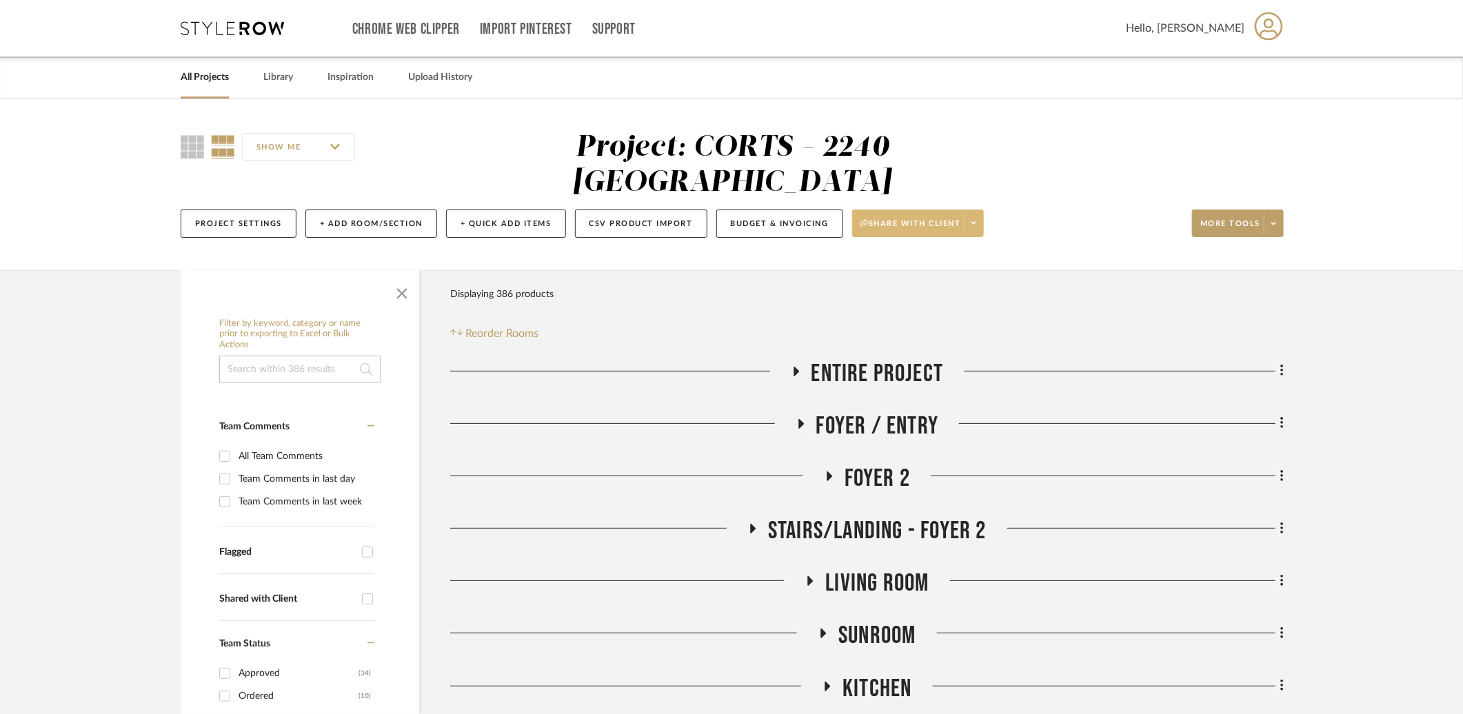
click at [979, 213] on span at bounding box center [973, 223] width 19 height 21
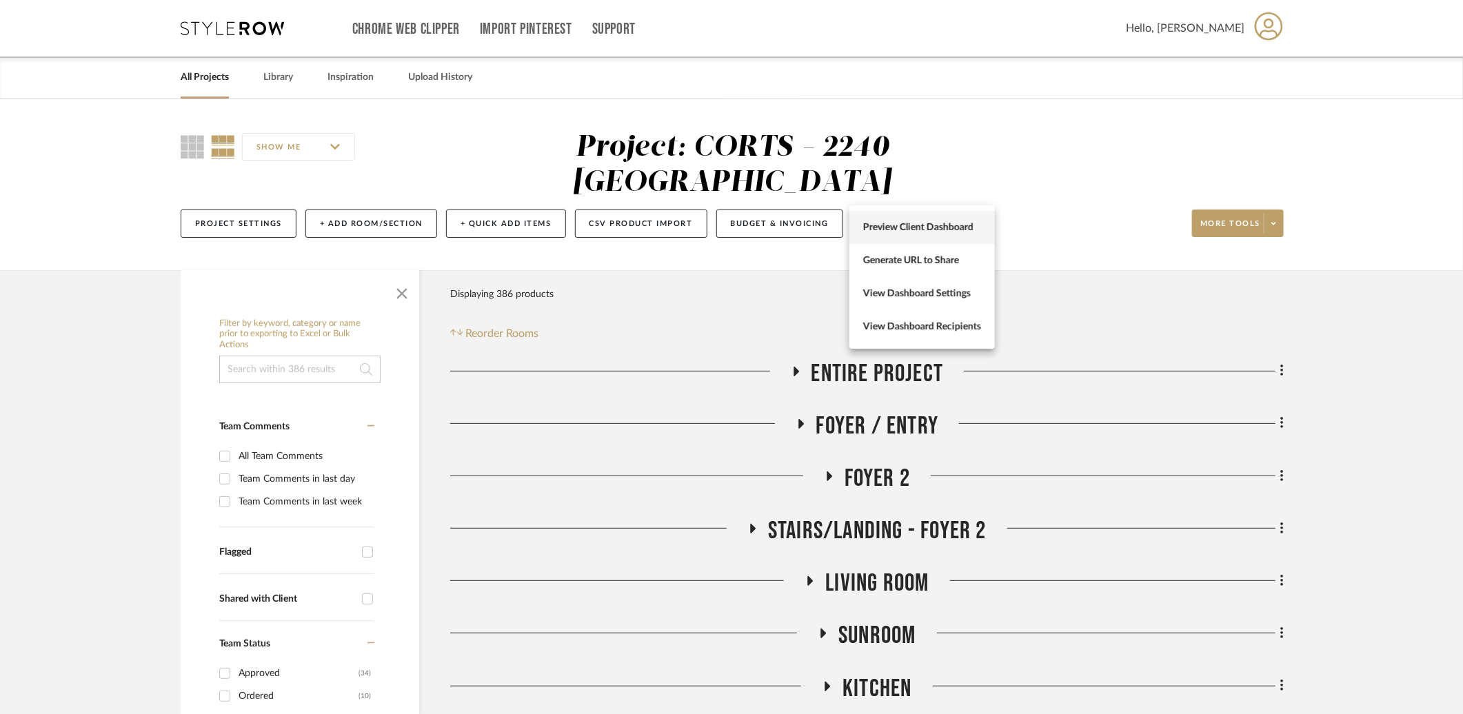
click at [974, 217] on button "Preview Client Dashboard" at bounding box center [922, 227] width 145 height 33
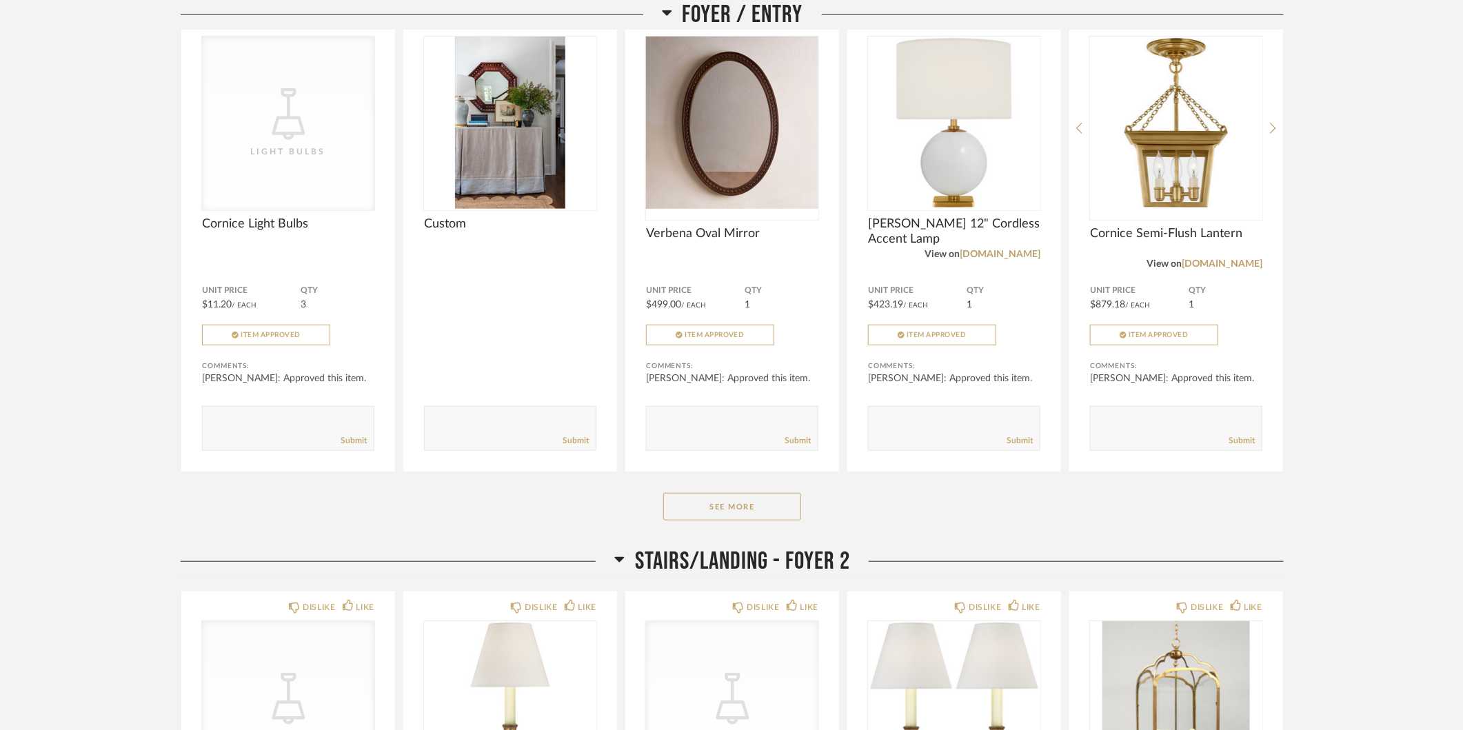
scroll to position [421, 0]
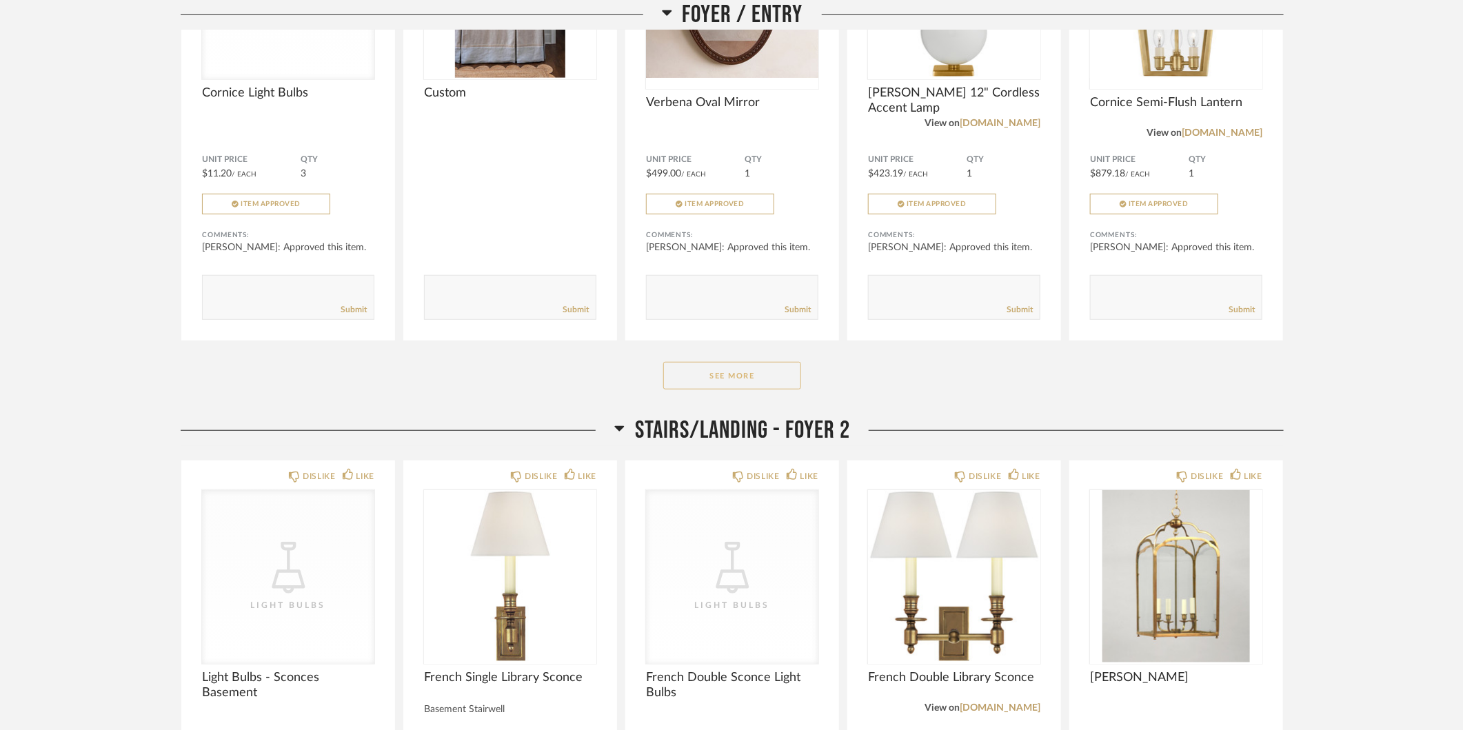
click at [755, 383] on button "See More" at bounding box center [732, 376] width 138 height 28
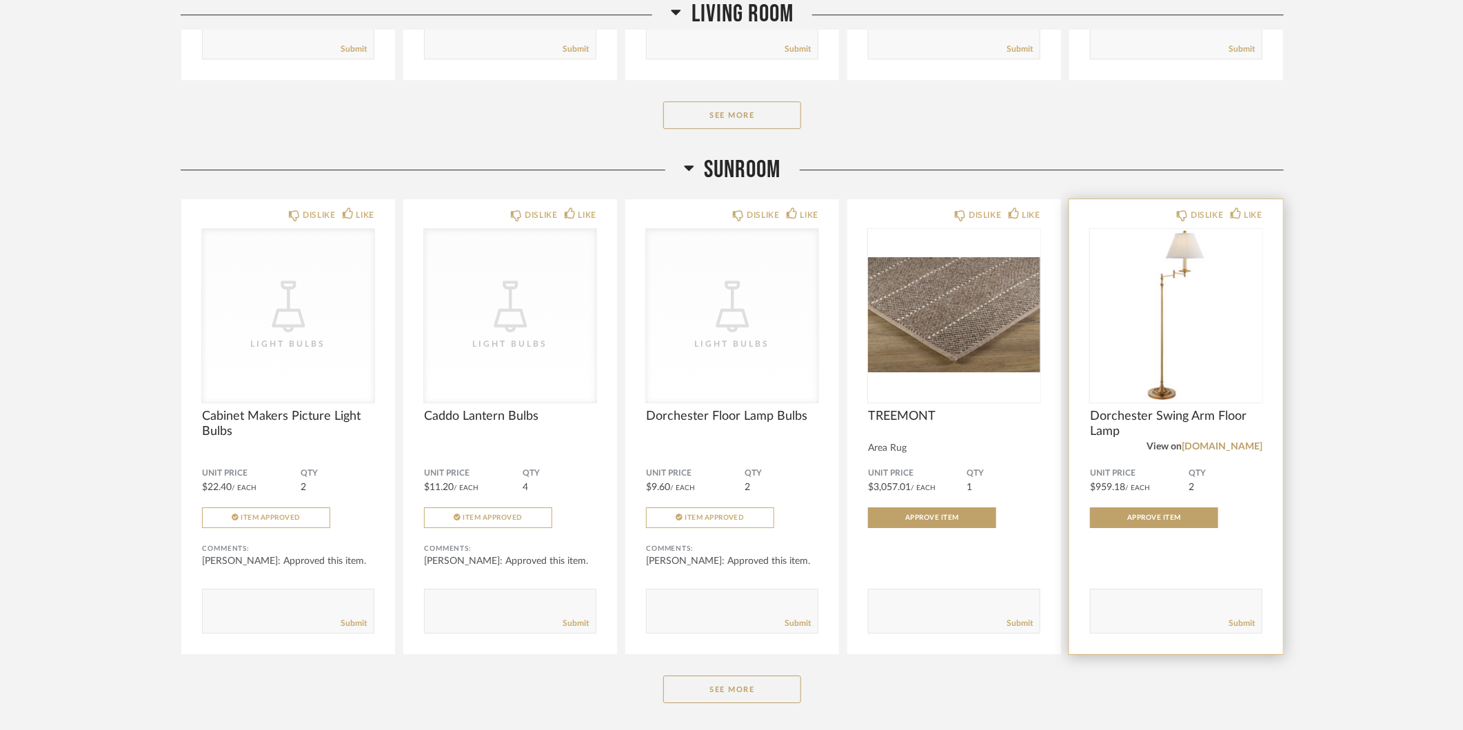
scroll to position [2161, 0]
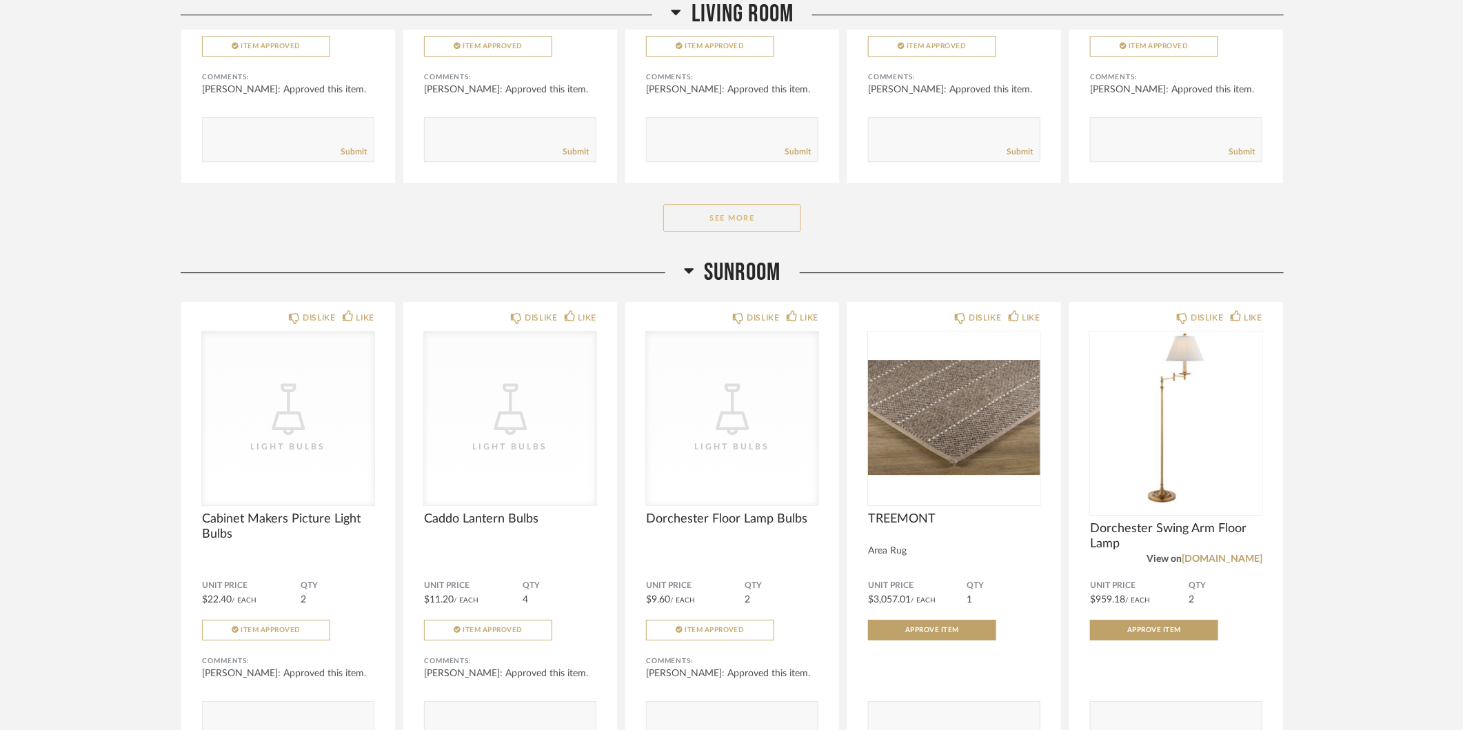
click at [780, 223] on button "See More" at bounding box center [732, 218] width 138 height 28
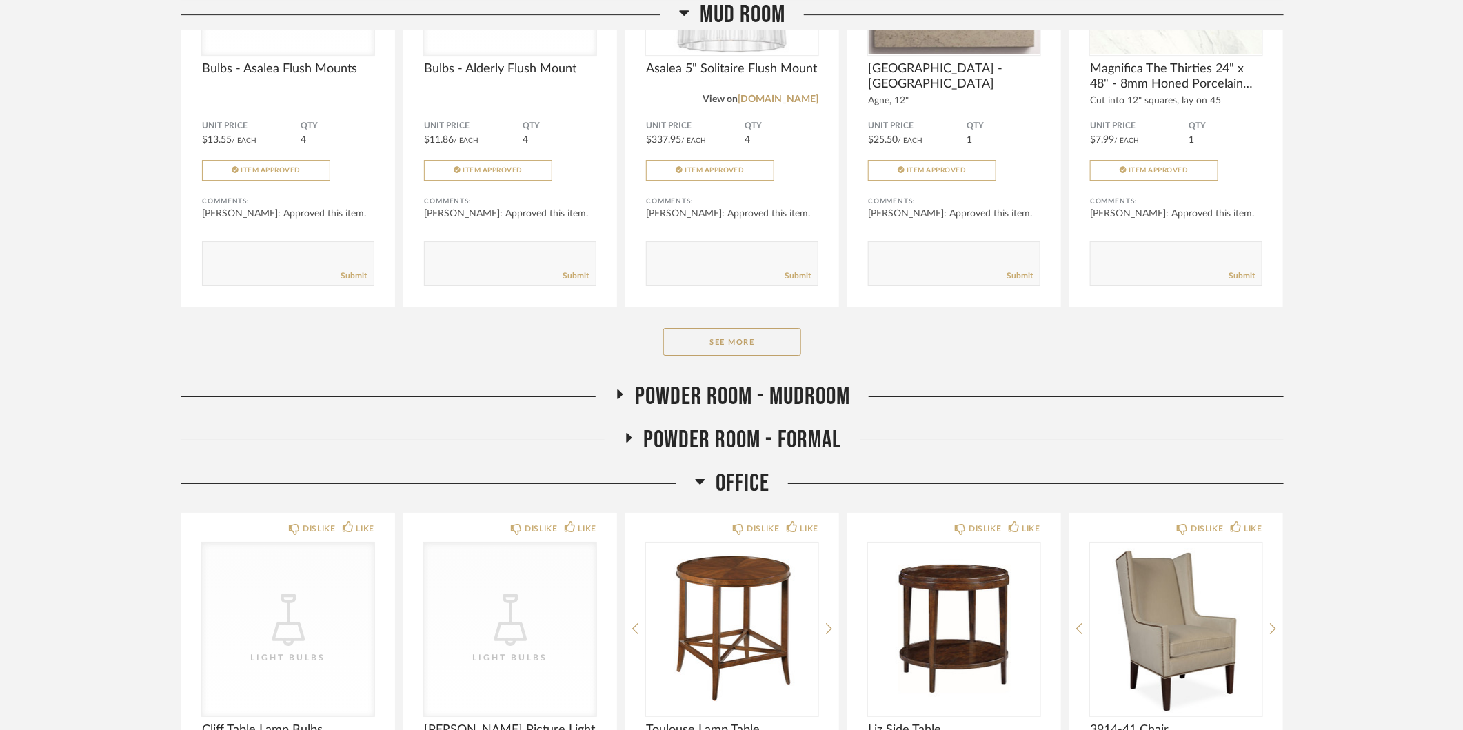
scroll to position [8729, 0]
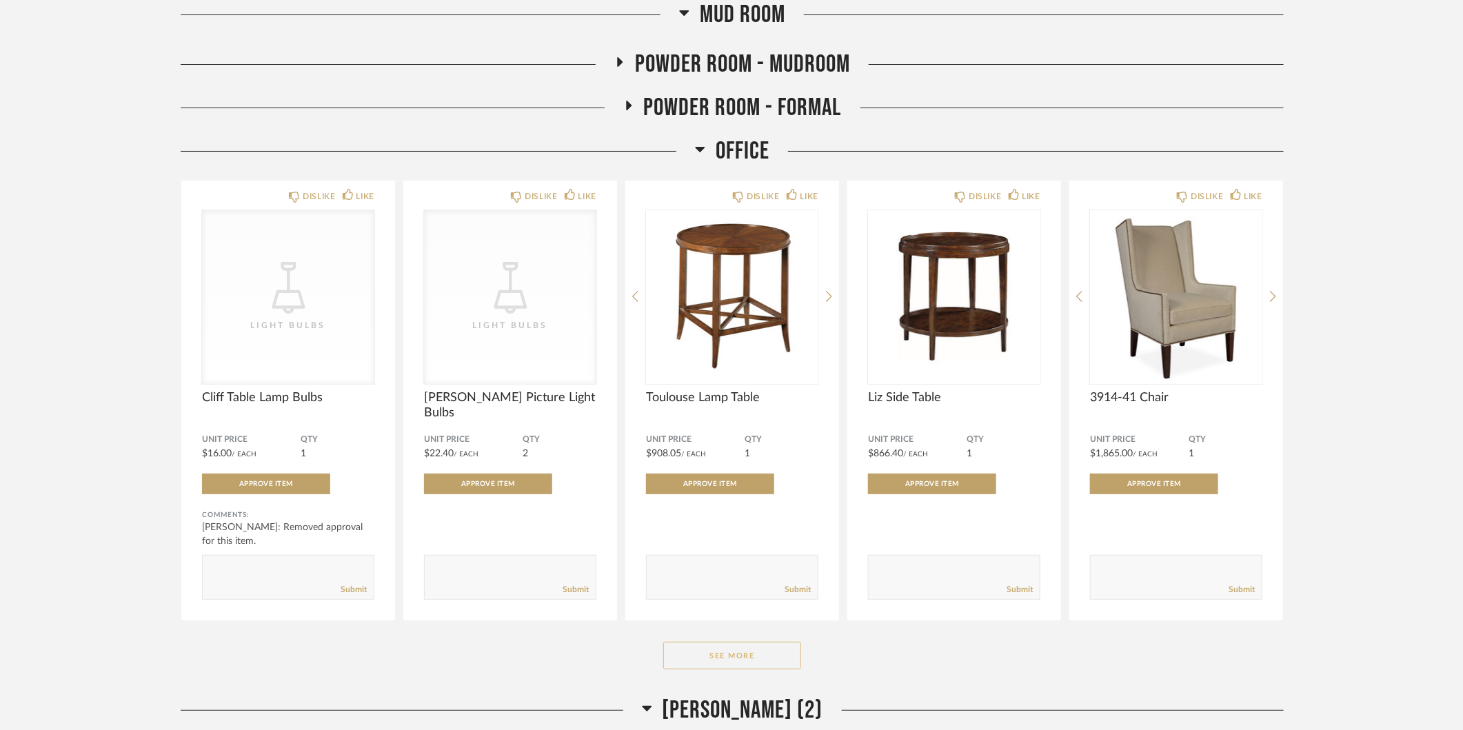
click at [741, 668] on button "See More" at bounding box center [732, 656] width 138 height 28
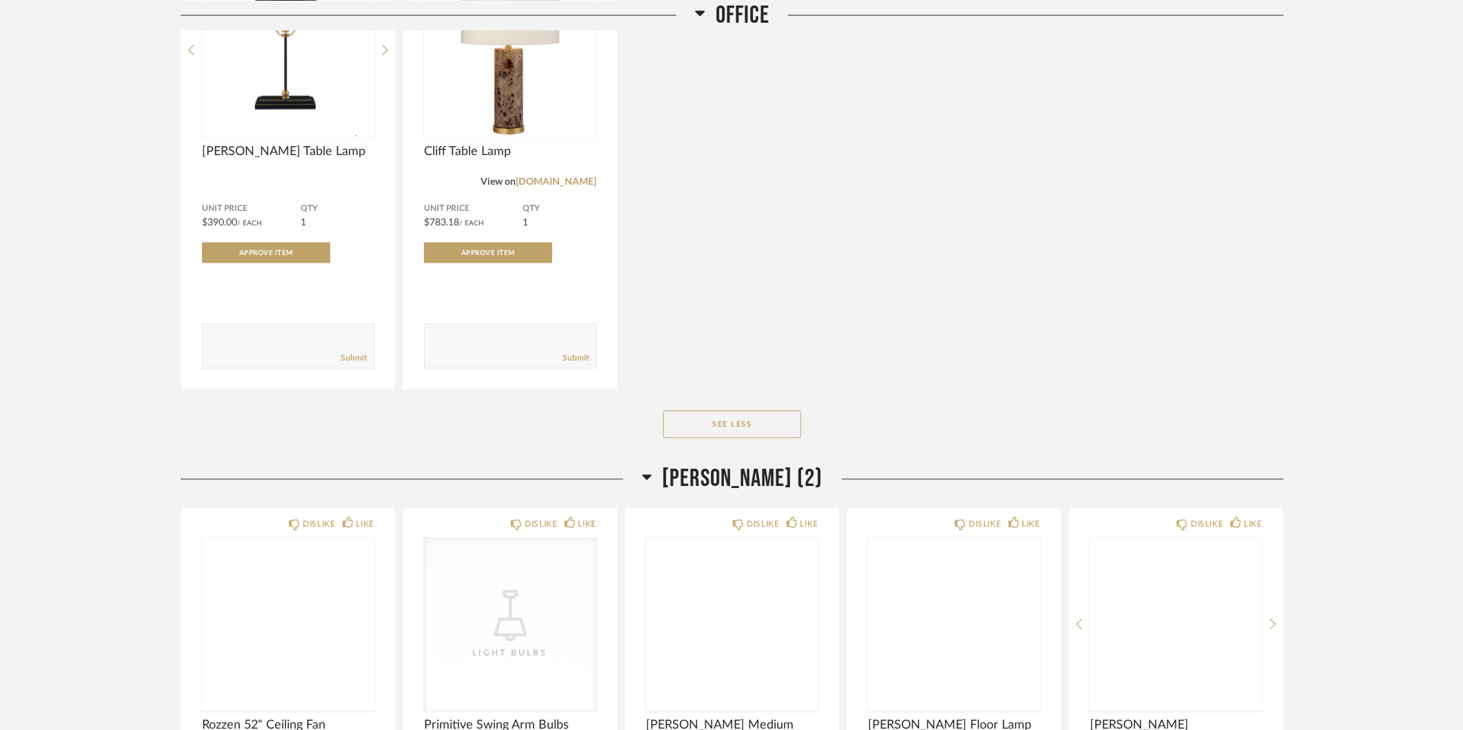
scroll to position [10307, 0]
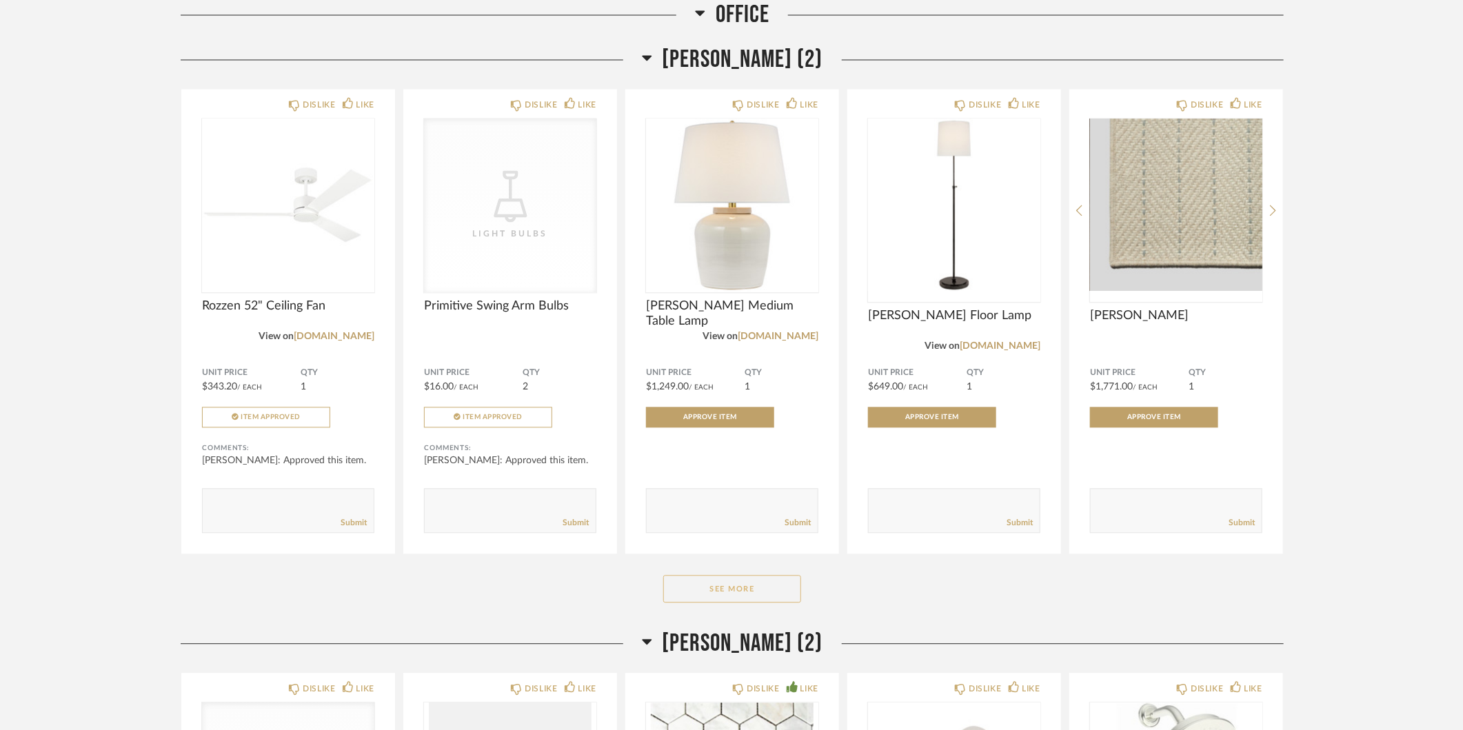
click at [757, 600] on button "See More" at bounding box center [732, 589] width 138 height 28
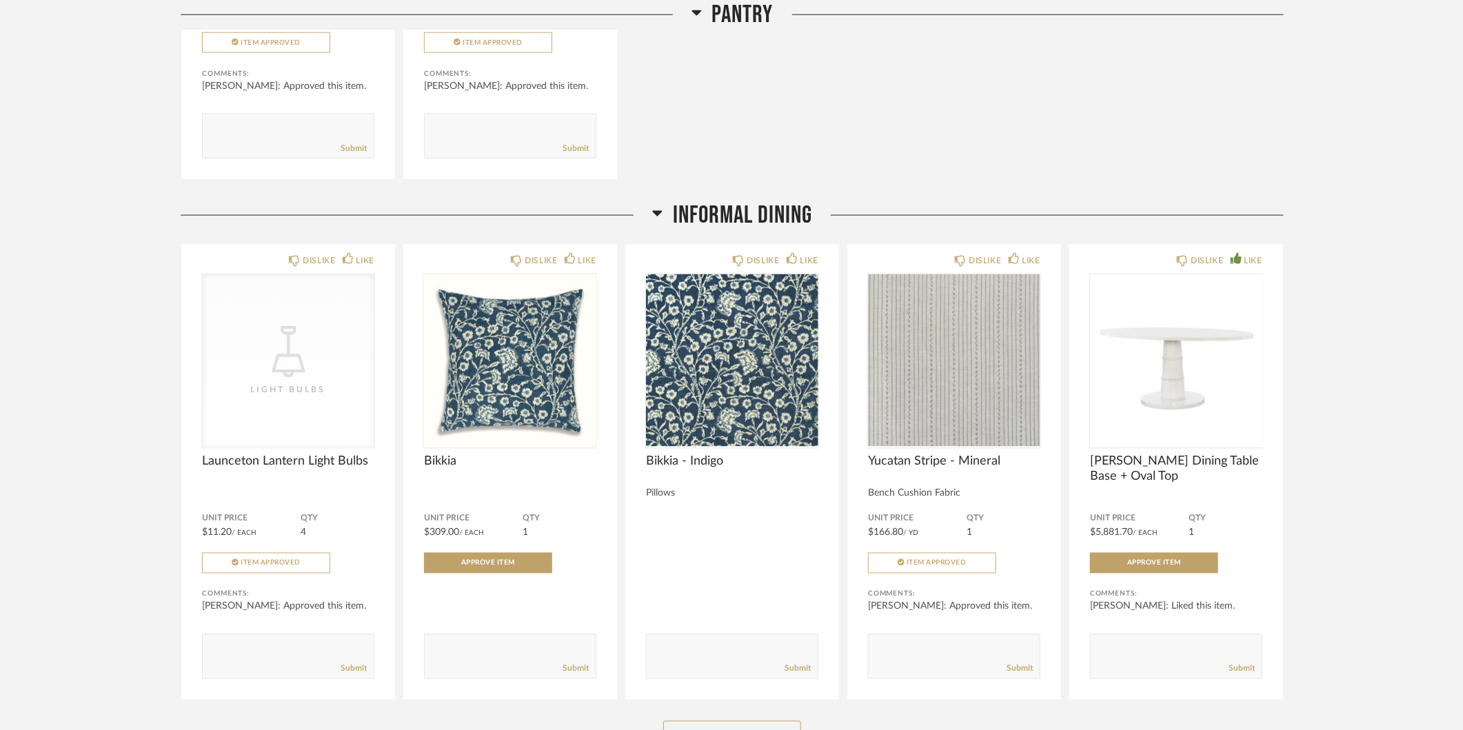
scroll to position [7040, 0]
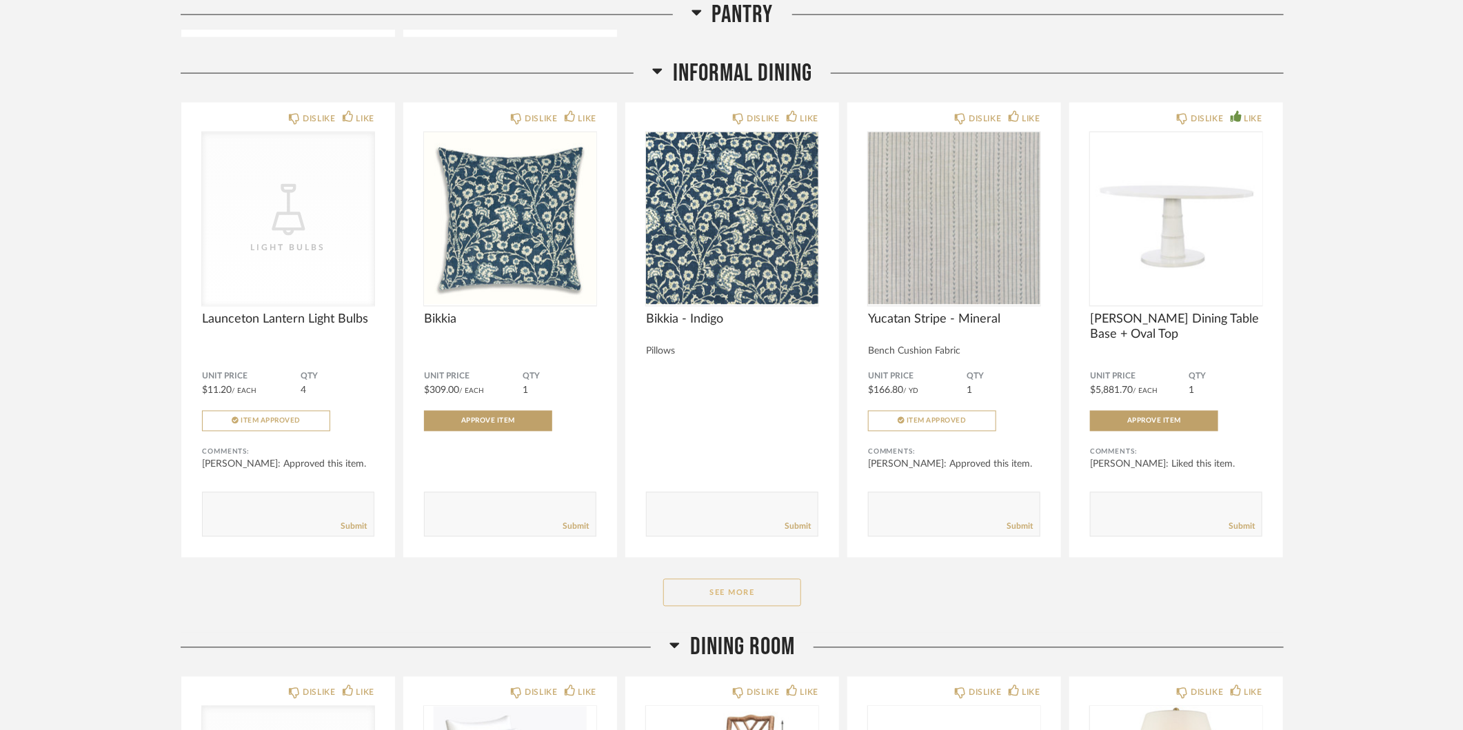
click at [722, 600] on button "See More" at bounding box center [732, 593] width 138 height 28
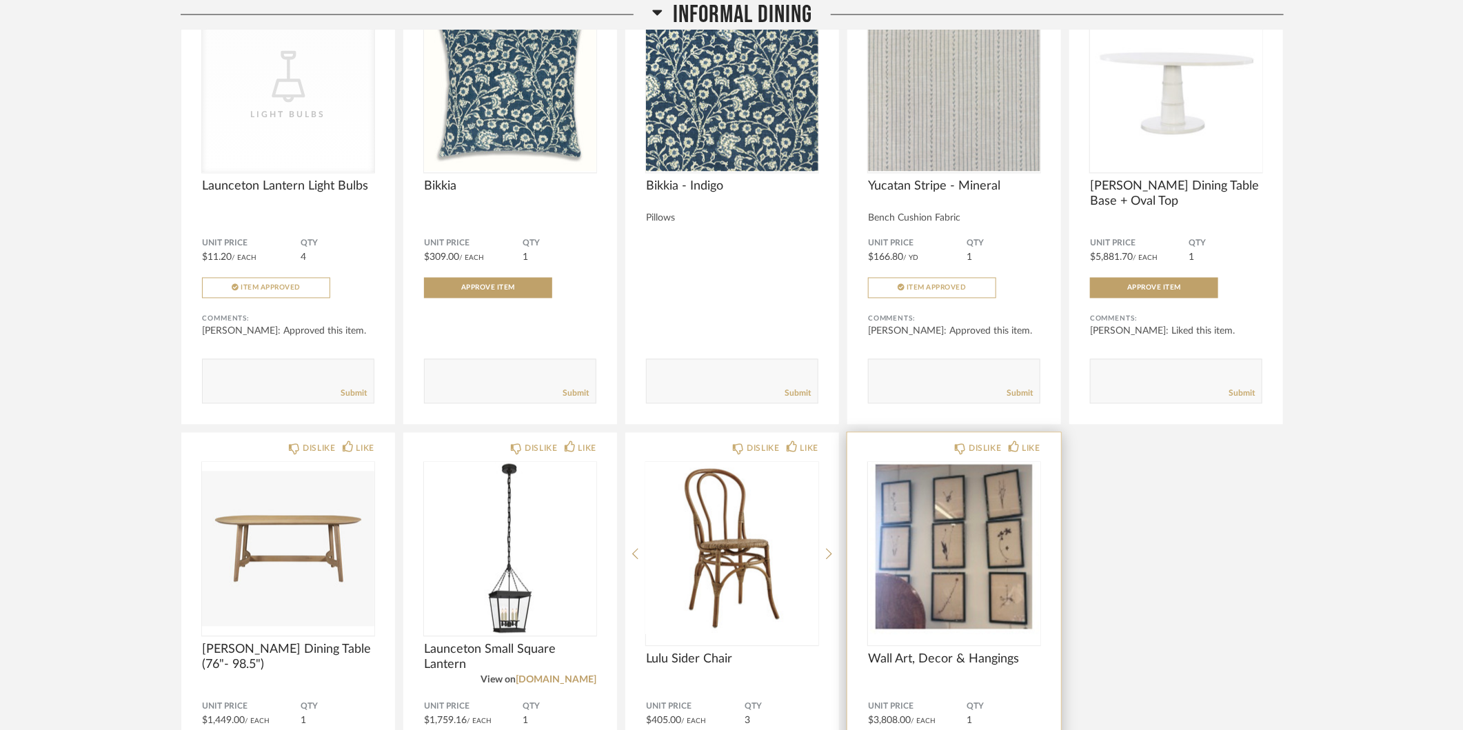
scroll to position [7313, 0]
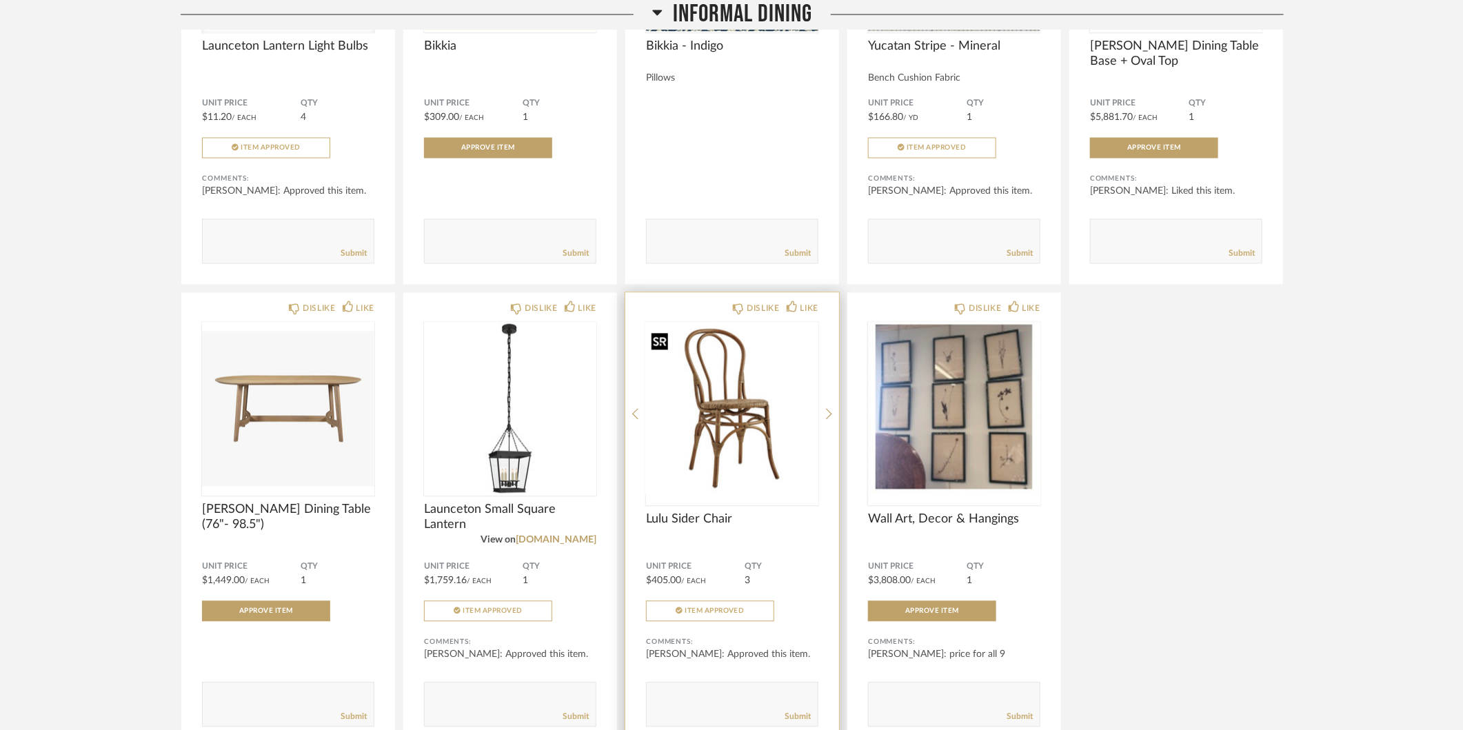
click at [740, 435] on img "0" at bounding box center [732, 409] width 172 height 172
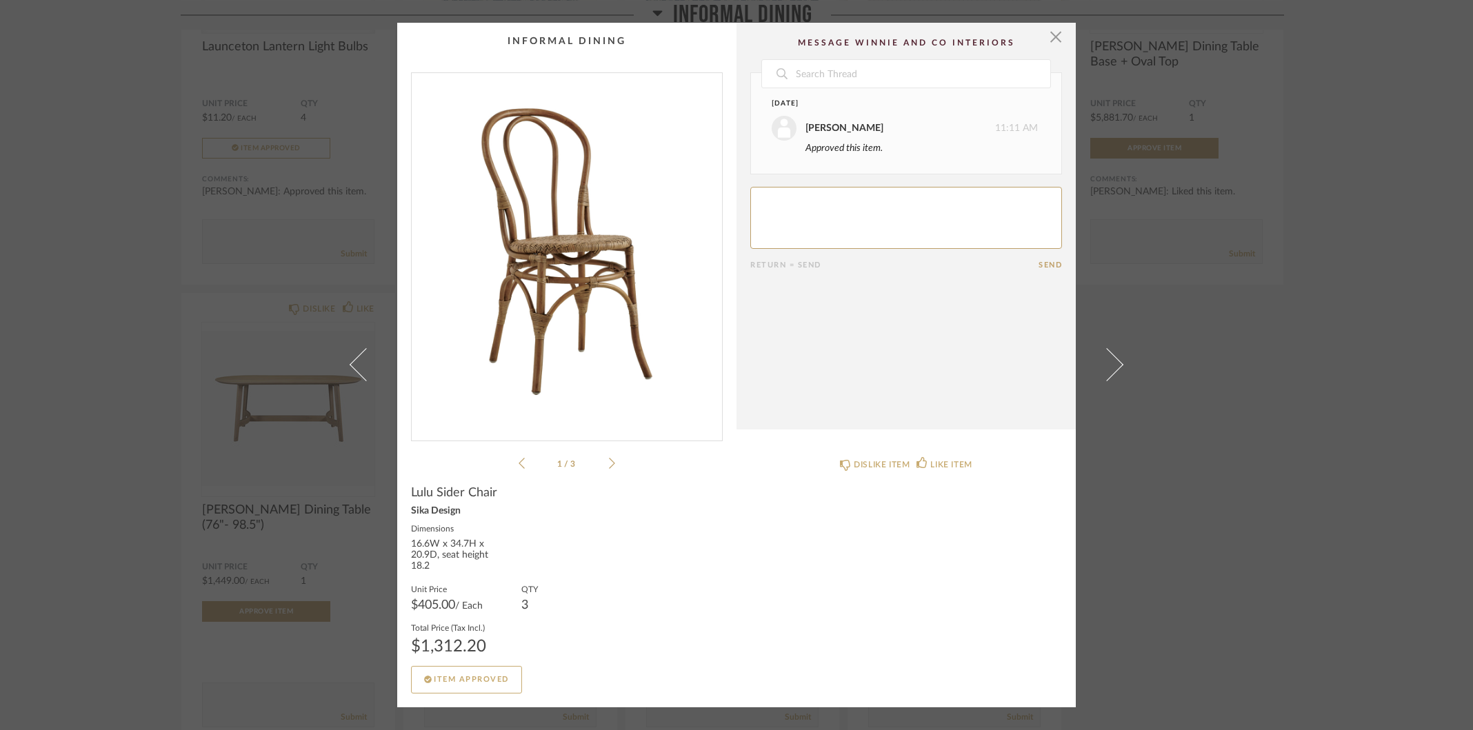
click at [1047, 44] on span "button" at bounding box center [1056, 37] width 28 height 28
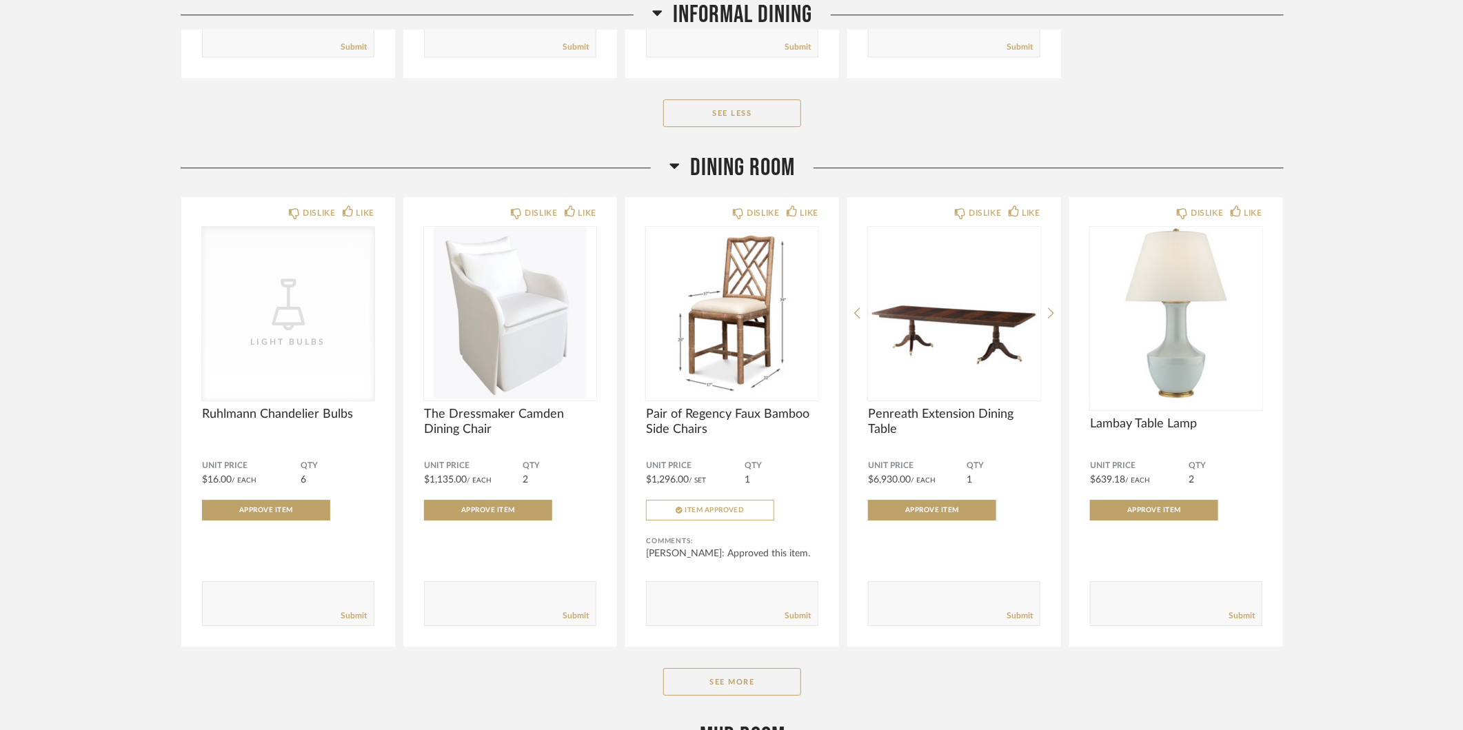
scroll to position [8174, 0]
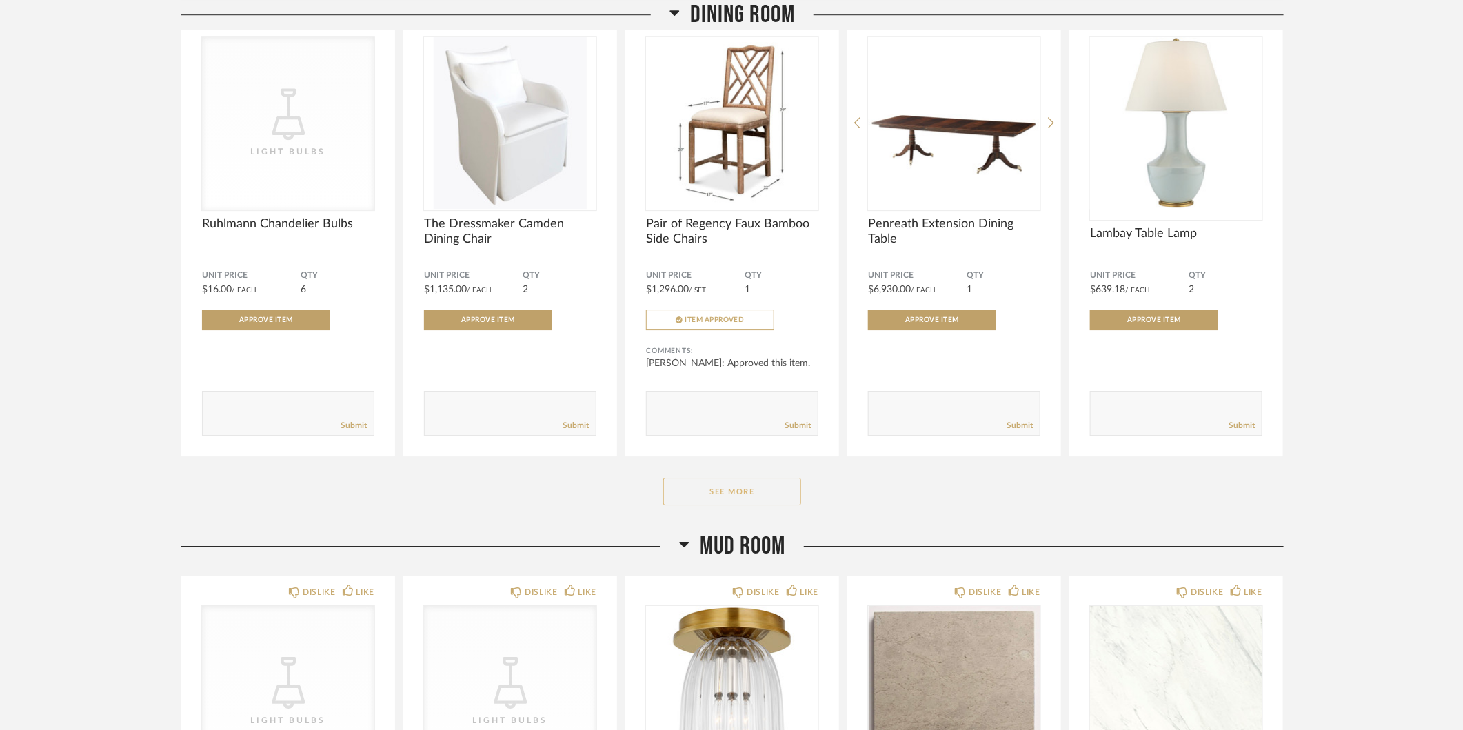
click at [749, 505] on button "See More" at bounding box center [732, 492] width 138 height 28
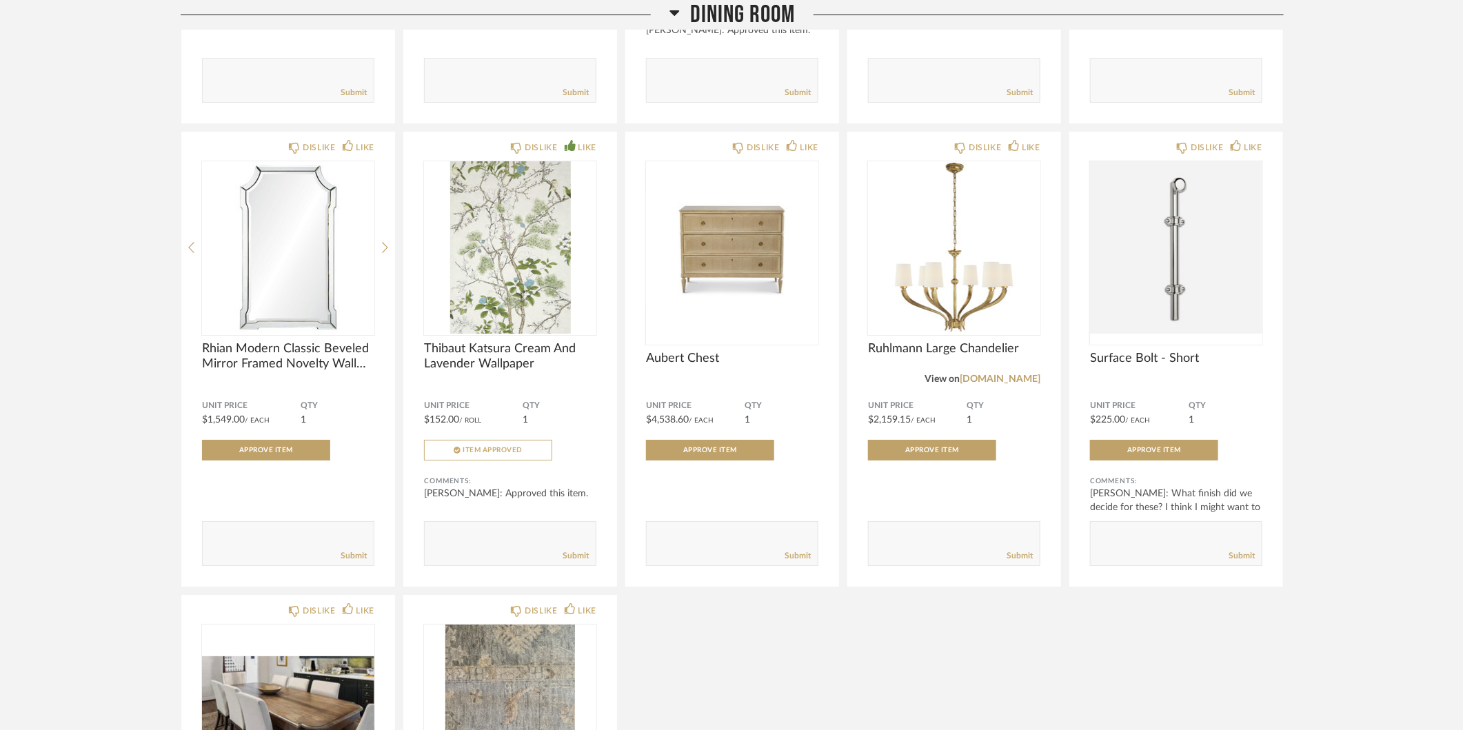
scroll to position [8532, 0]
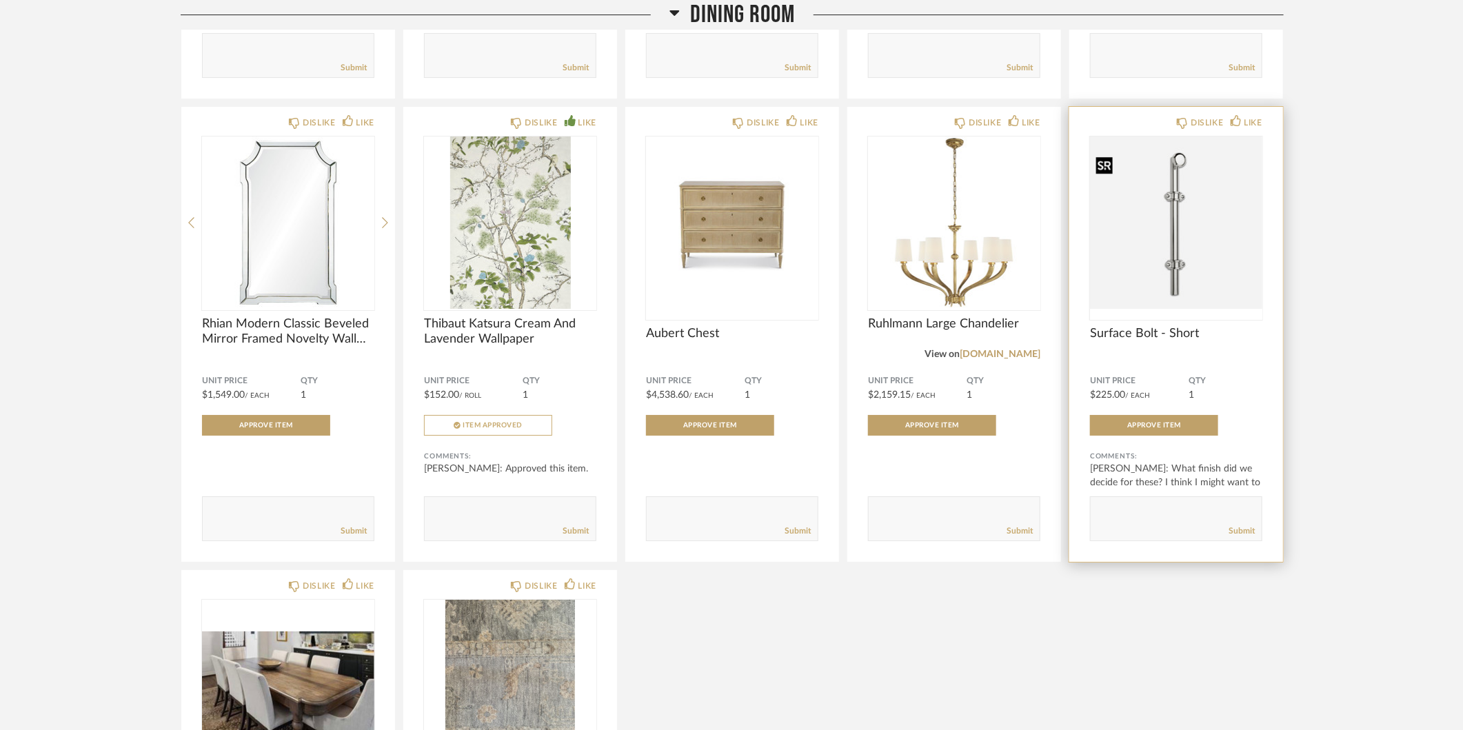
click at [1205, 301] on img "0" at bounding box center [1176, 223] width 172 height 172
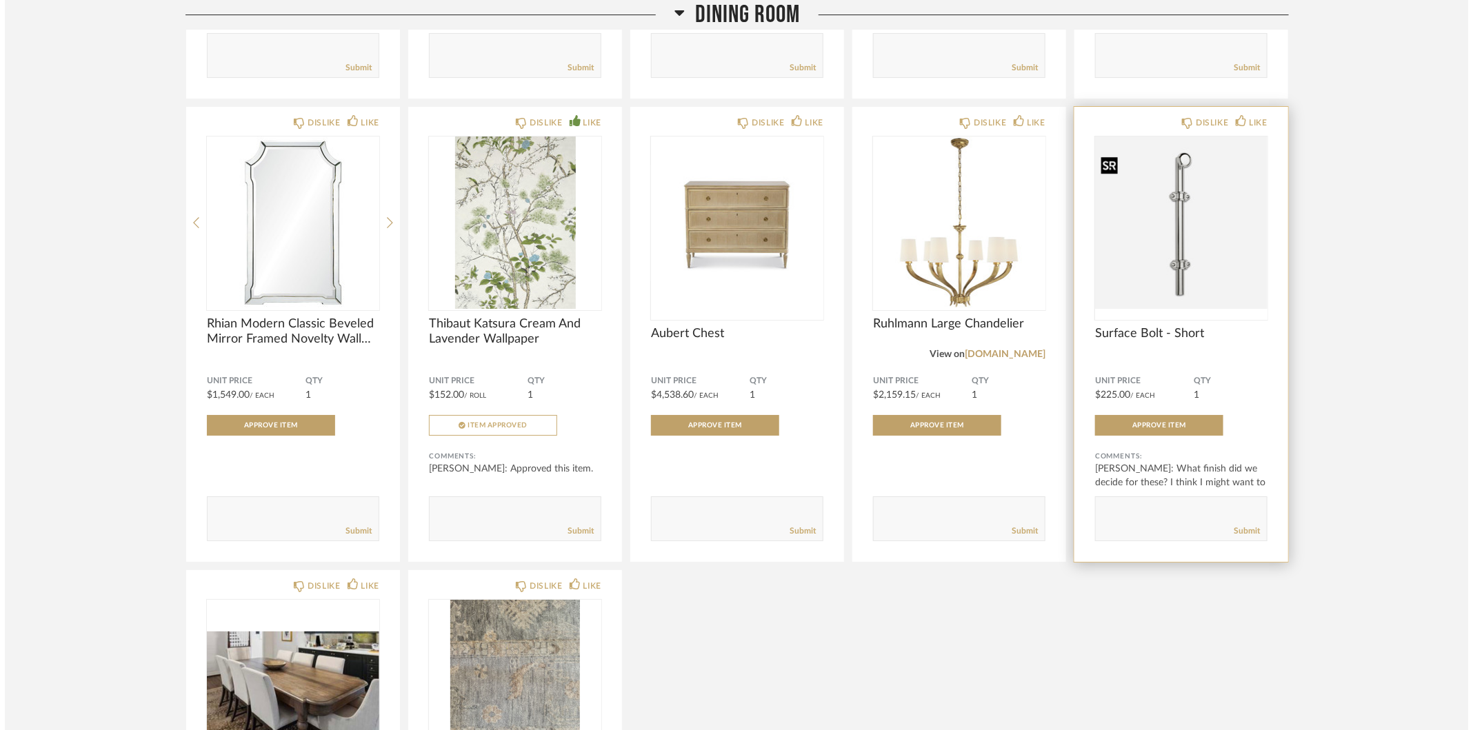
scroll to position [0, 0]
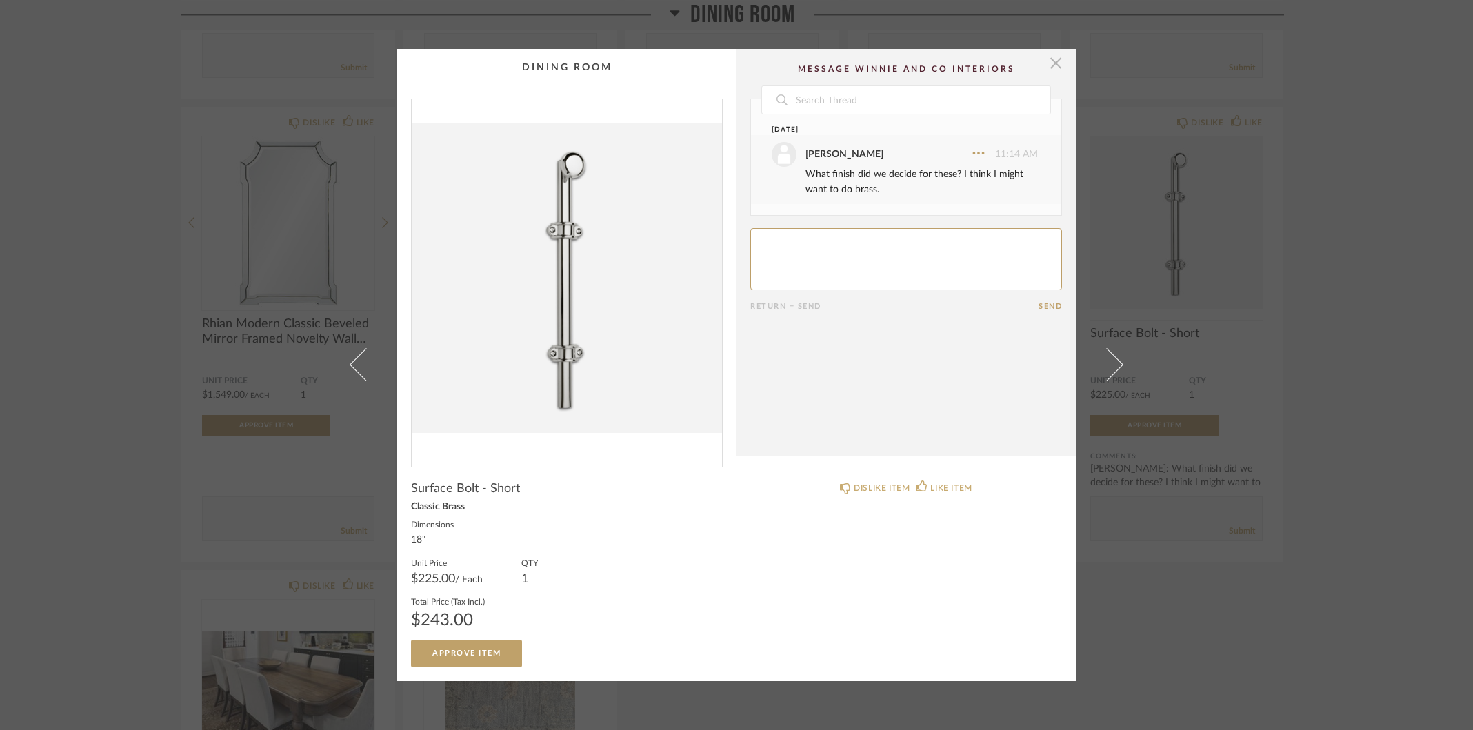
click at [1049, 65] on span "button" at bounding box center [1056, 63] width 28 height 28
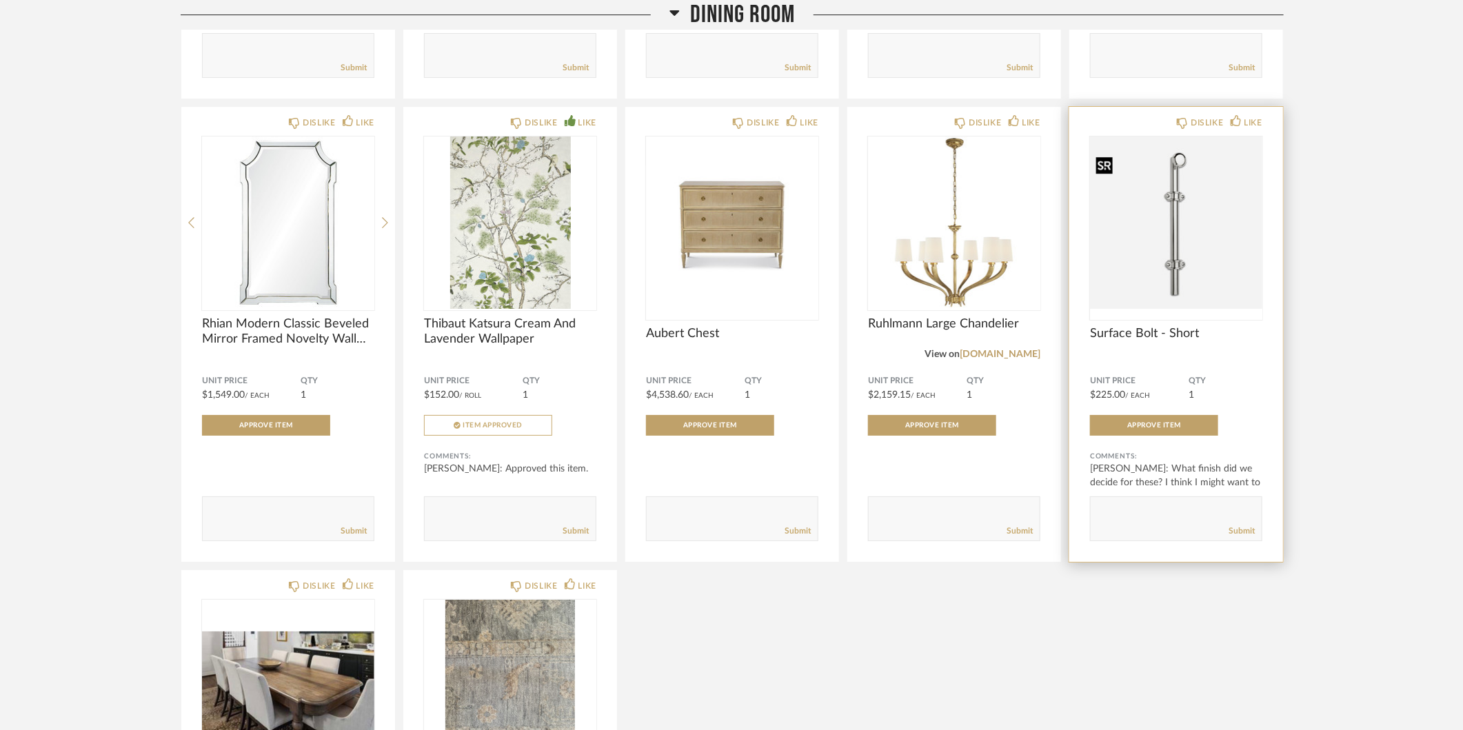
scroll to position [8536, 0]
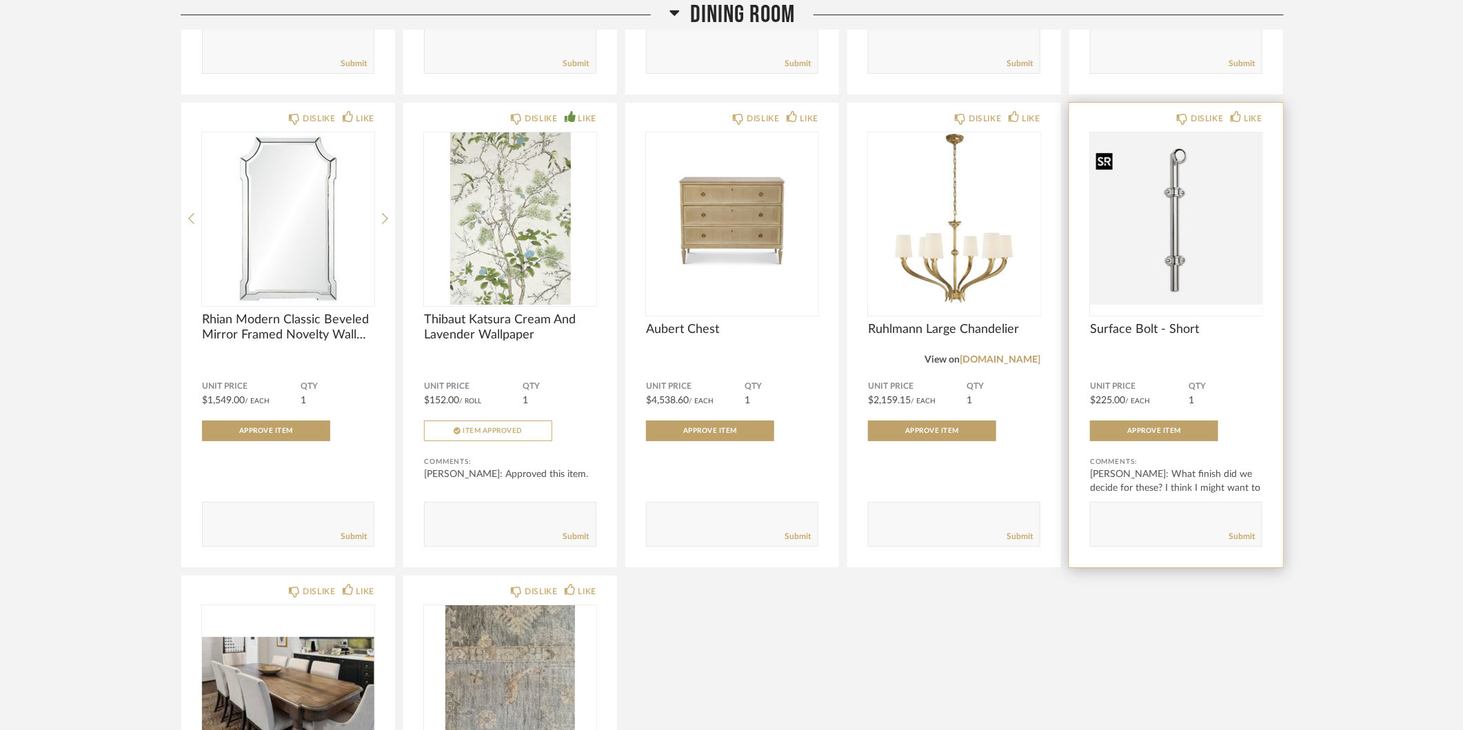
click at [1134, 285] on img "0" at bounding box center [1176, 218] width 172 height 172
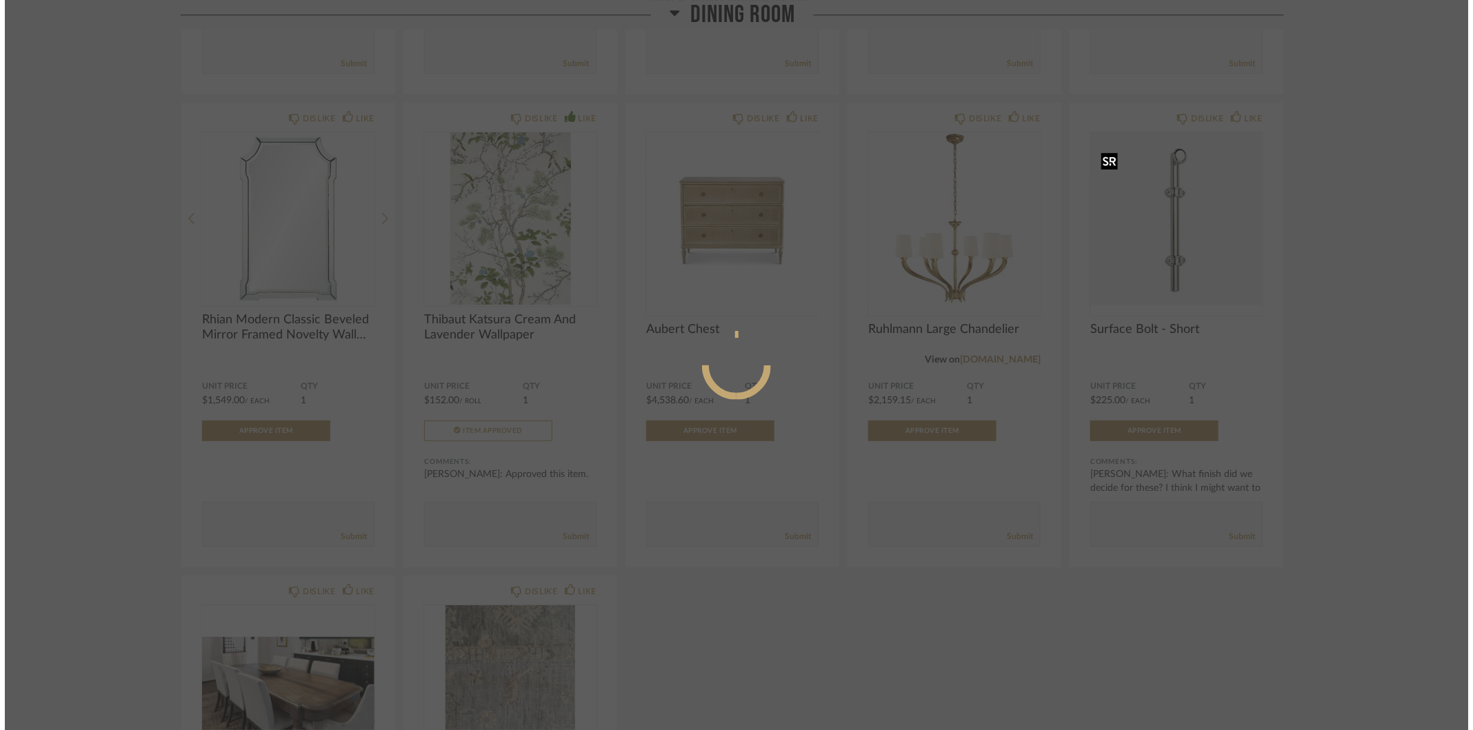
scroll to position [0, 0]
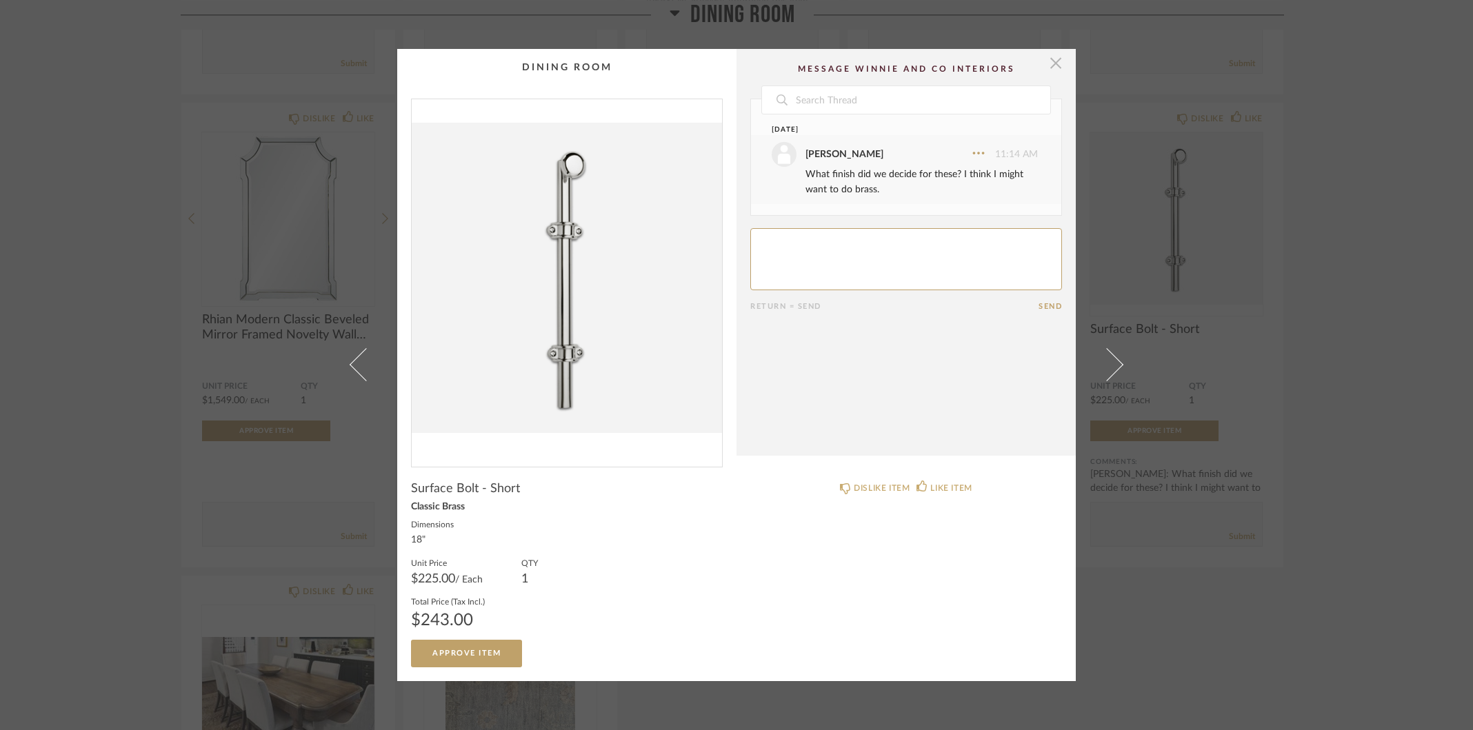
click at [1045, 61] on span "button" at bounding box center [1056, 63] width 28 height 28
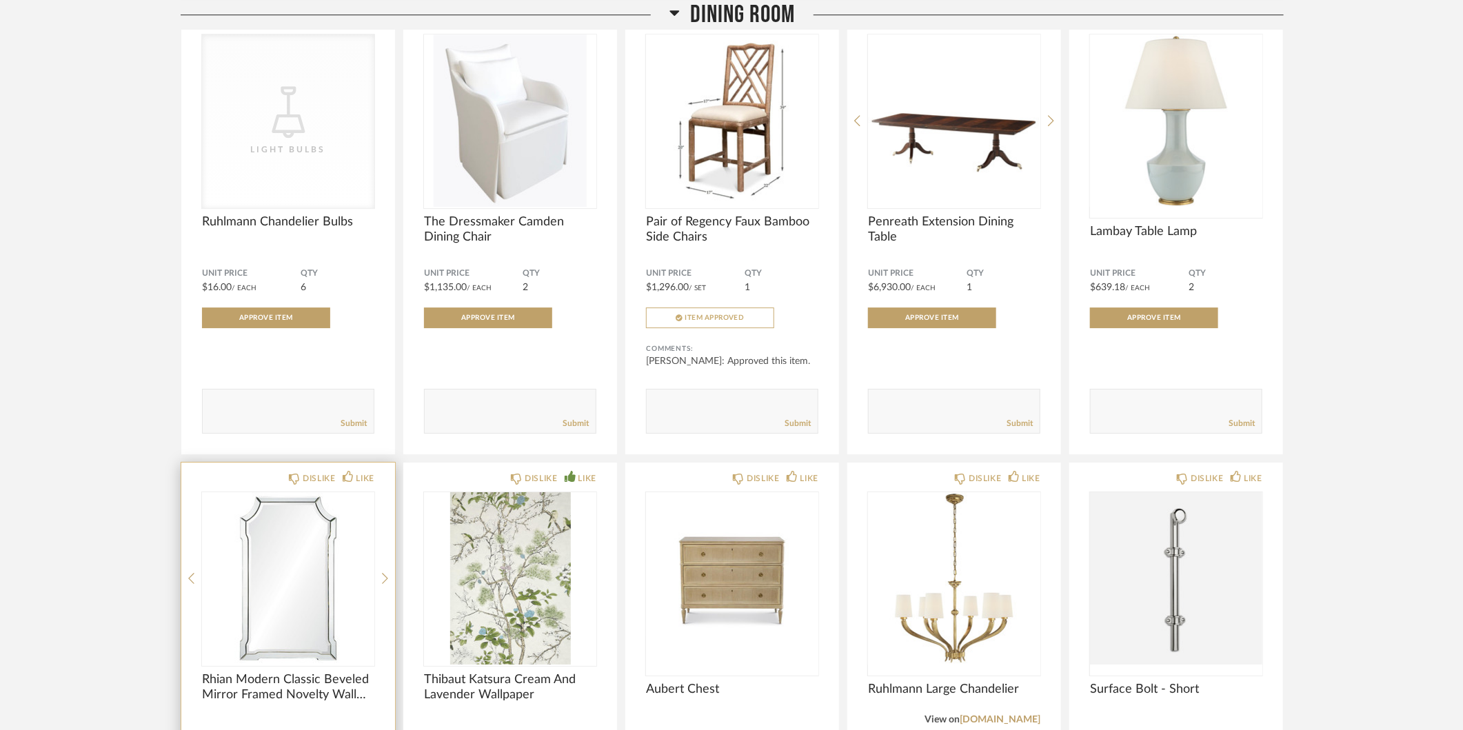
scroll to position [8819, 0]
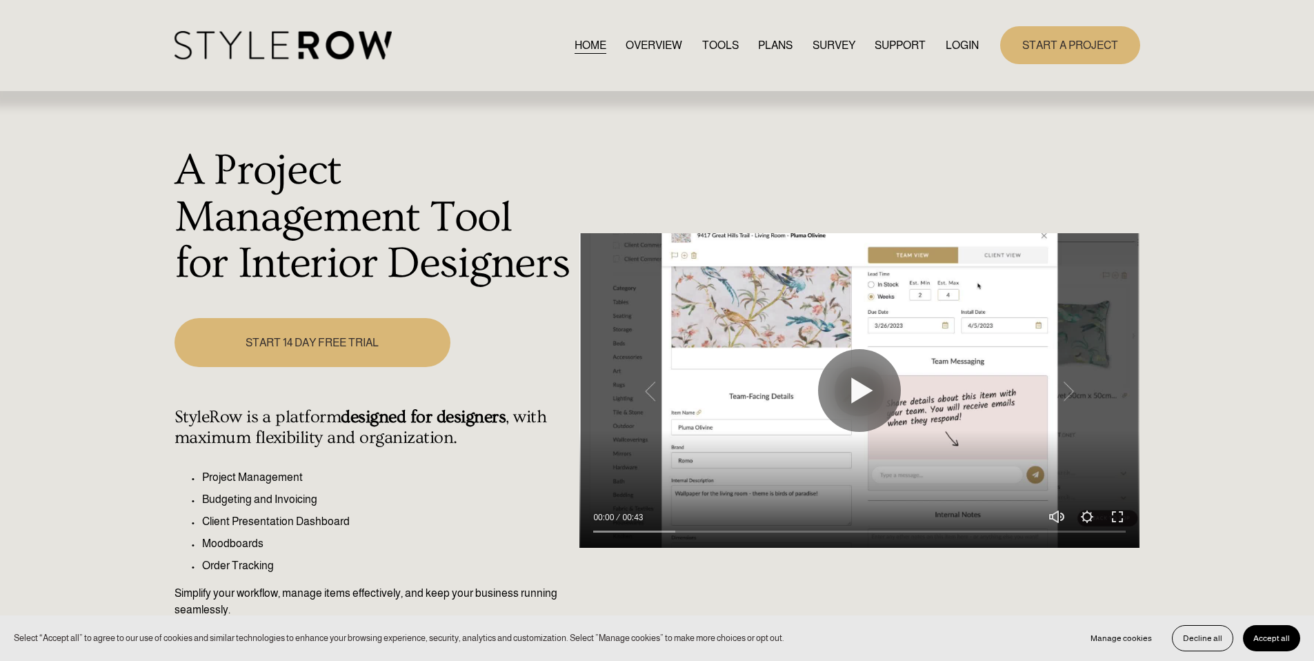
click at [981, 43] on div "START A PROJECT" at bounding box center [1058, 45] width 161 height 38
click at [962, 46] on link "LOGIN" at bounding box center [961, 45] width 33 height 19
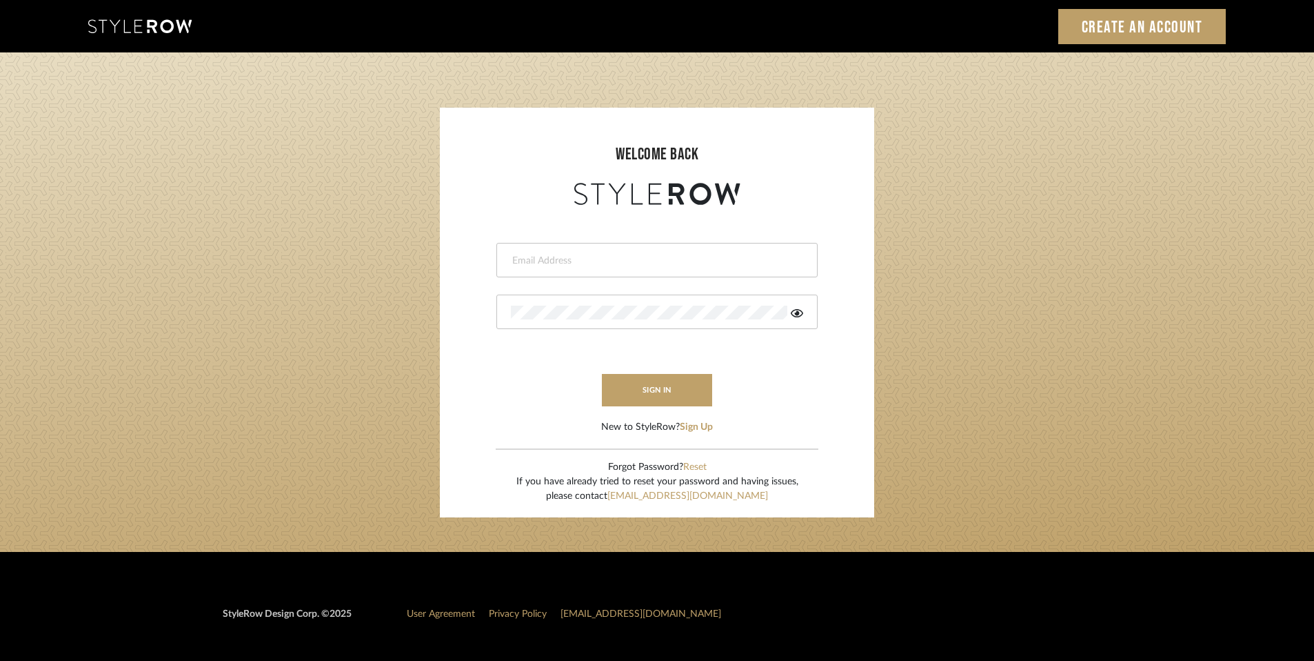
click at [570, 274] on div at bounding box center [656, 260] width 321 height 34
type input "[PERSON_NAME][EMAIL_ADDRESS][DOMAIN_NAME]"
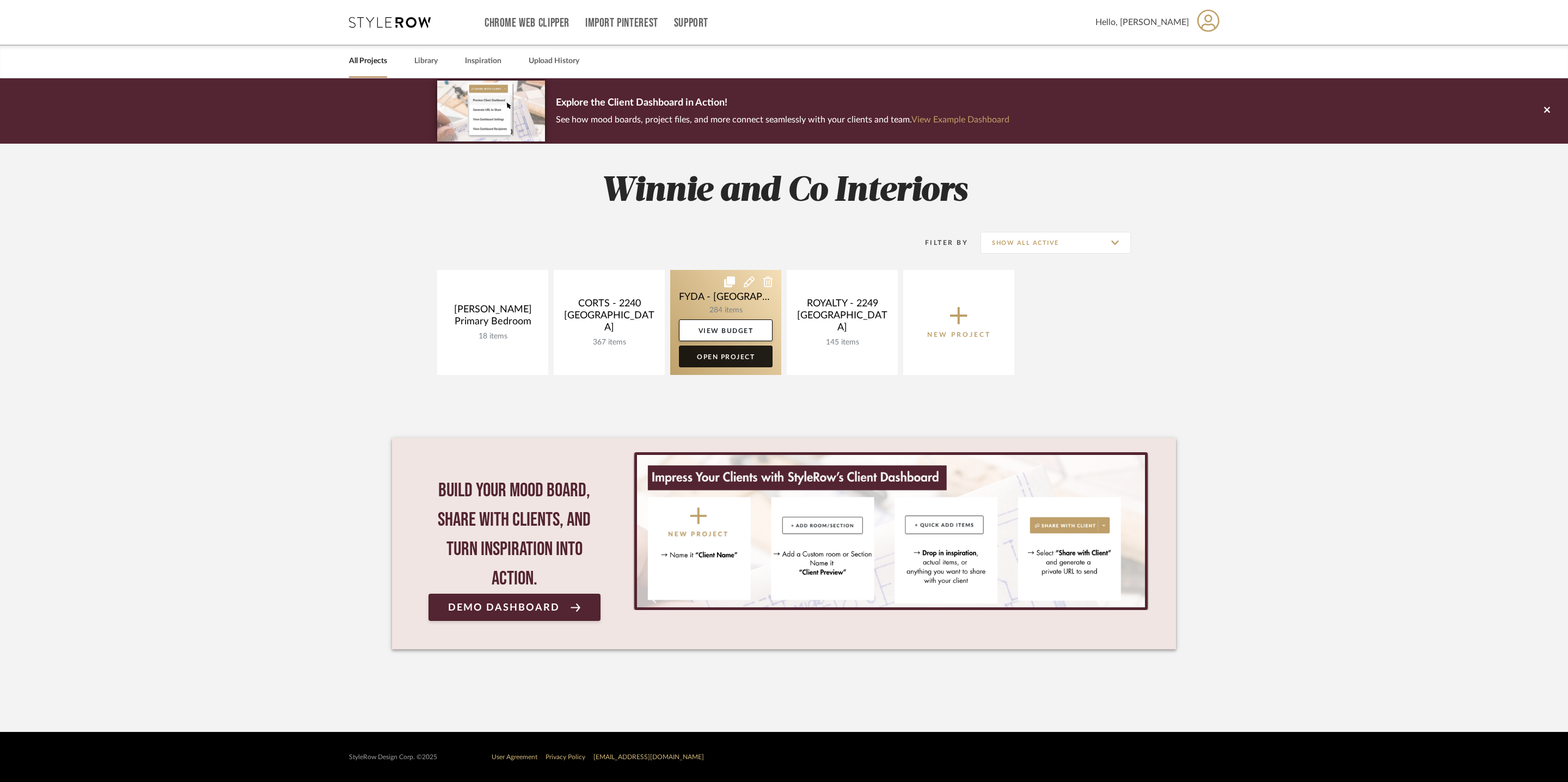
click at [724, 365] on link "Open Project" at bounding box center [726, 357] width 94 height 22
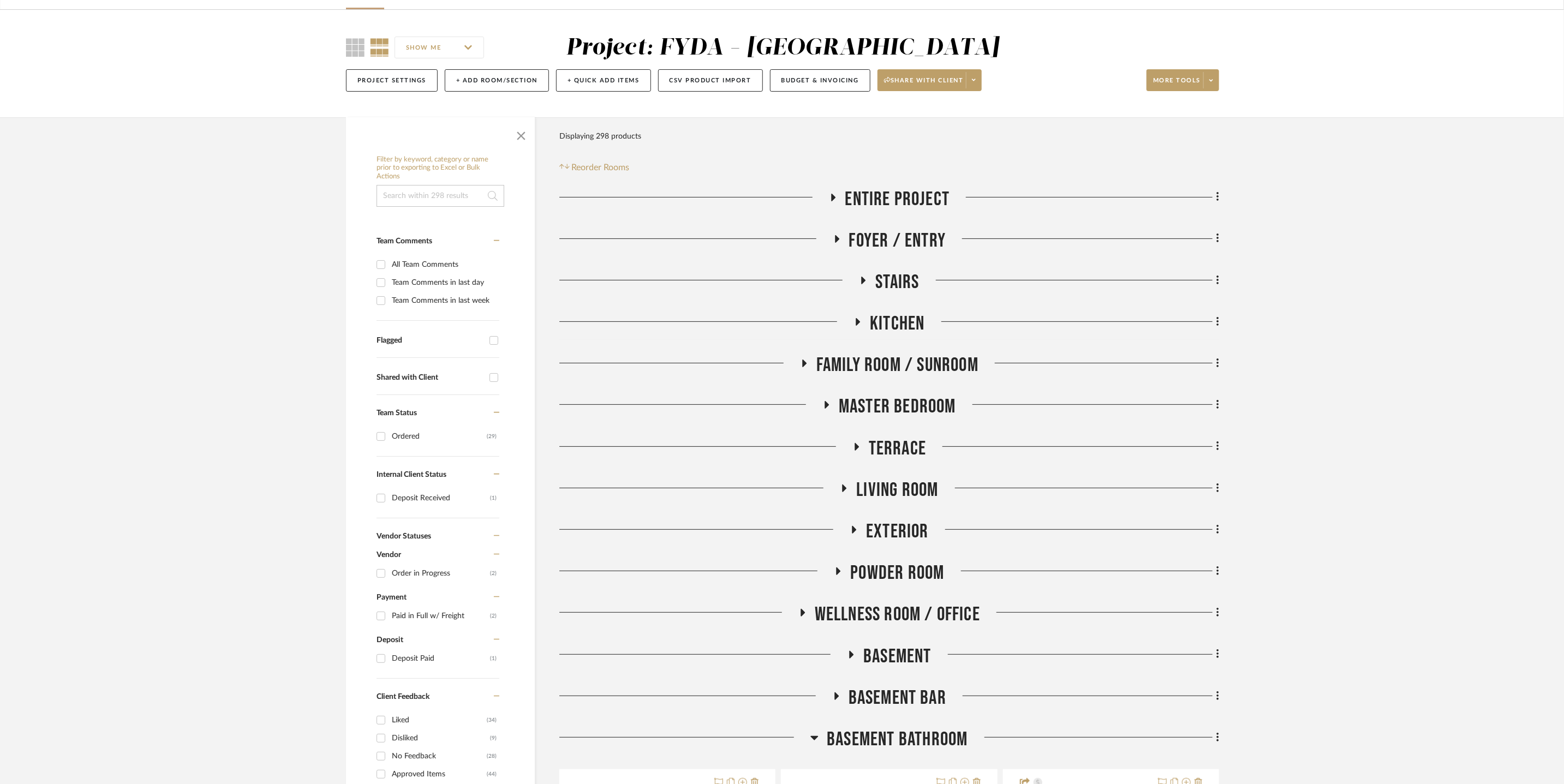
scroll to position [139, 0]
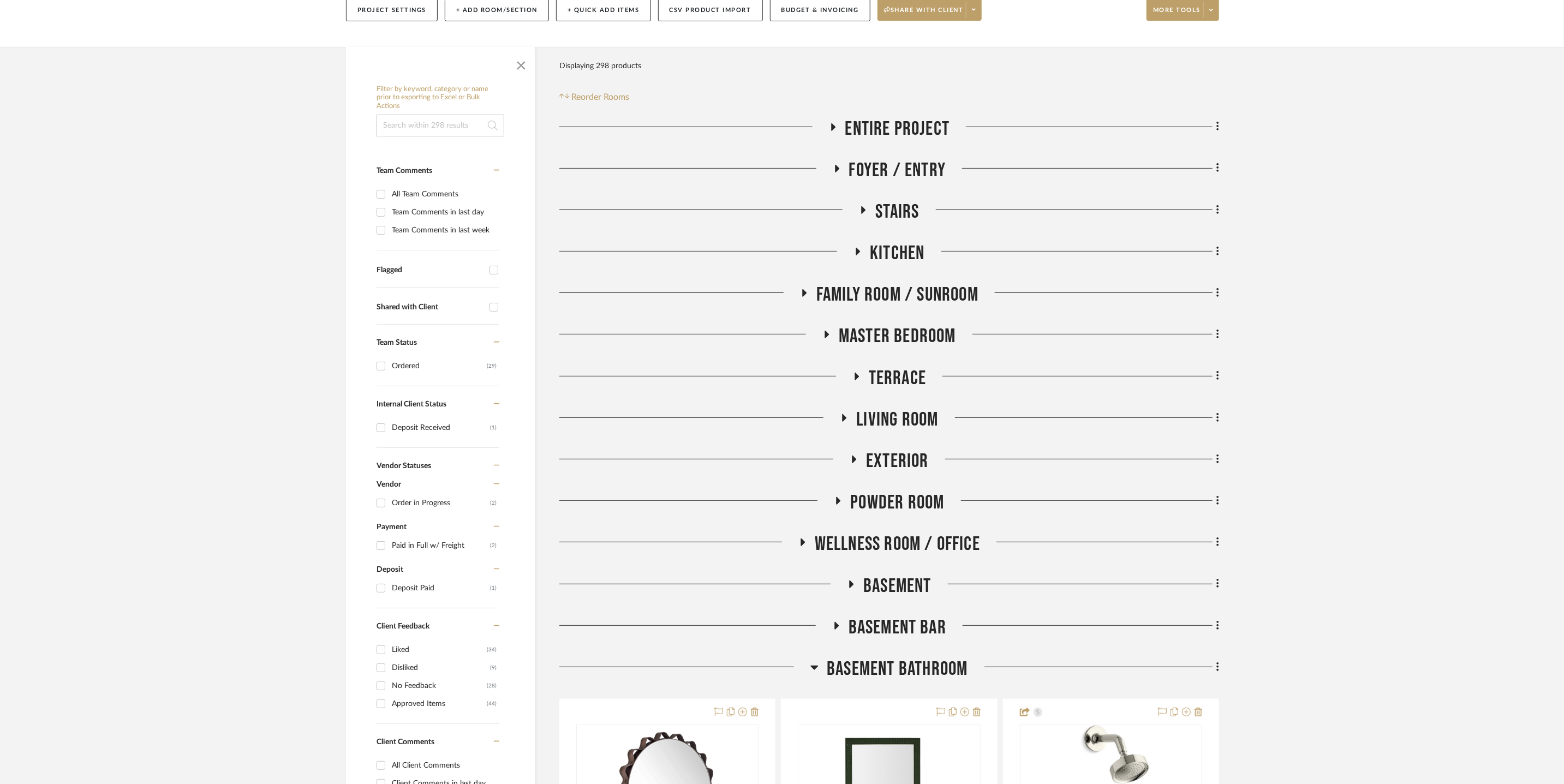
click at [910, 498] on span "Powder Room" at bounding box center [897, 503] width 94 height 24
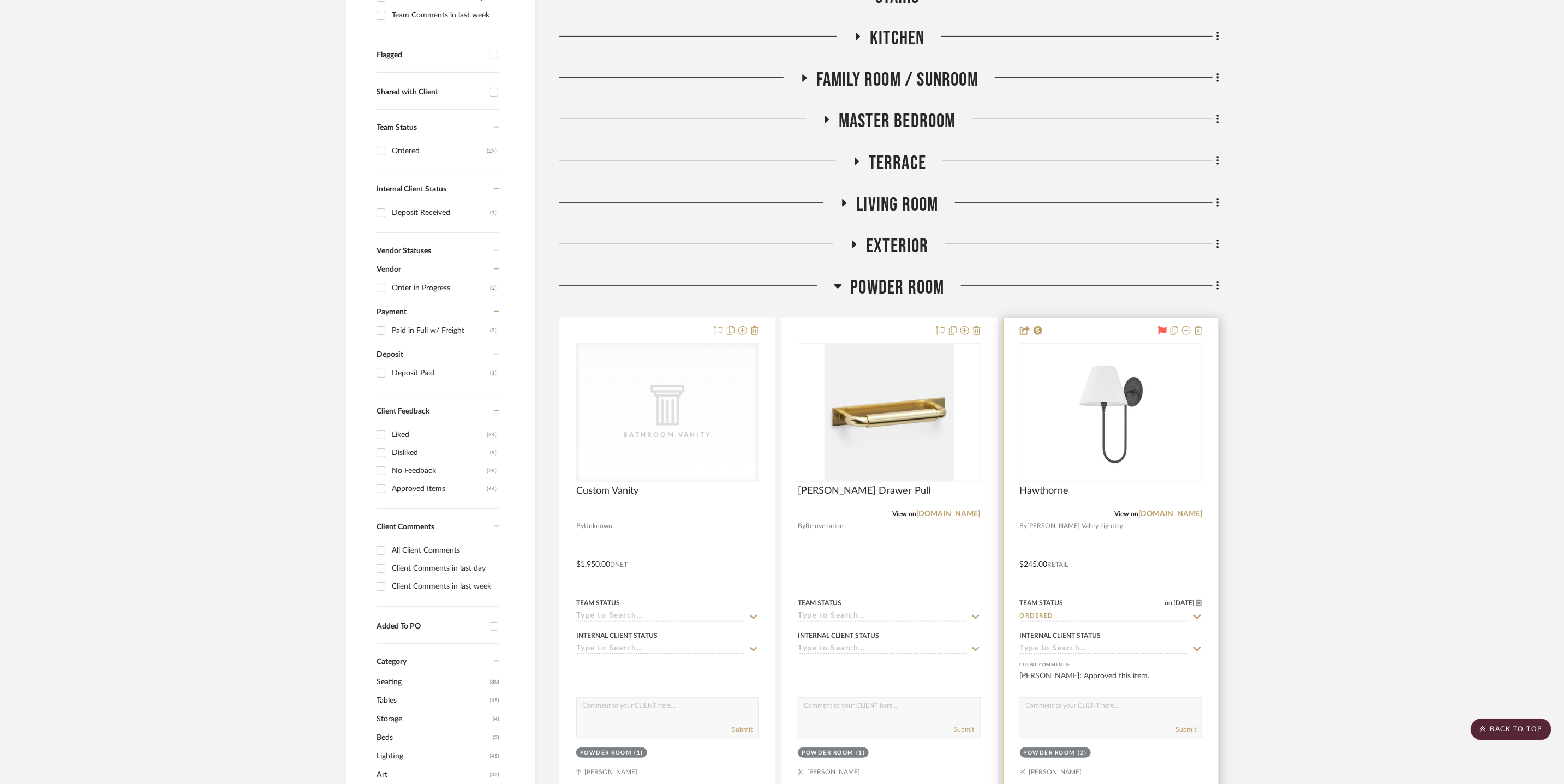
scroll to position [358, 0]
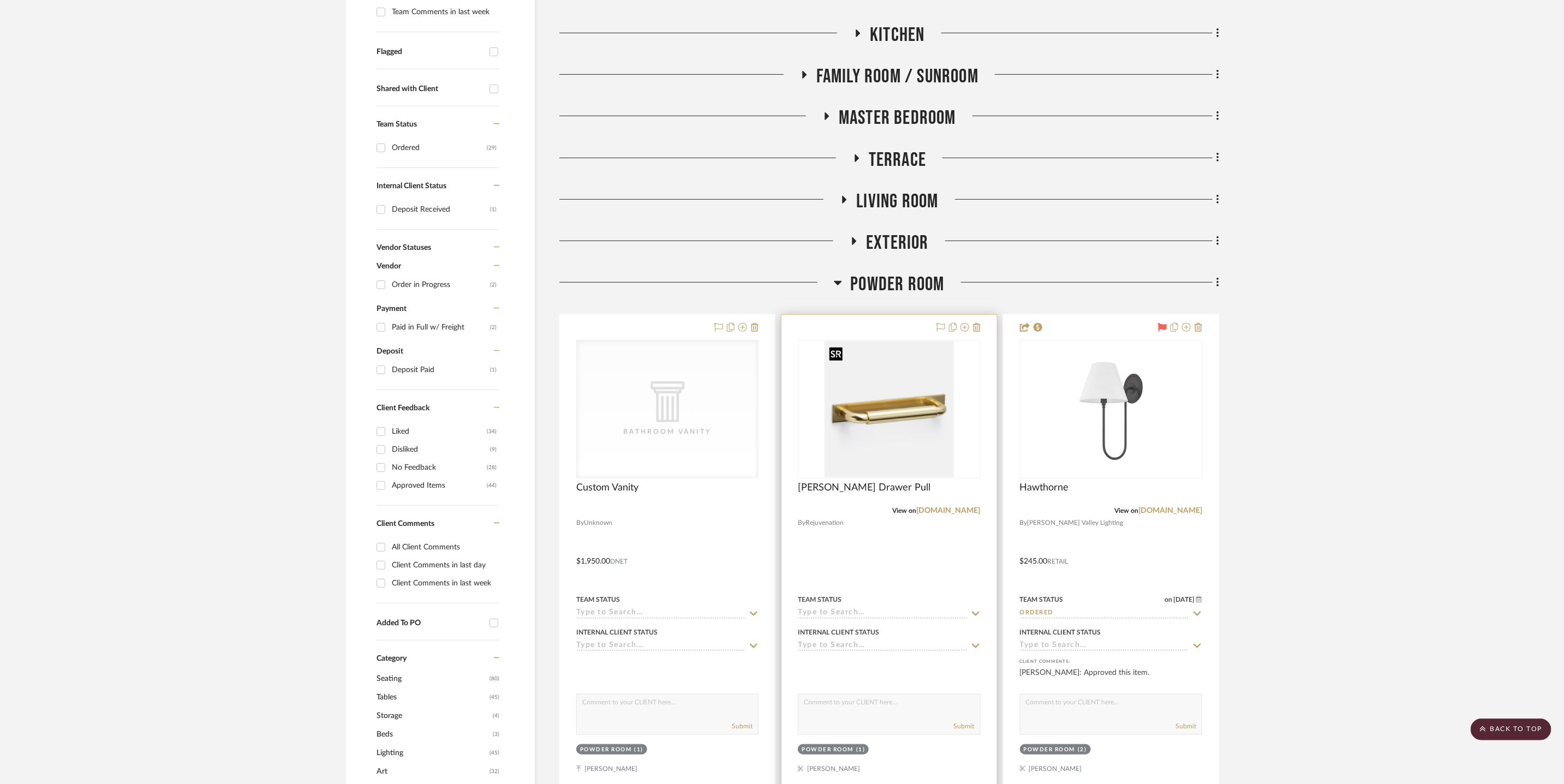
click at [922, 460] on img "0" at bounding box center [889, 409] width 129 height 136
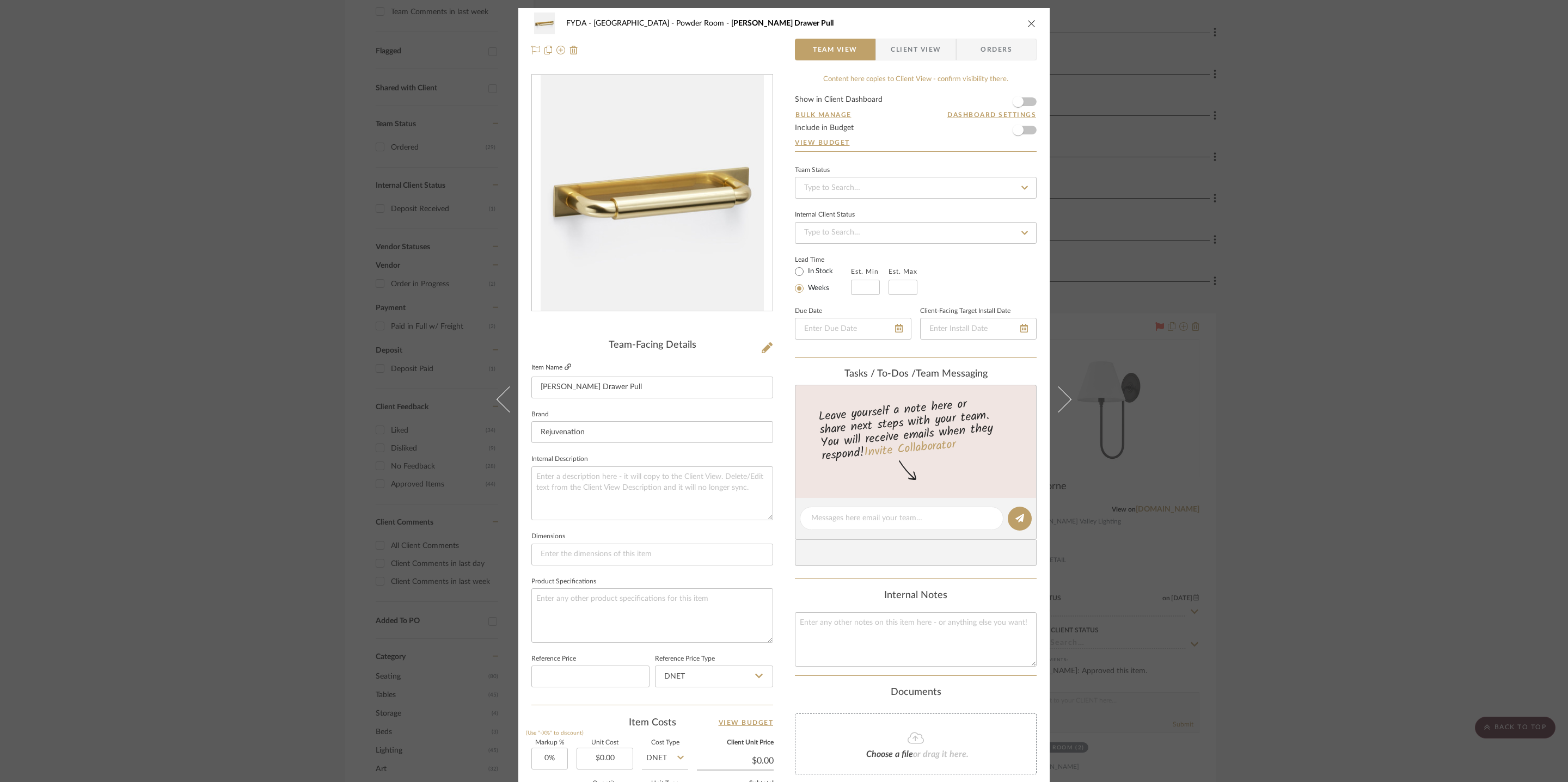
click at [565, 367] on icon at bounding box center [568, 367] width 6 height 6
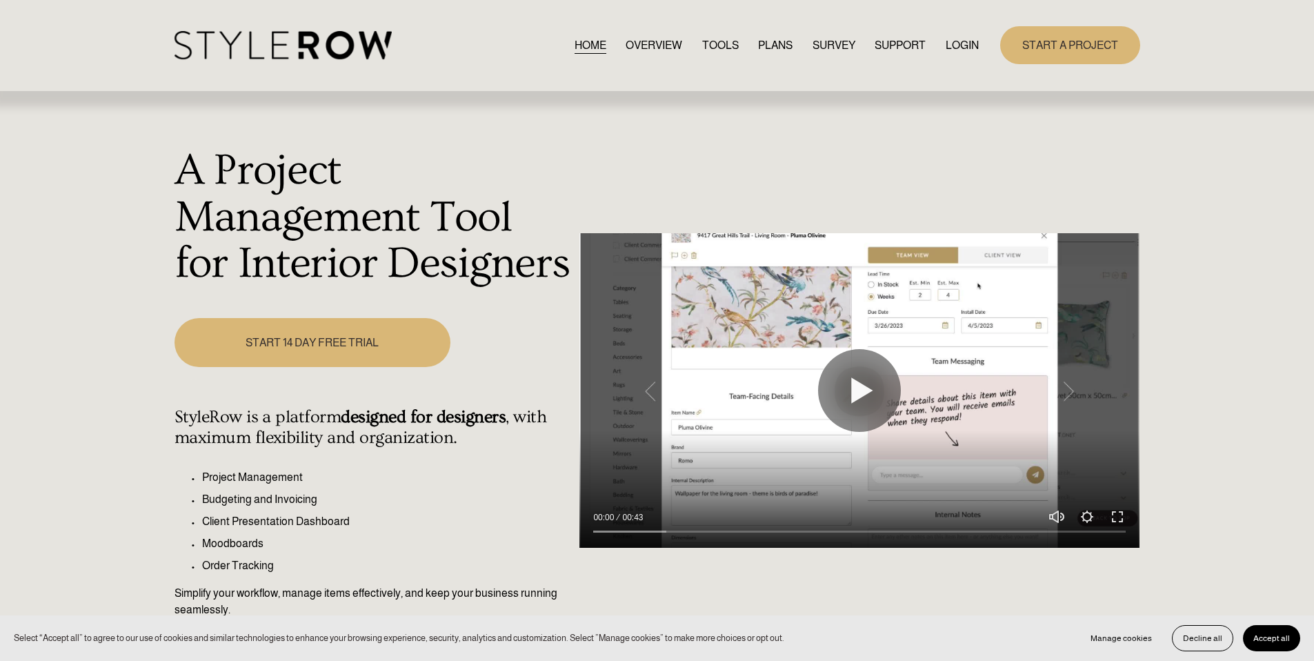
click at [954, 44] on link "LOGIN" at bounding box center [961, 45] width 33 height 19
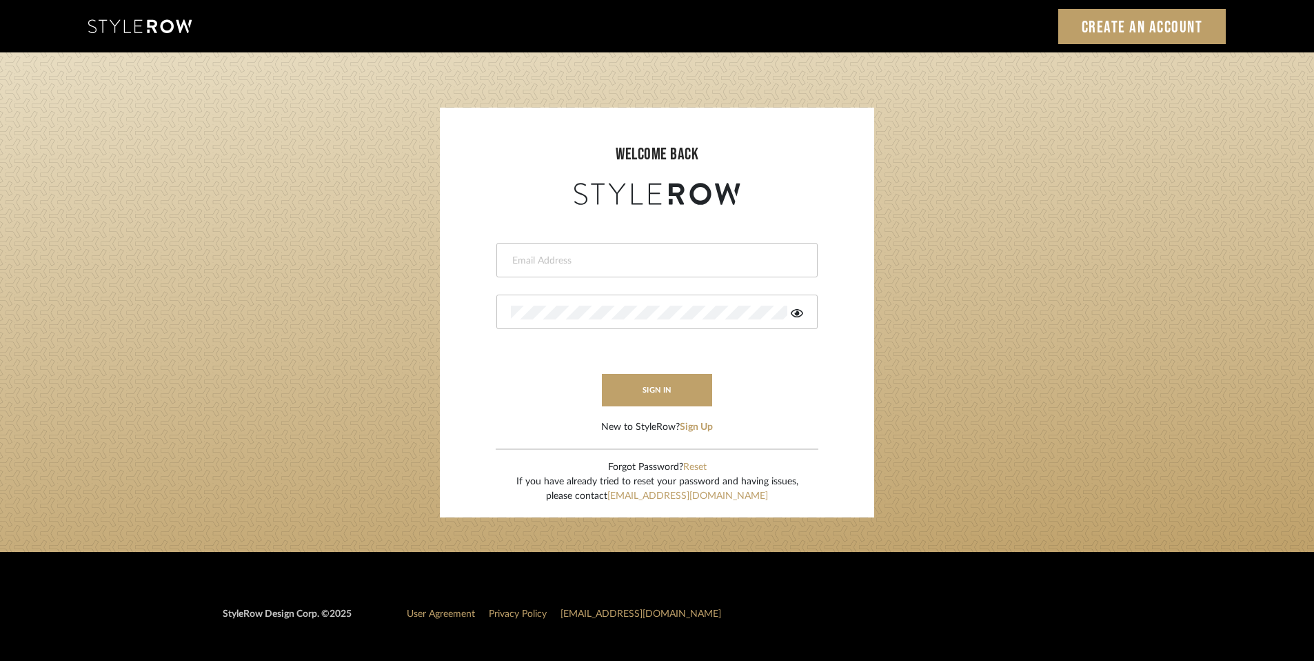
click at [616, 254] on input "email" at bounding box center [655, 261] width 289 height 14
type input "ashley@winnieandcointeriors.com"
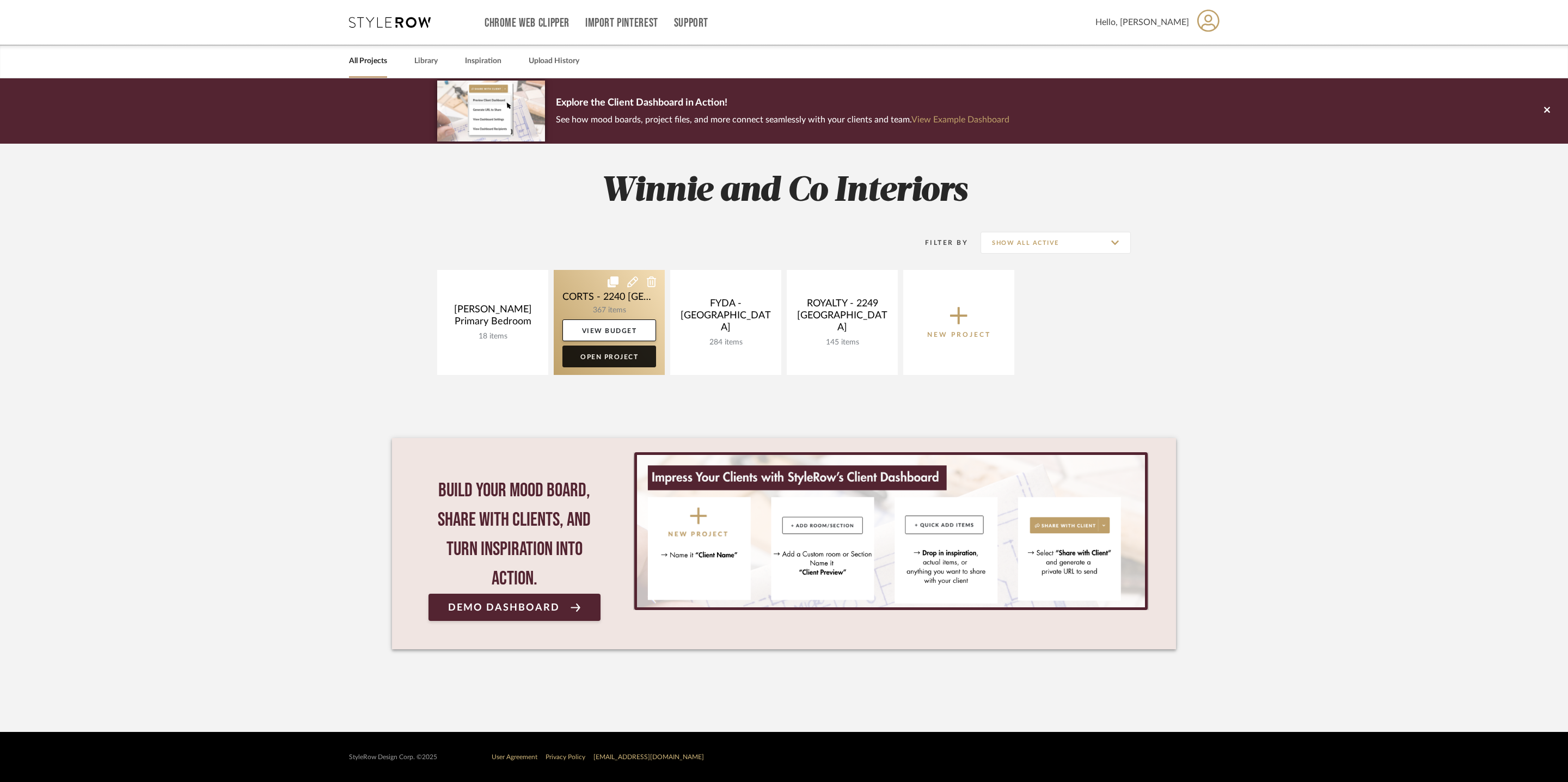
click at [611, 353] on link "Open Project" at bounding box center [609, 357] width 94 height 22
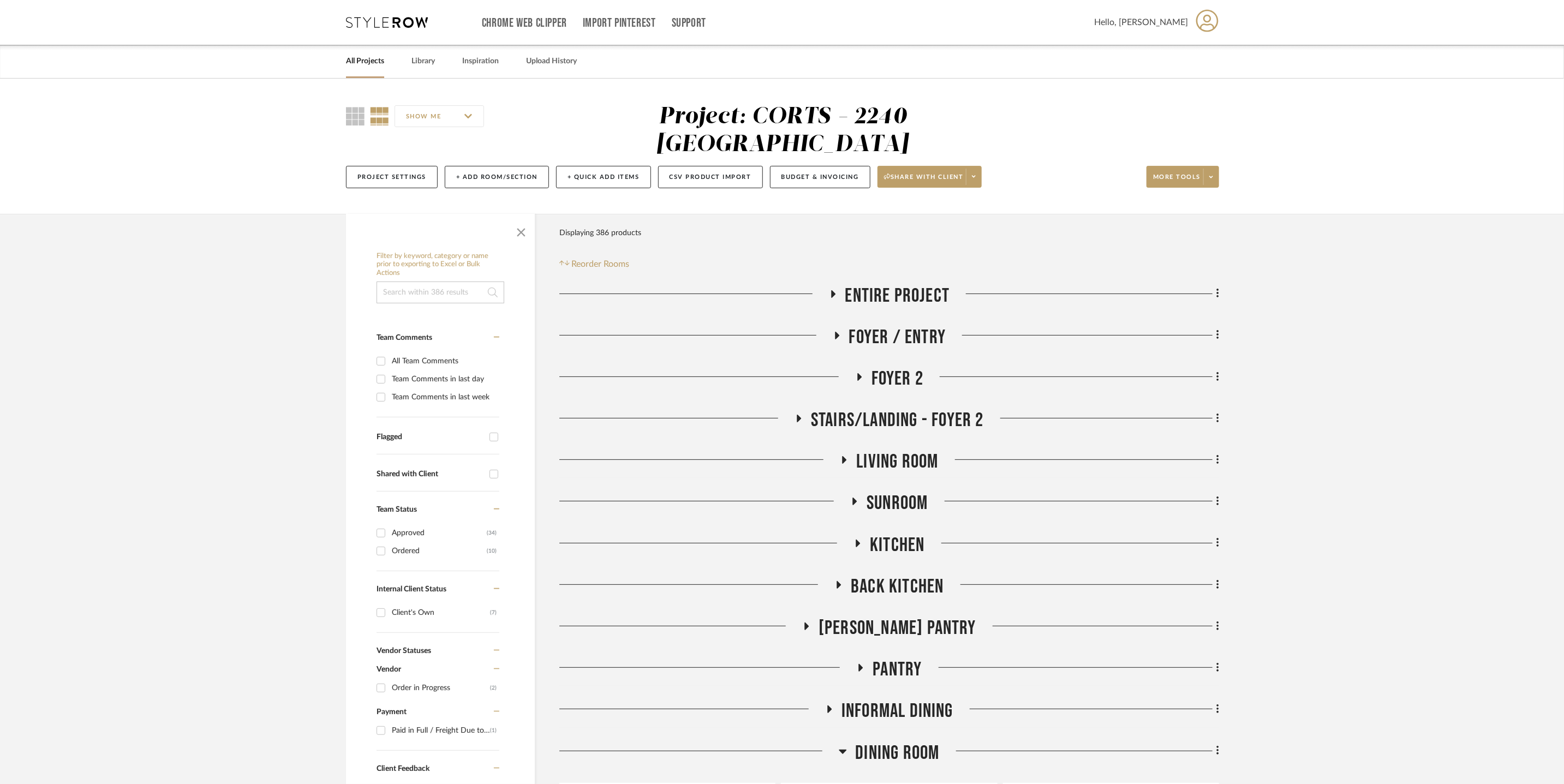
click at [921, 699] on span "Informal DIning" at bounding box center [897, 711] width 112 height 24
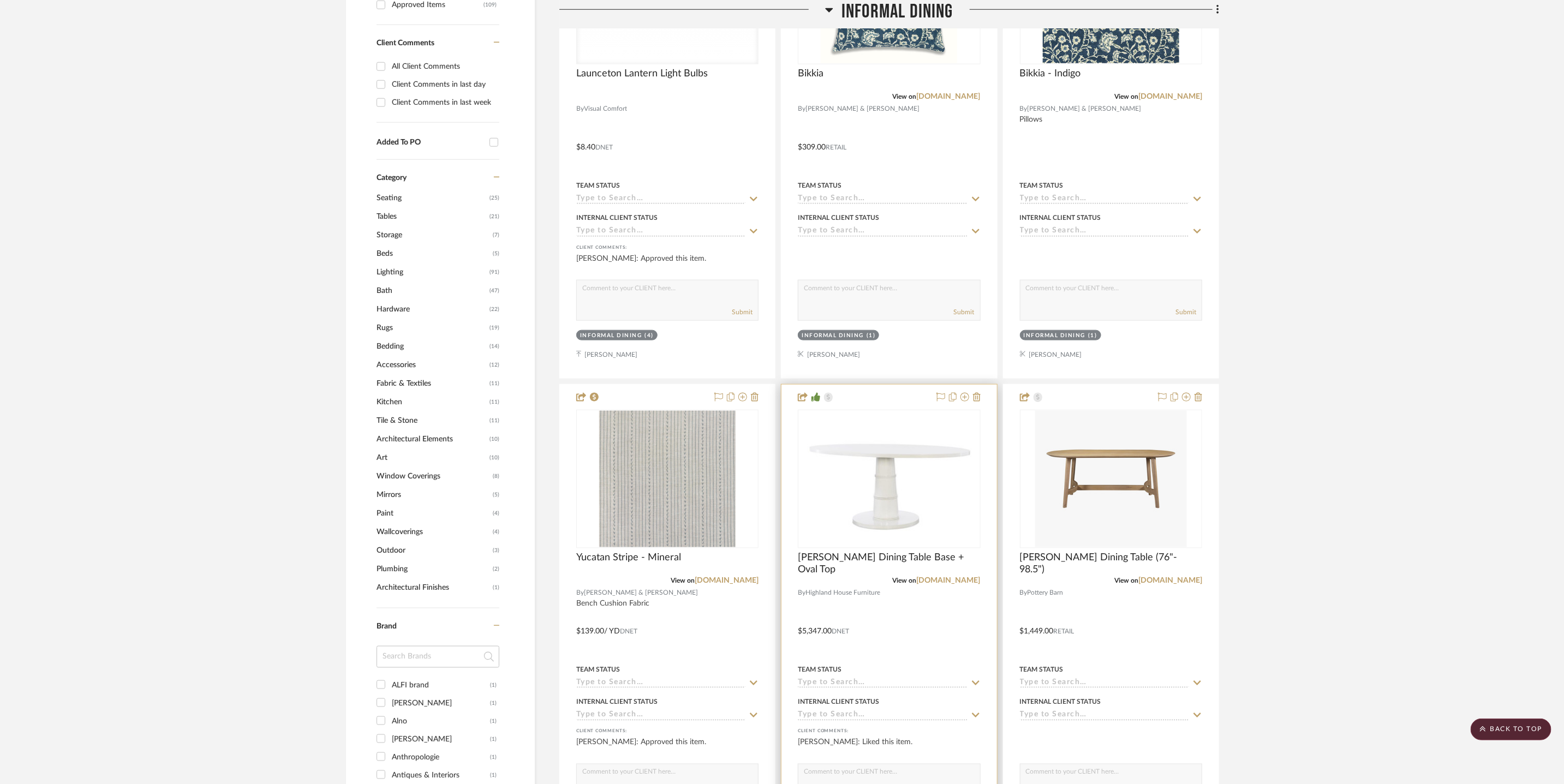
scroll to position [843, 0]
click at [923, 574] on link "[DOMAIN_NAME]" at bounding box center [948, 578] width 64 height 8
click at [1170, 574] on link "[DOMAIN_NAME]" at bounding box center [1170, 578] width 64 height 8
